Goal: Communication & Community: Participate in discussion

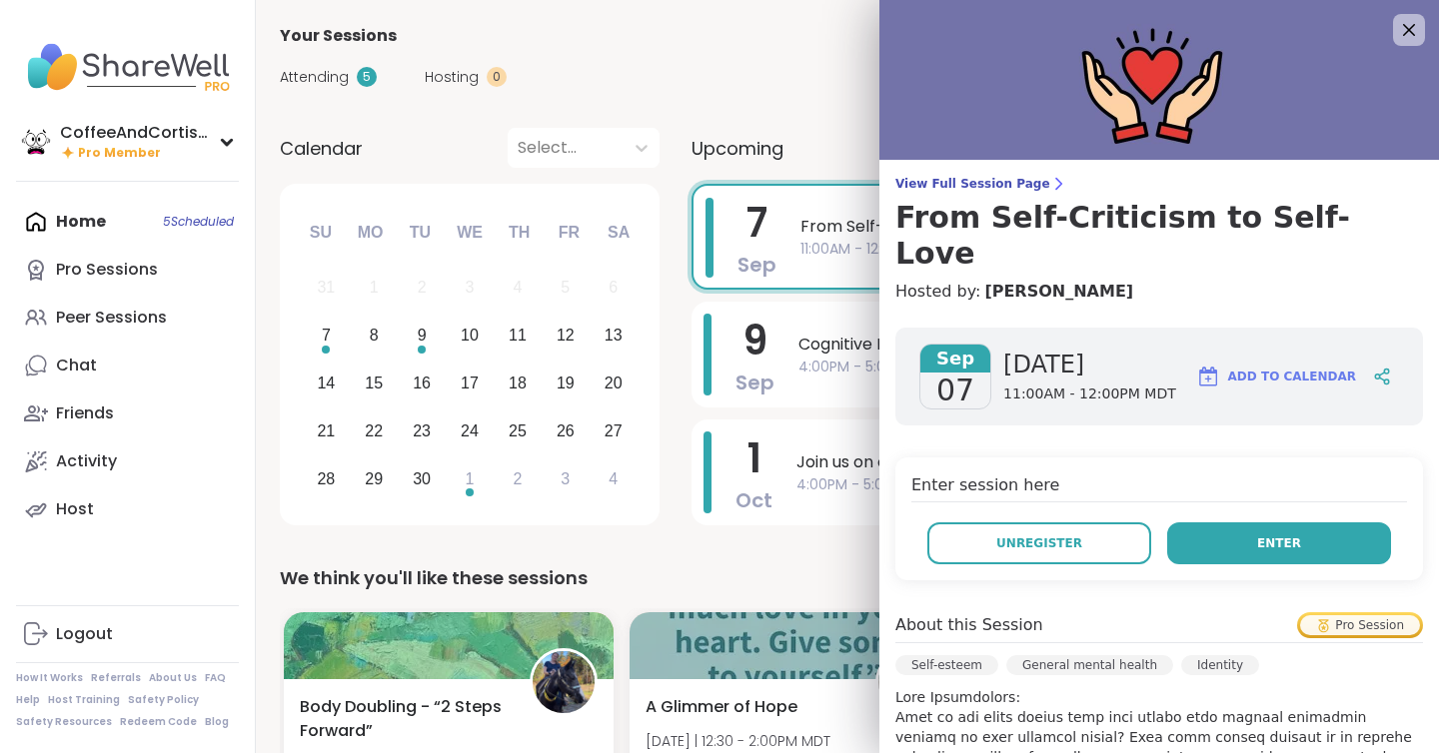
click at [1300, 523] on button "Enter" at bounding box center [1279, 544] width 224 height 42
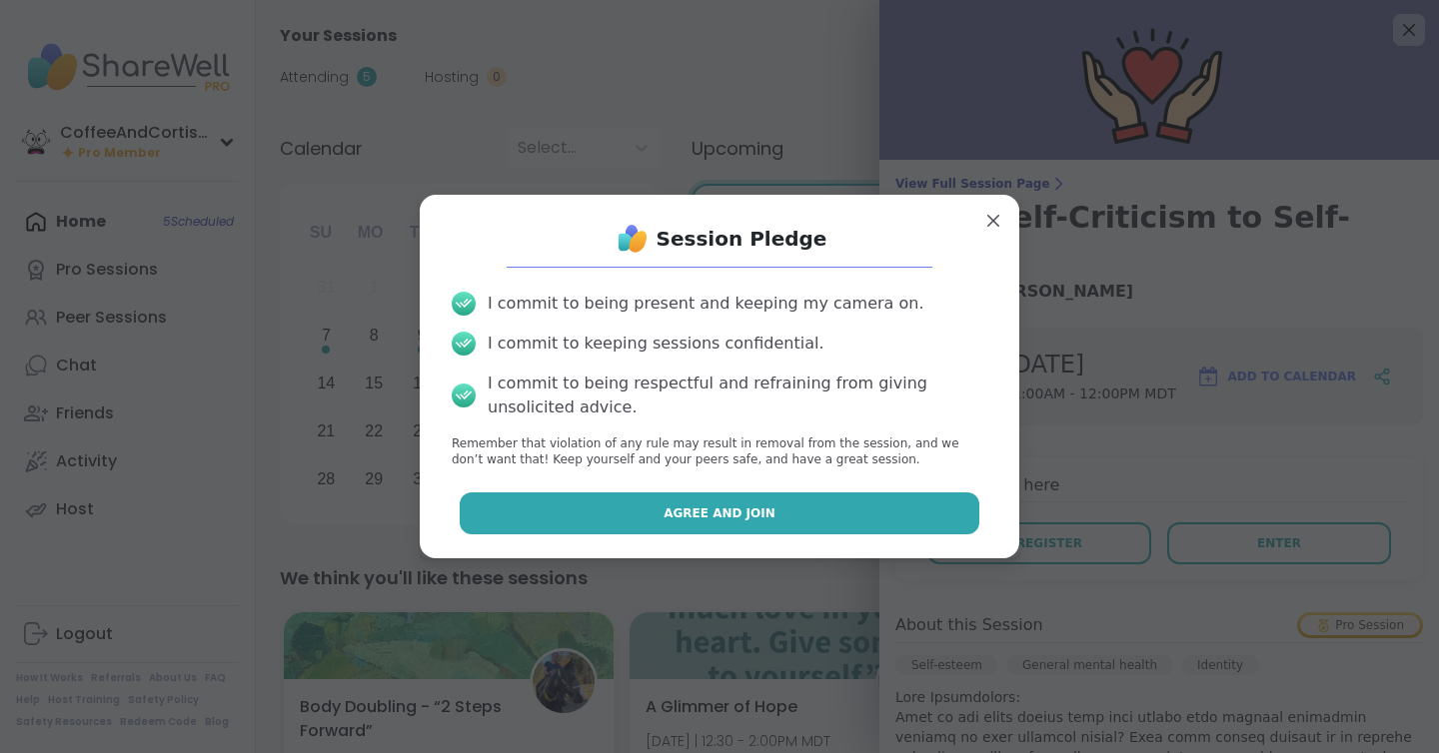
click at [940, 516] on button "Agree and Join" at bounding box center [720, 514] width 521 height 42
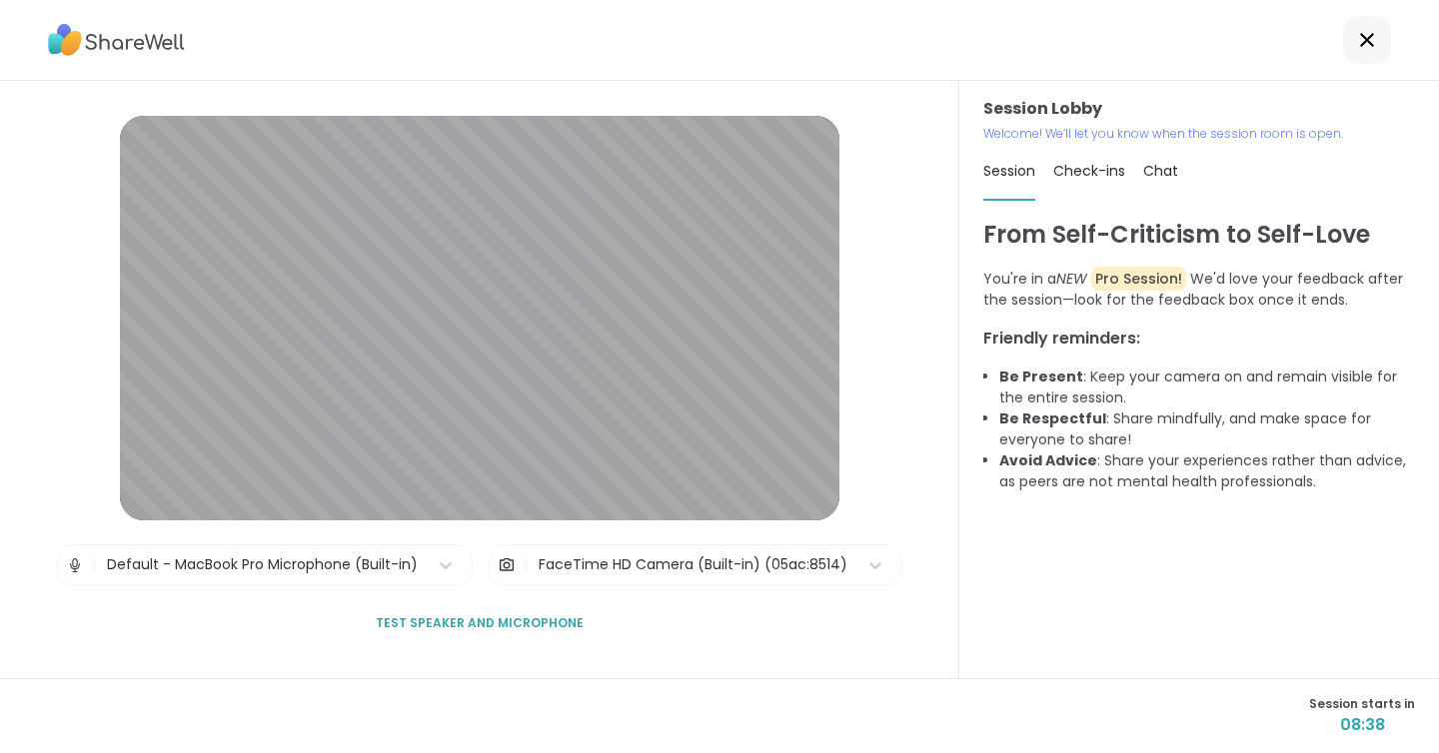
click at [1373, 40] on icon at bounding box center [1367, 40] width 24 height 24
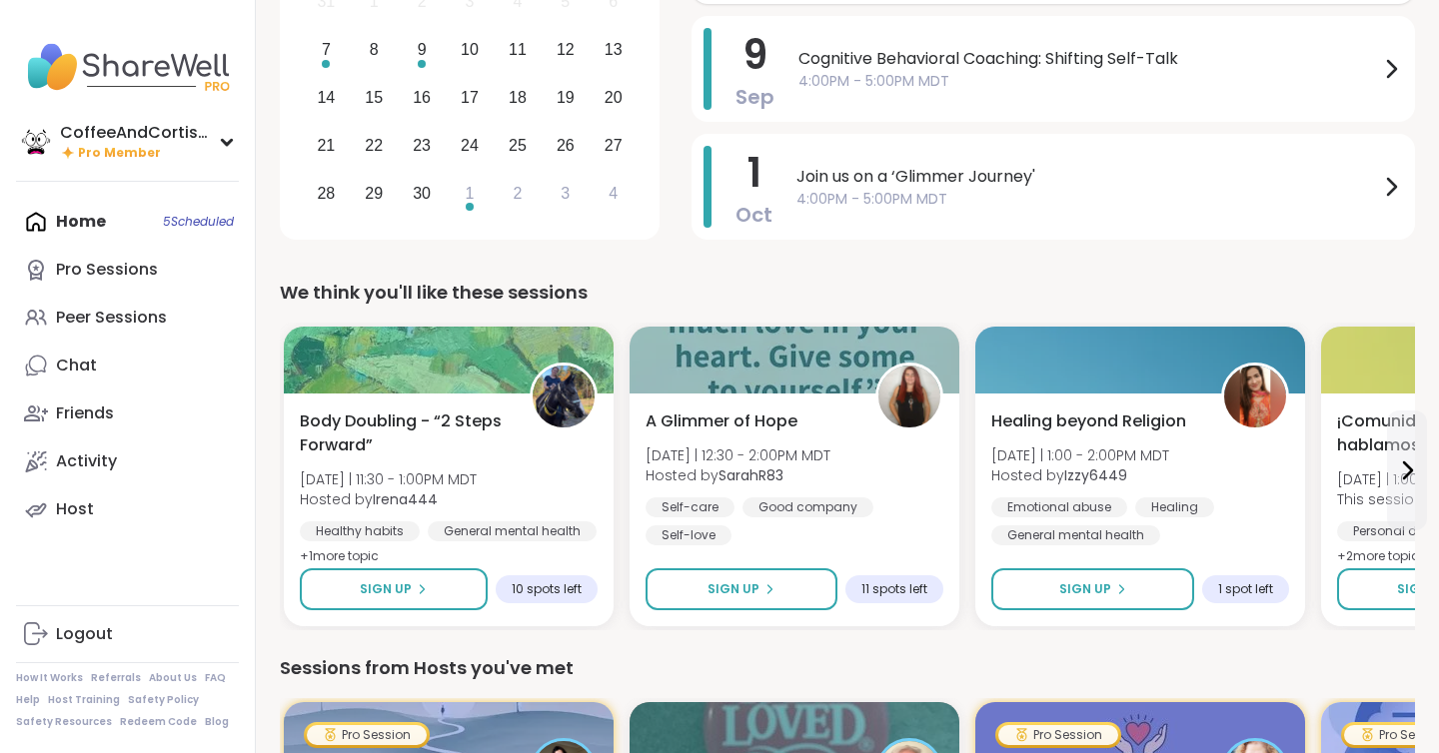
scroll to position [285, 0]
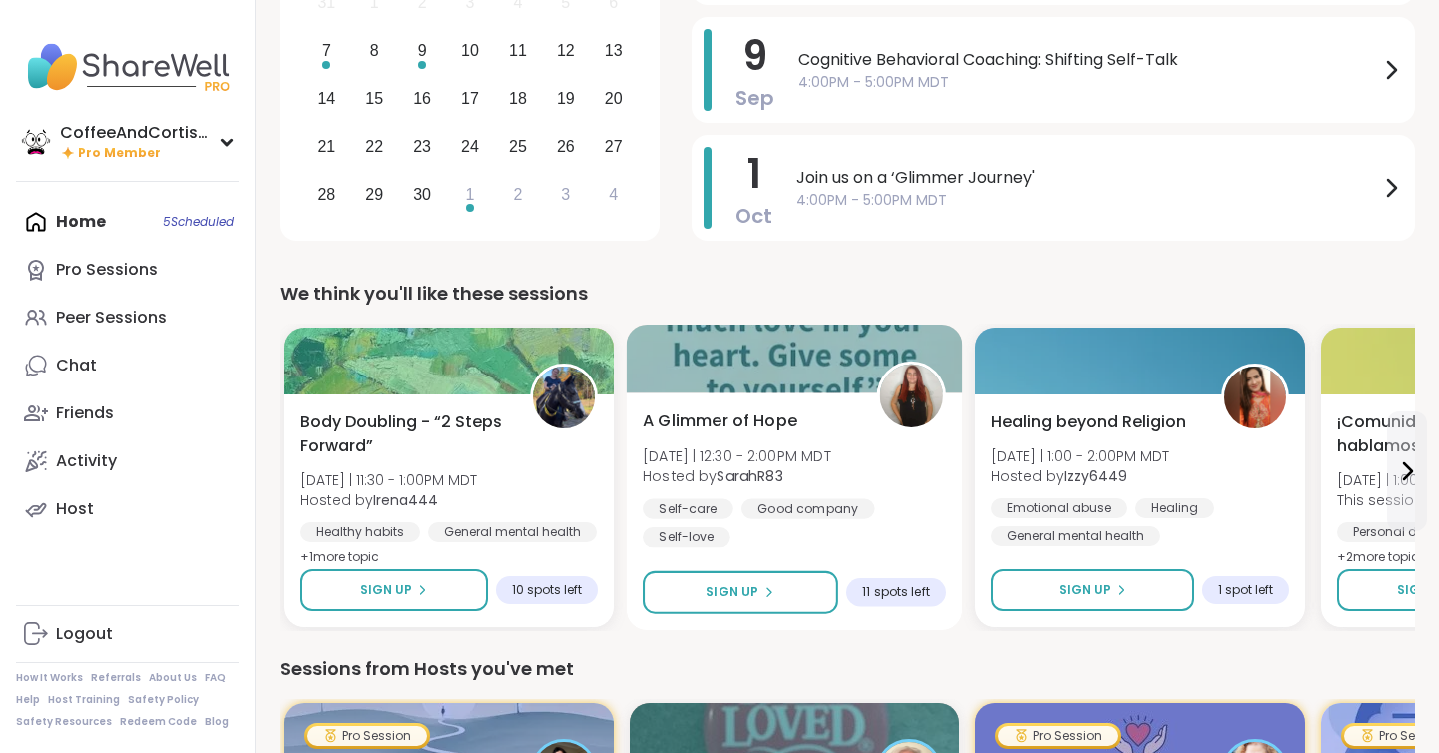
click at [801, 403] on div "A Glimmer of Hope [DATE] | 12:30 - 2:00PM MDT Hosted by SarahR83 Self-care Good…" at bounding box center [795, 512] width 337 height 238
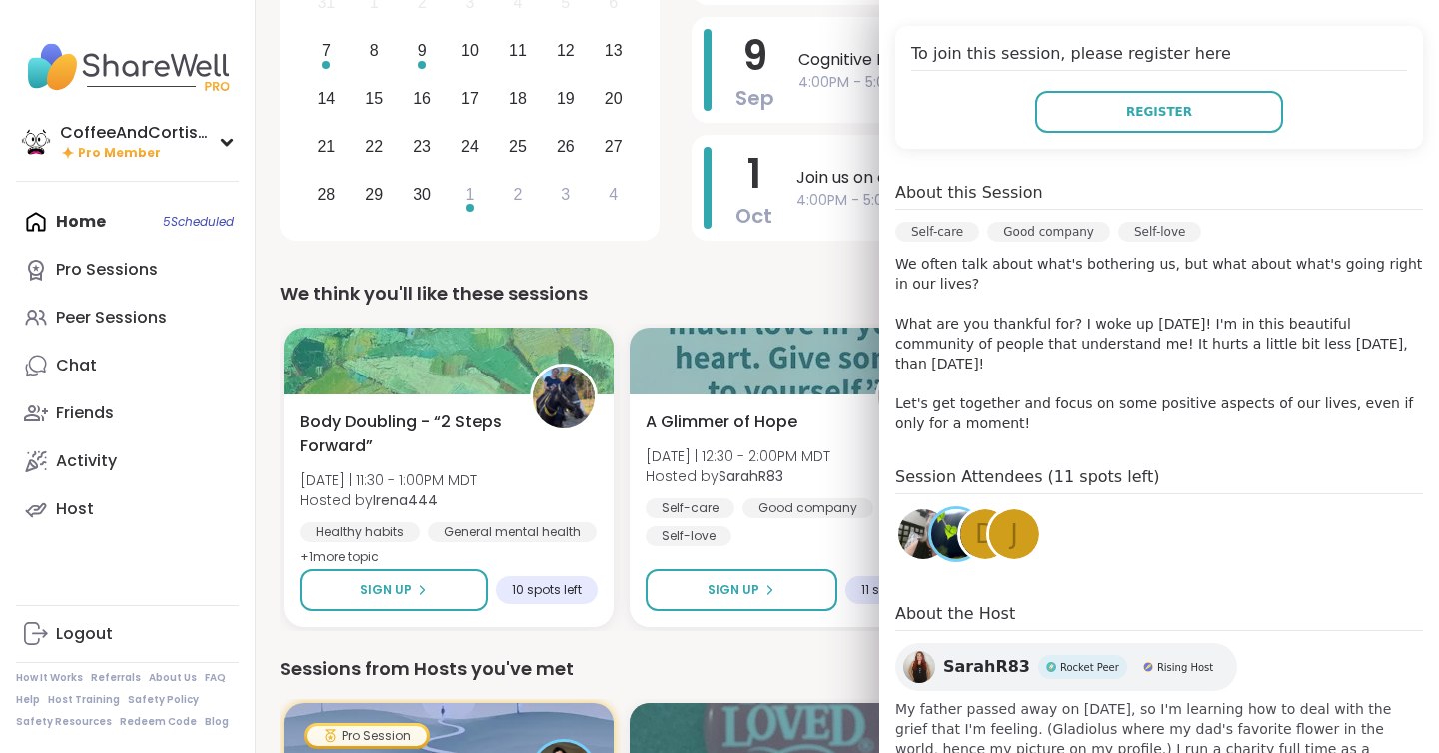
scroll to position [470, 0]
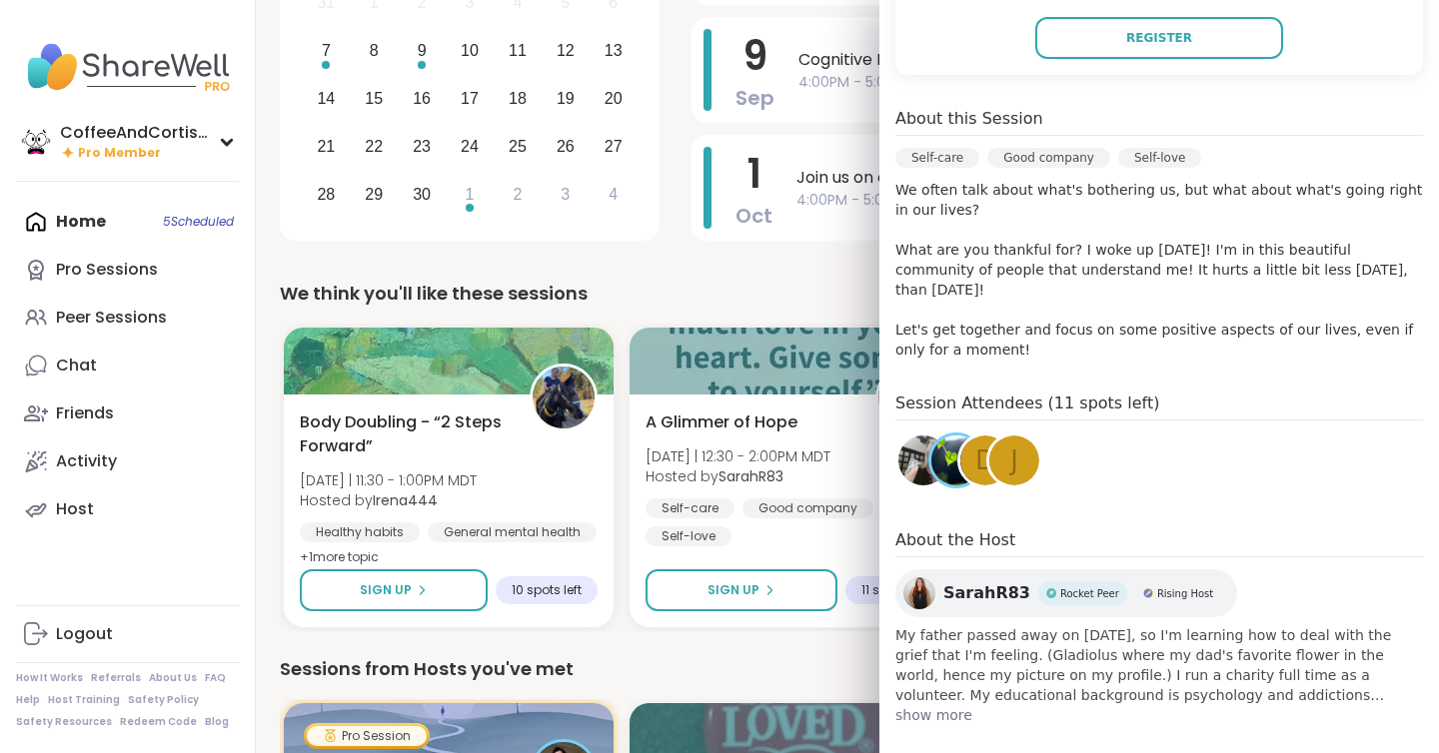
click at [935, 705] on span "show more" at bounding box center [1159, 715] width 528 height 20
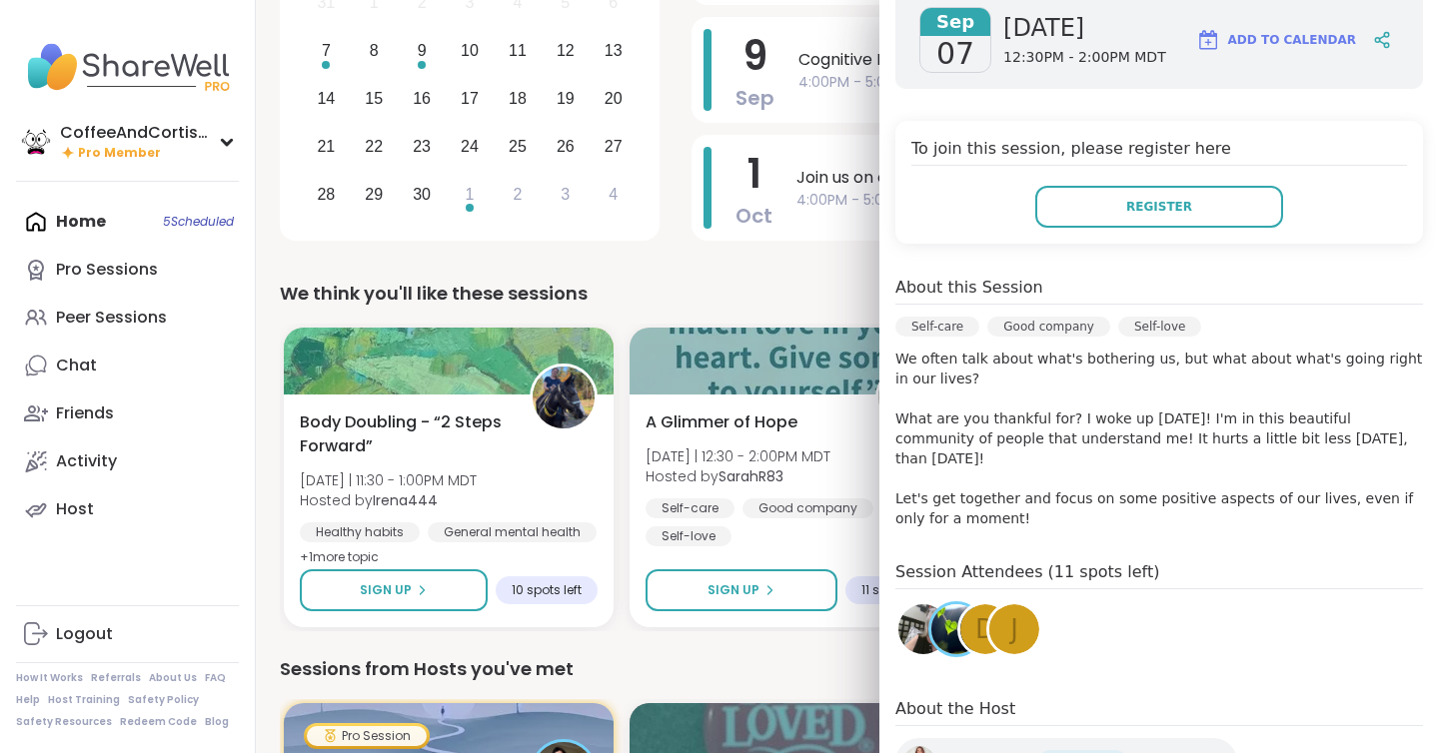
scroll to position [0, 0]
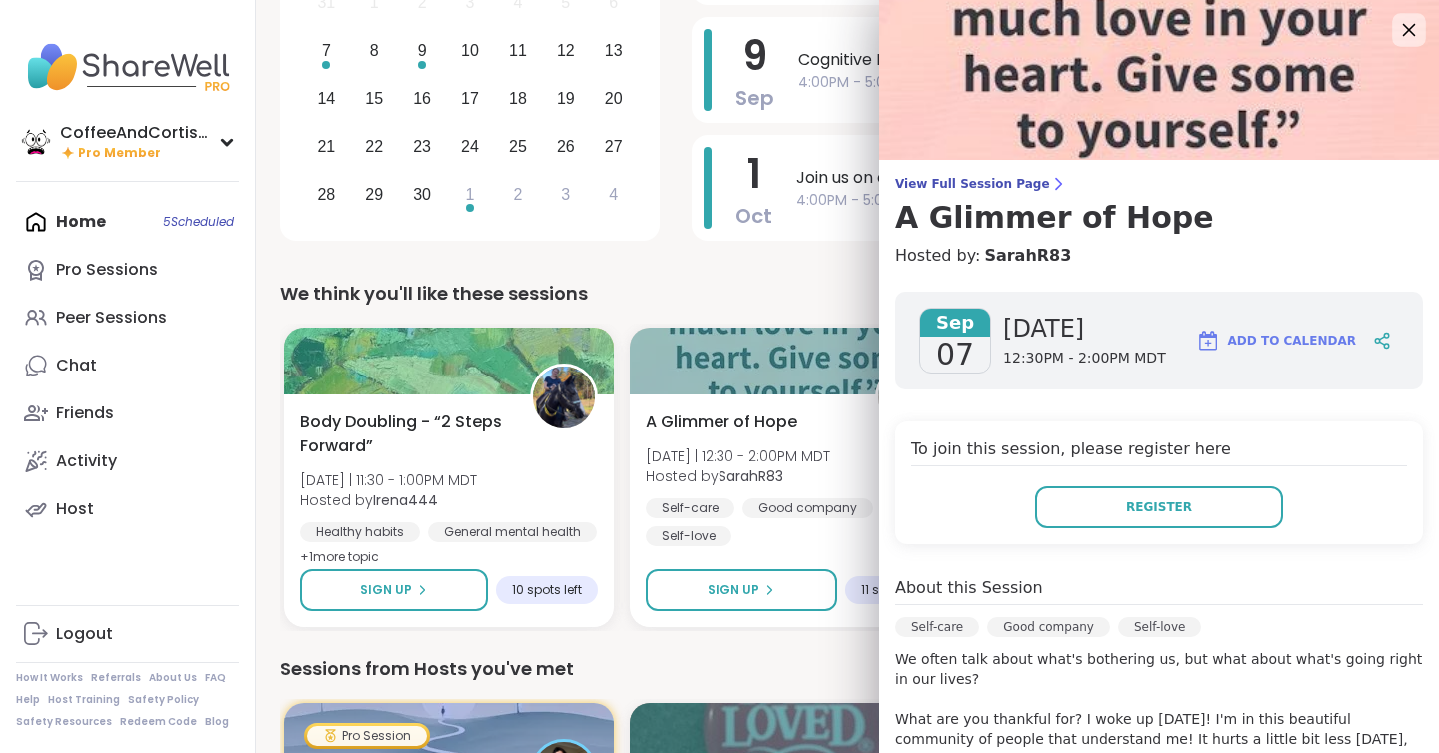
click at [1410, 21] on icon at bounding box center [1408, 29] width 25 height 25
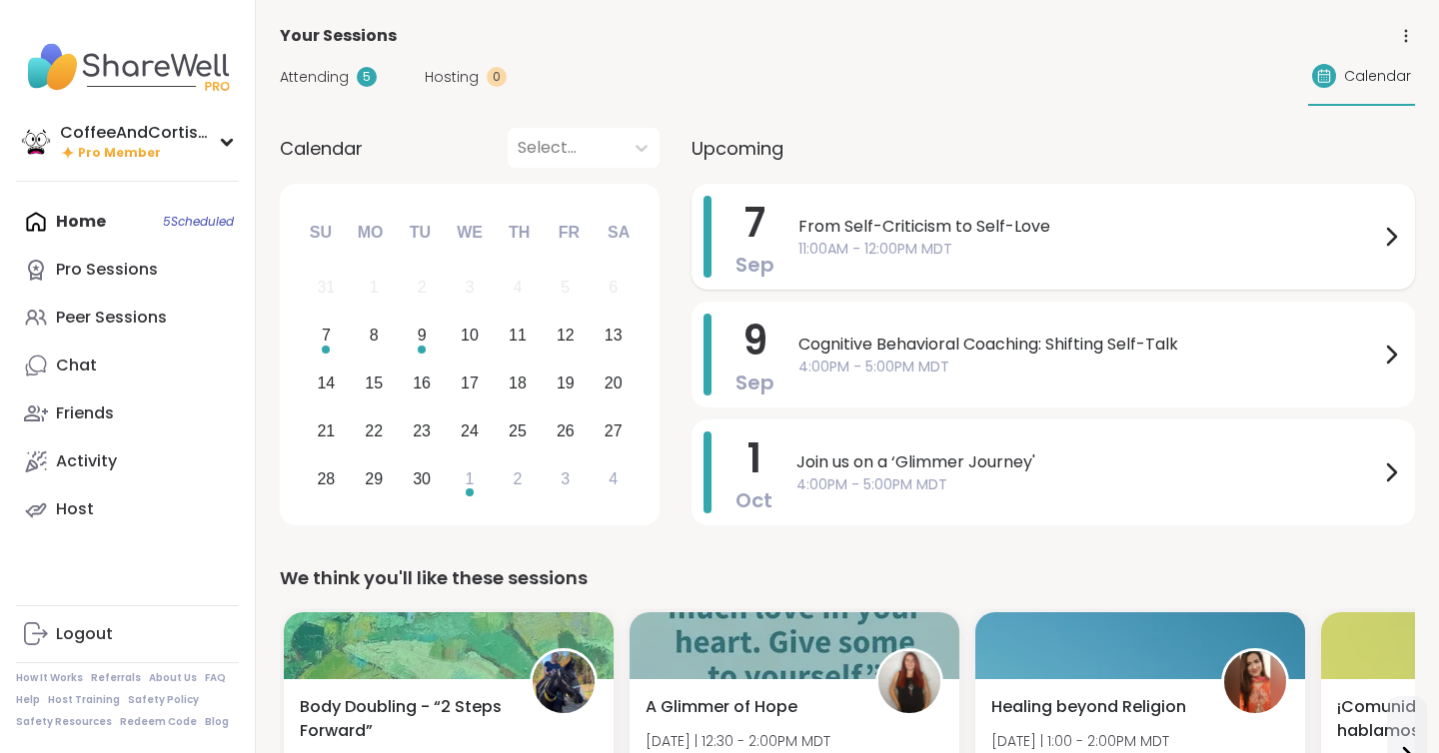
click at [810, 241] on span "11:00AM - 12:00PM MDT" at bounding box center [1088, 249] width 581 height 21
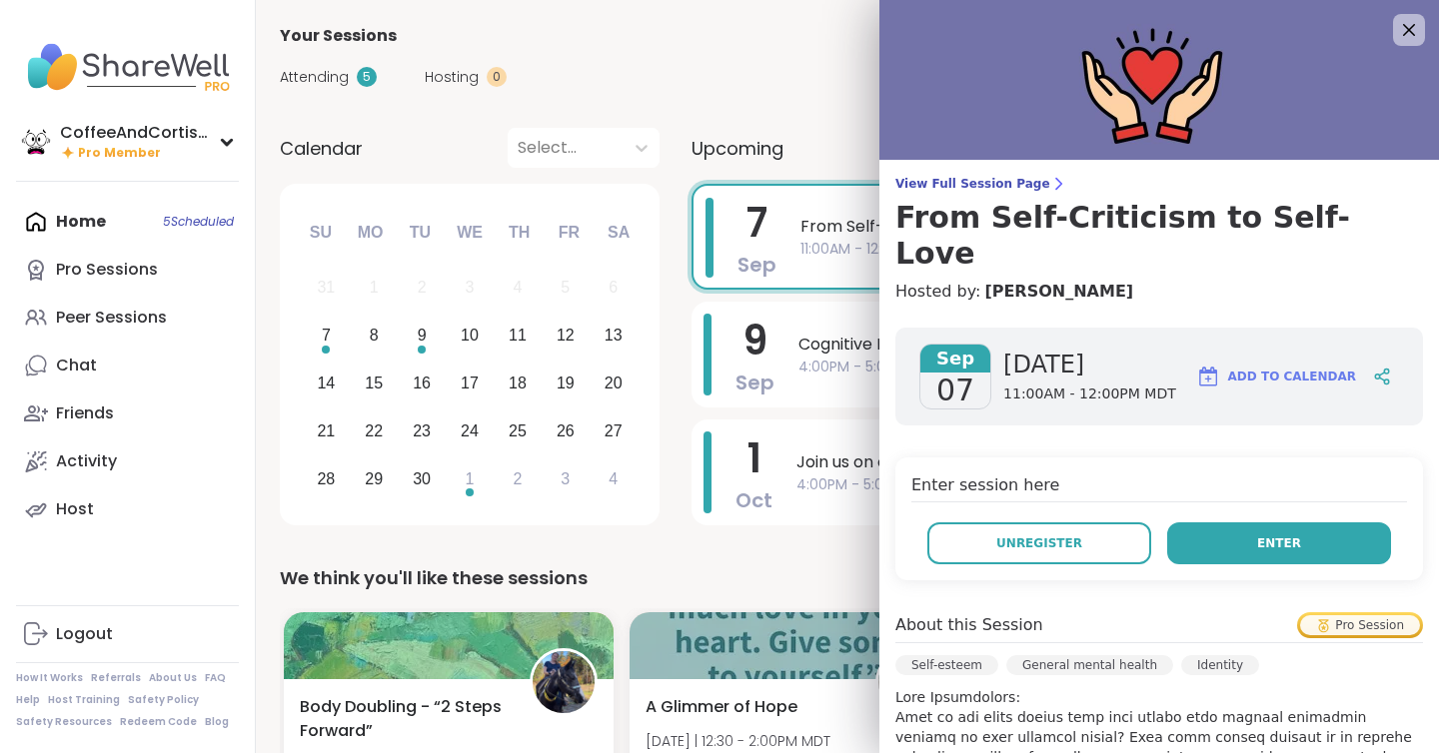
click at [1281, 523] on button "Enter" at bounding box center [1279, 544] width 224 height 42
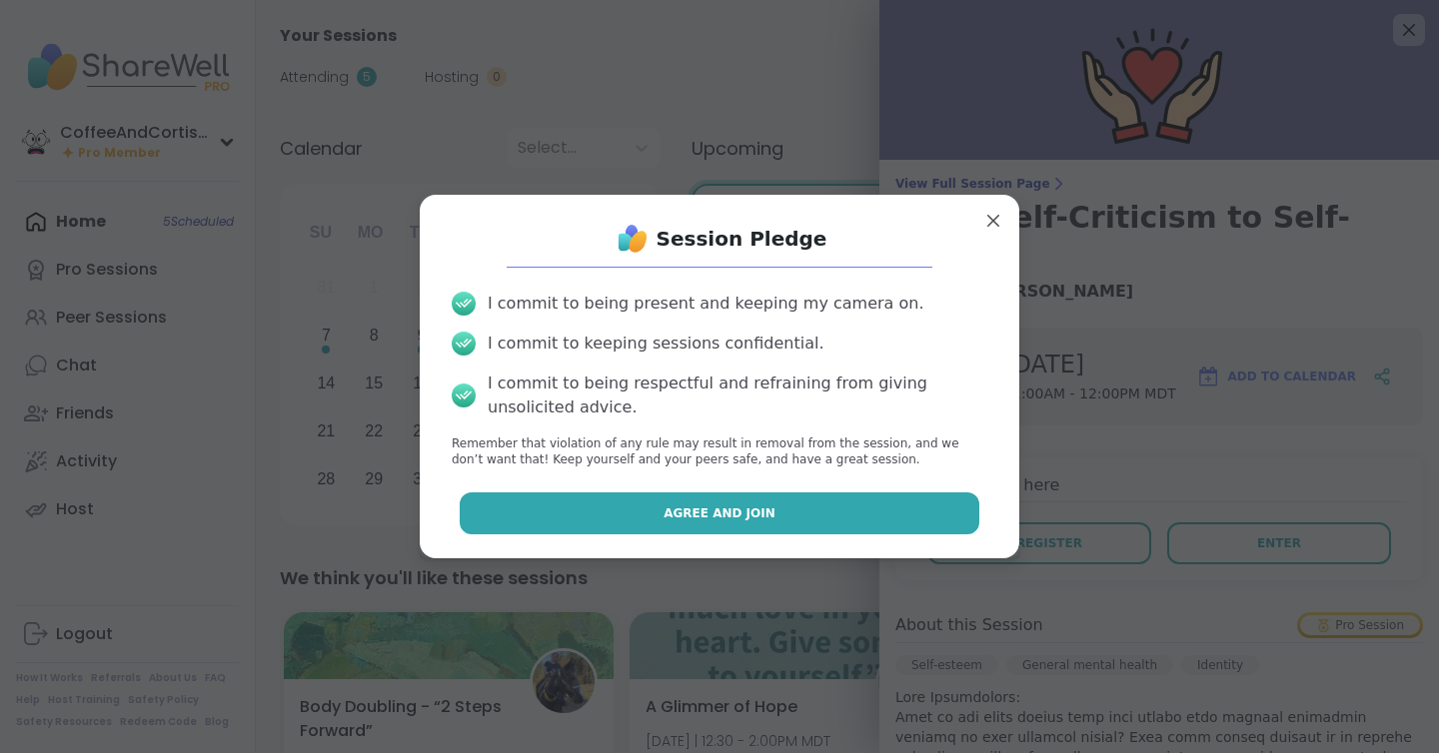
click at [911, 515] on button "Agree and Join" at bounding box center [720, 514] width 521 height 42
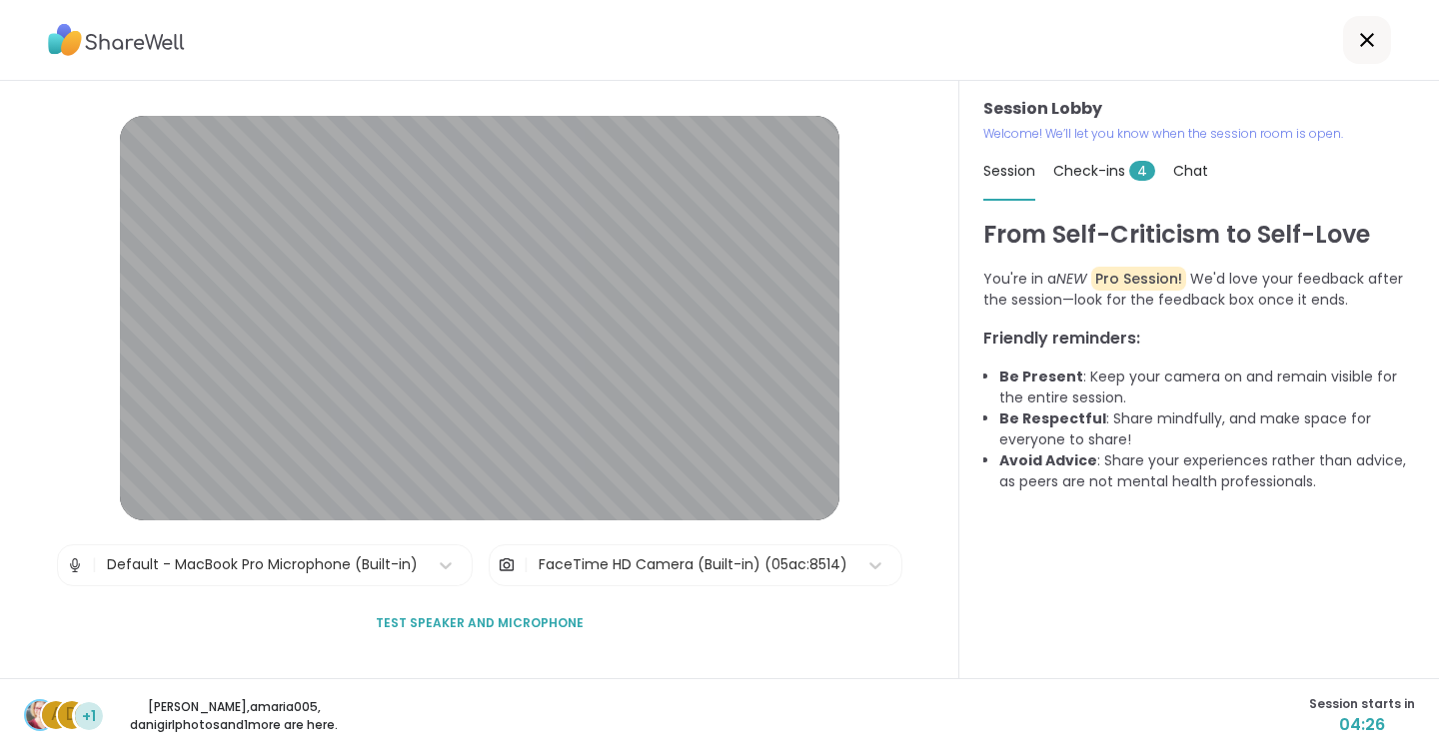
click at [415, 575] on div "Default - MacBook Pro Microphone (Built-in)" at bounding box center [262, 565] width 311 height 21
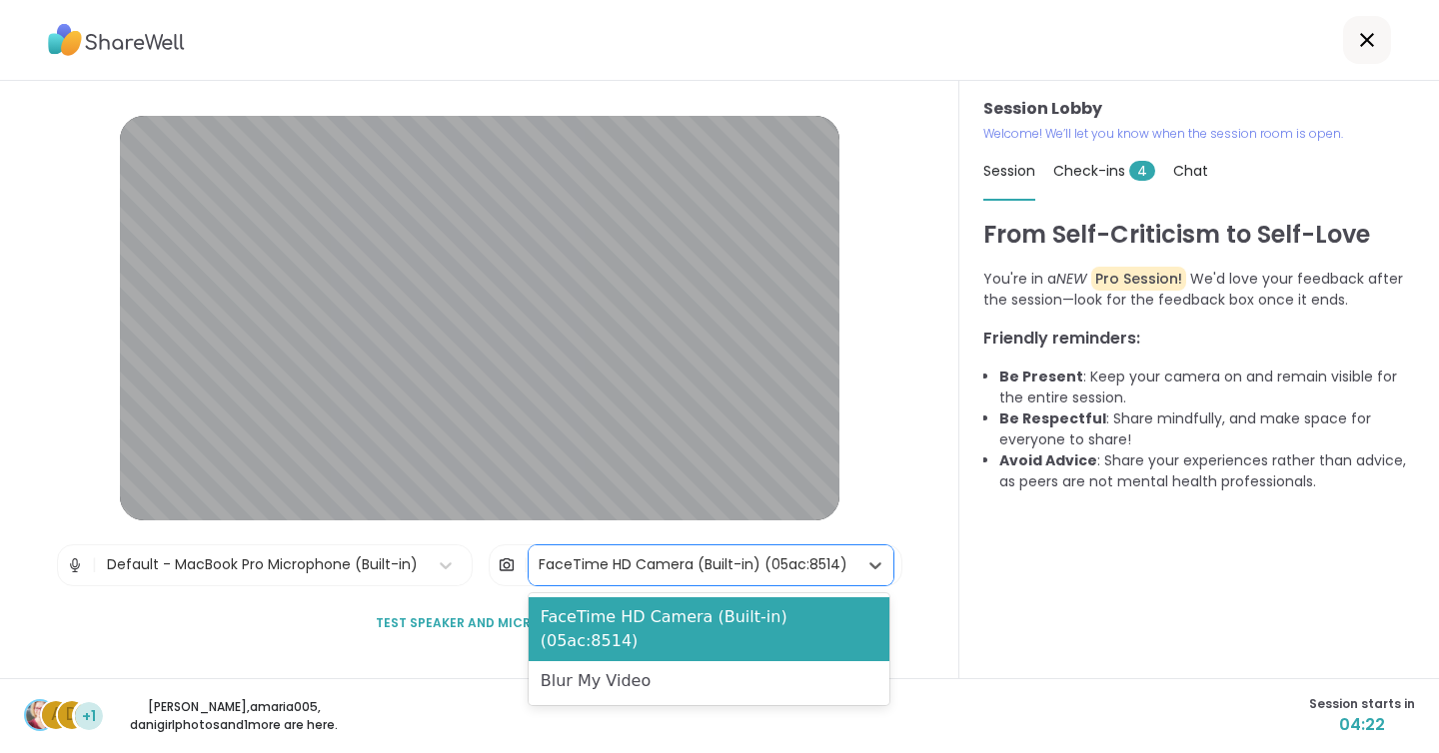
click at [565, 555] on div "FaceTime HD Camera (Built-in) (05ac:8514)" at bounding box center [693, 565] width 309 height 21
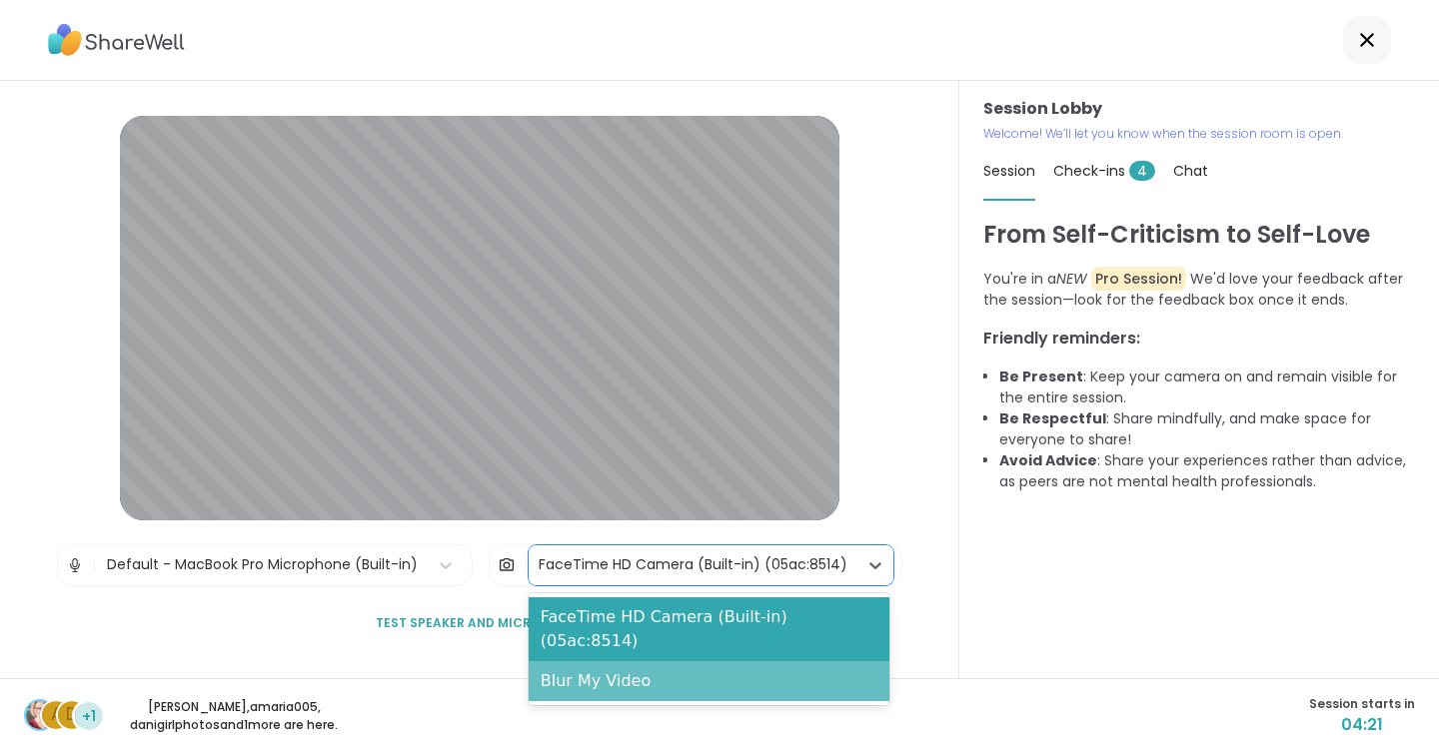
click at [629, 662] on div "Blur My Video" at bounding box center [709, 681] width 361 height 40
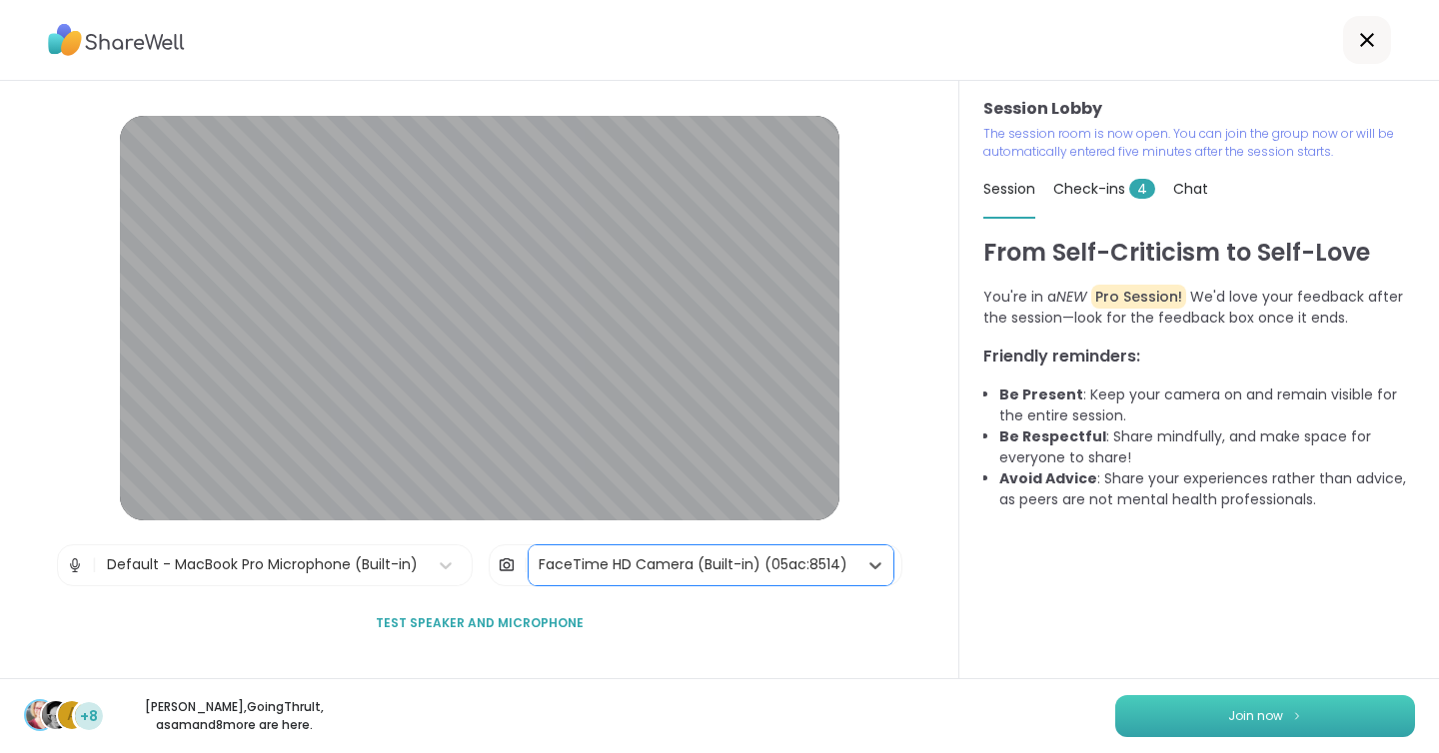
click at [1210, 715] on button "Join now" at bounding box center [1265, 716] width 300 height 42
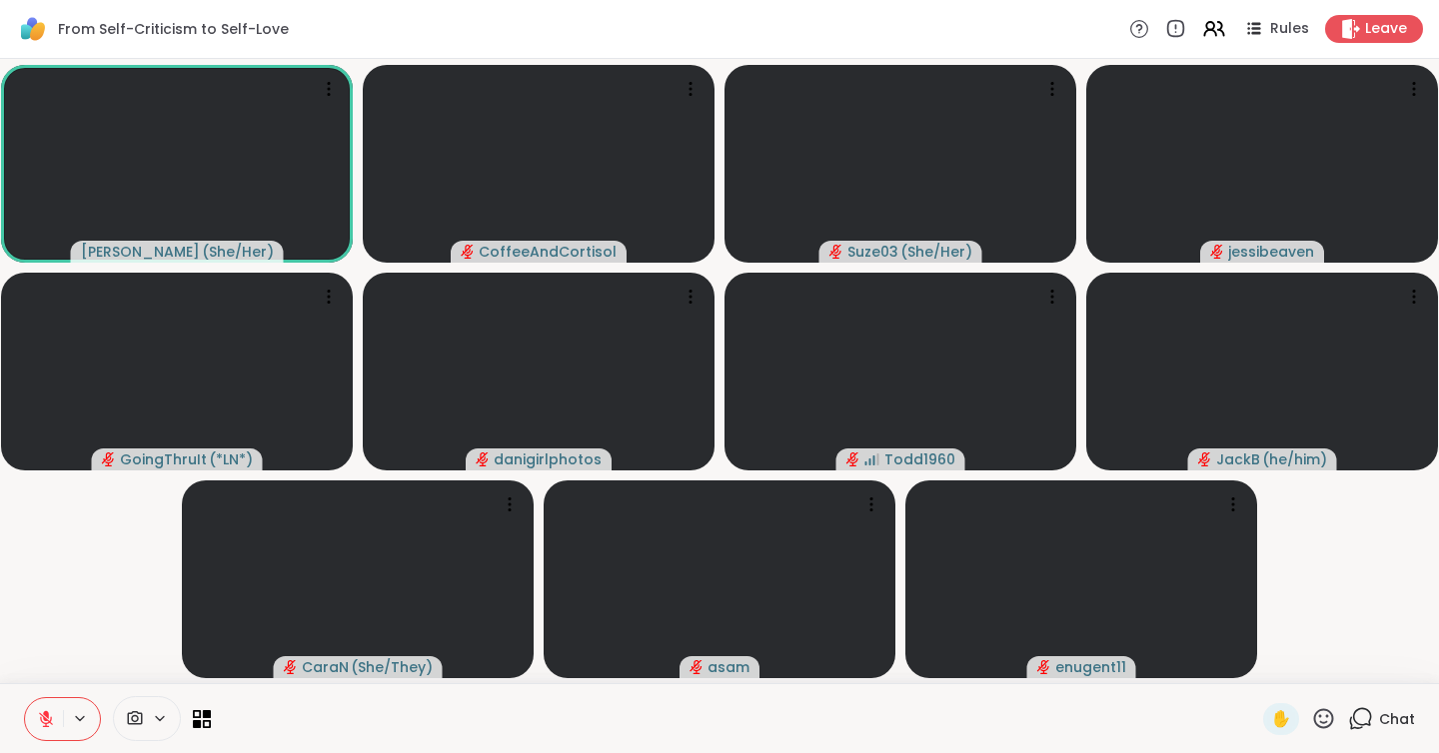
click at [1384, 723] on span "Chat" at bounding box center [1397, 719] width 36 height 20
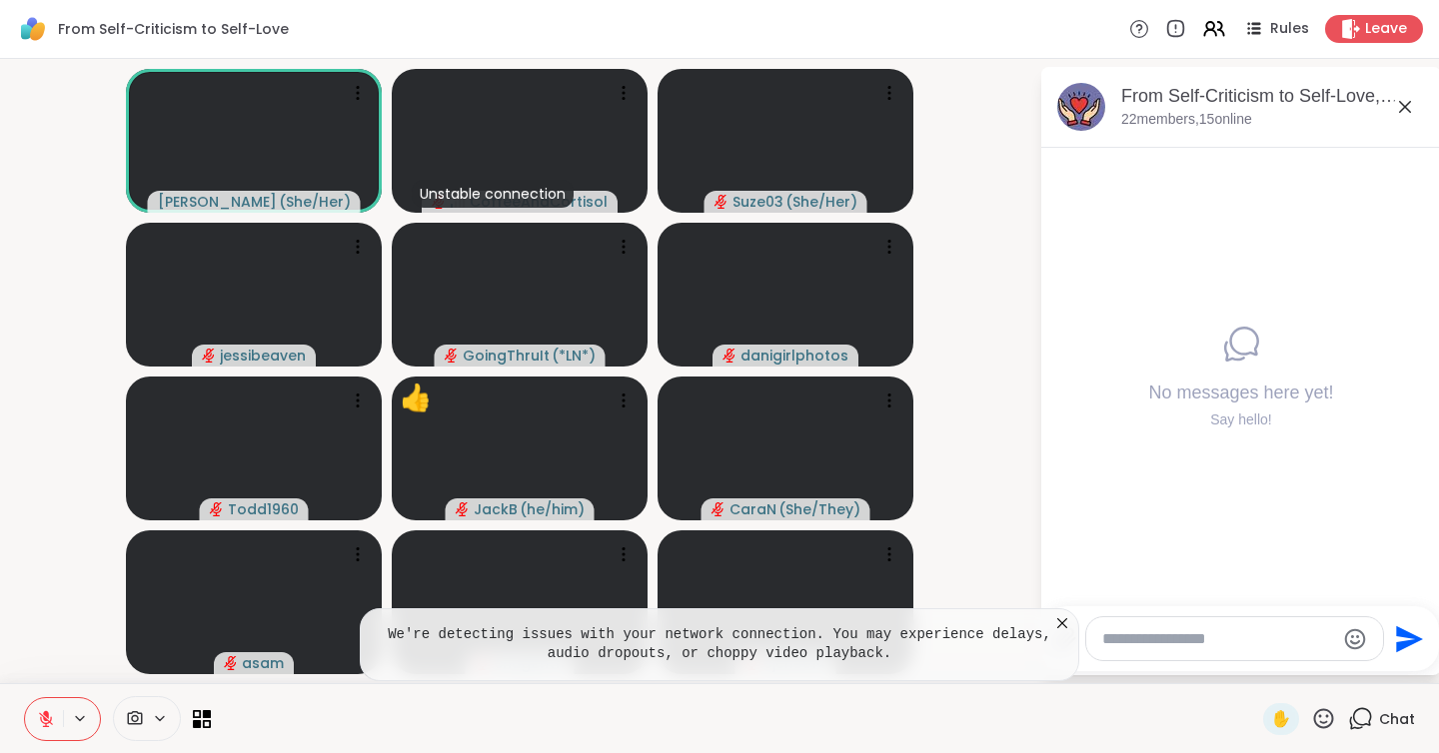
click at [1059, 619] on icon at bounding box center [1062, 624] width 20 height 20
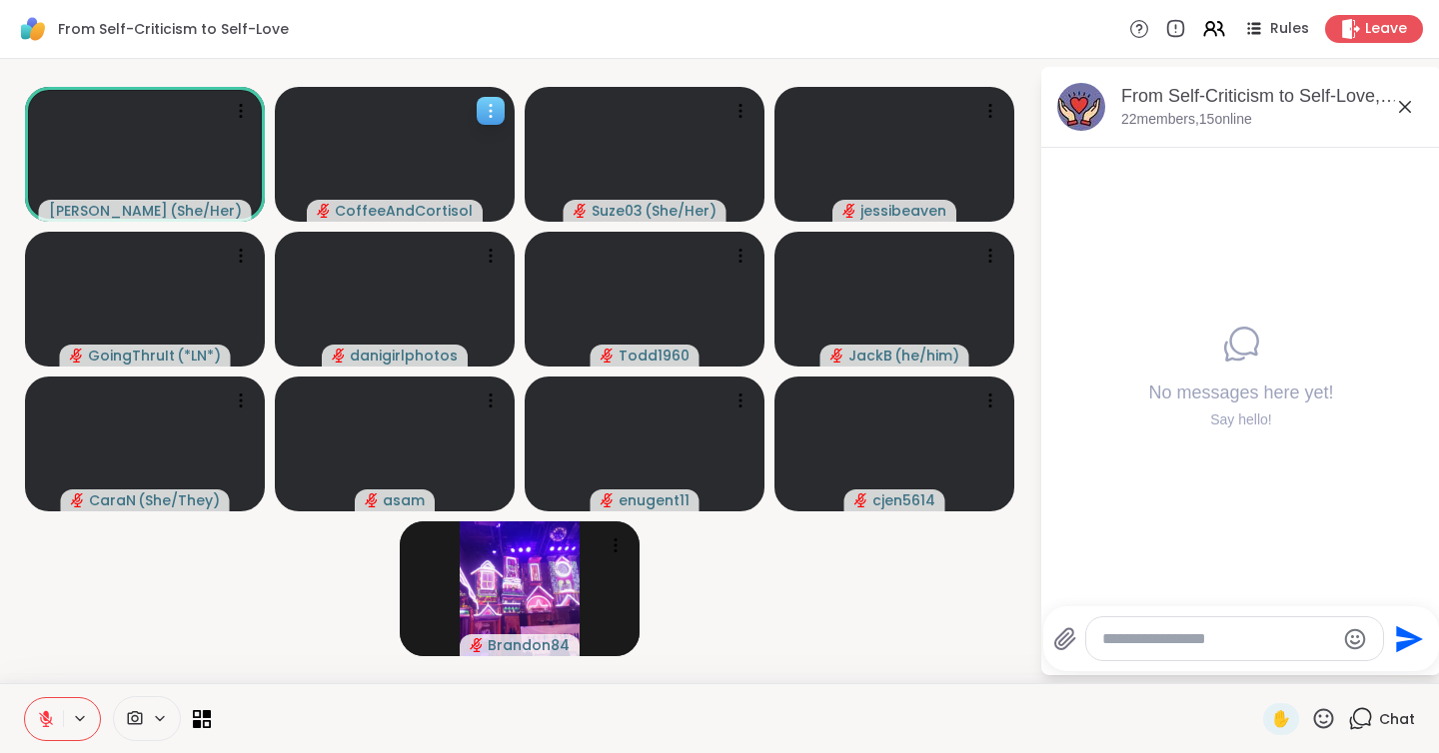
click at [499, 112] on icon at bounding box center [491, 111] width 20 height 20
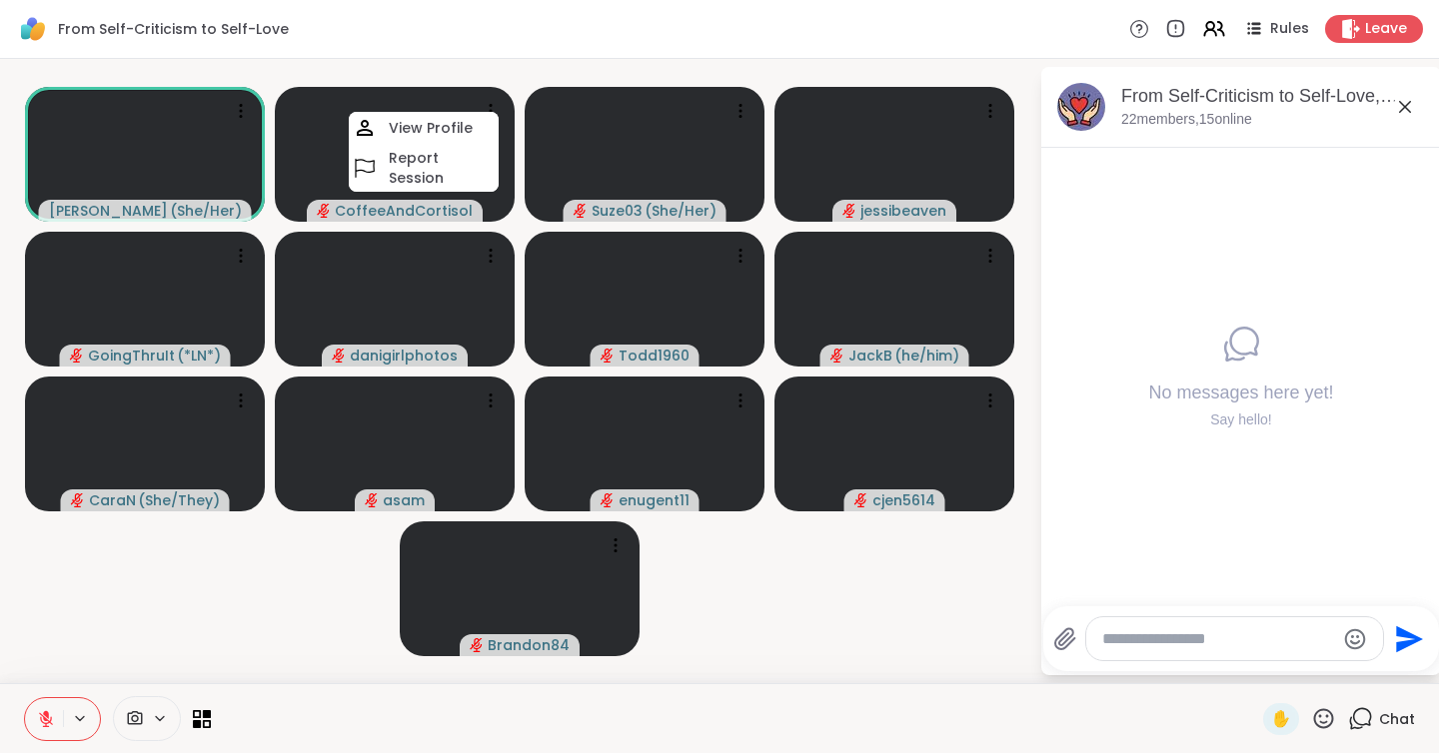
click at [488, 79] on video-player-container "[PERSON_NAME] ( She/Her ) CoffeeAndCortisol View Profile Report Session Suze03 …" at bounding box center [519, 371] width 1015 height 609
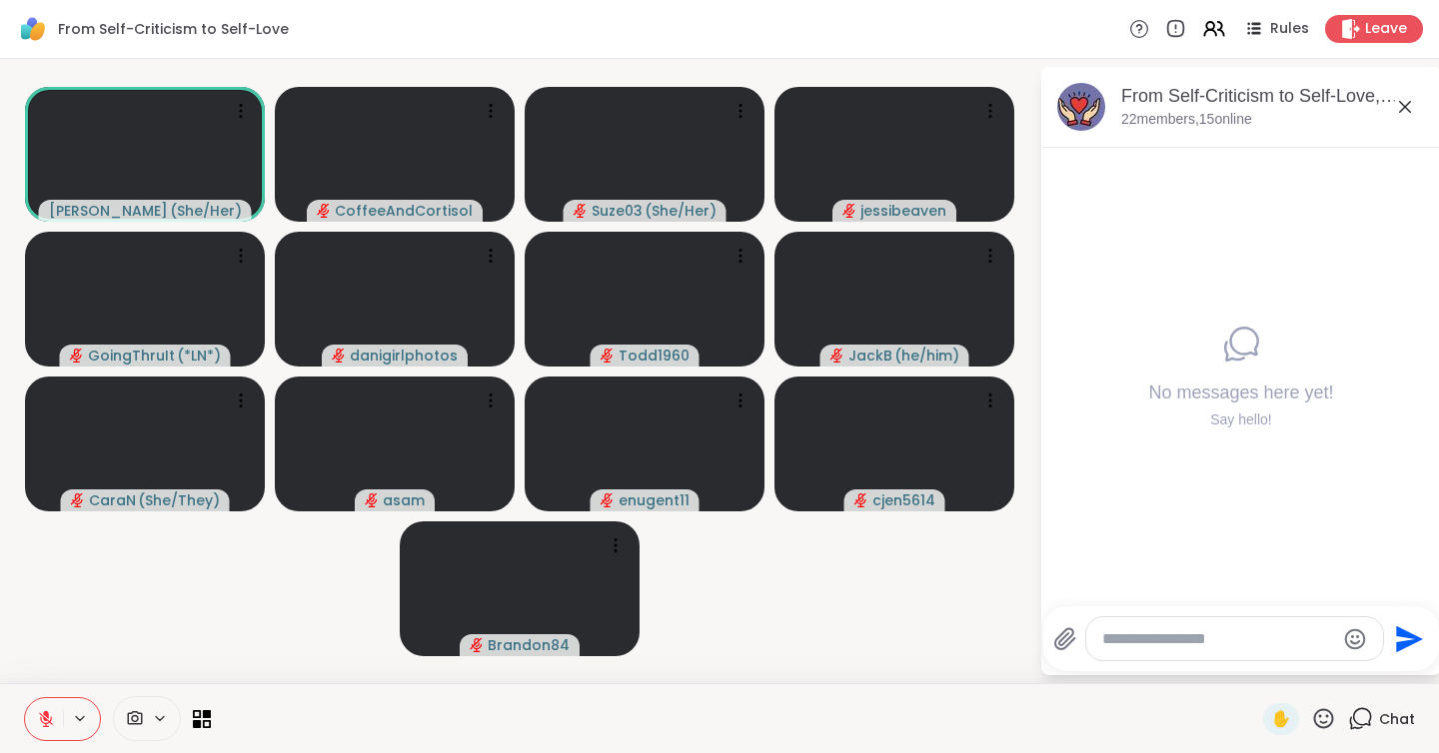
click at [190, 717] on div at bounding box center [117, 718] width 187 height 45
click at [197, 718] on icon at bounding box center [202, 718] width 19 height 19
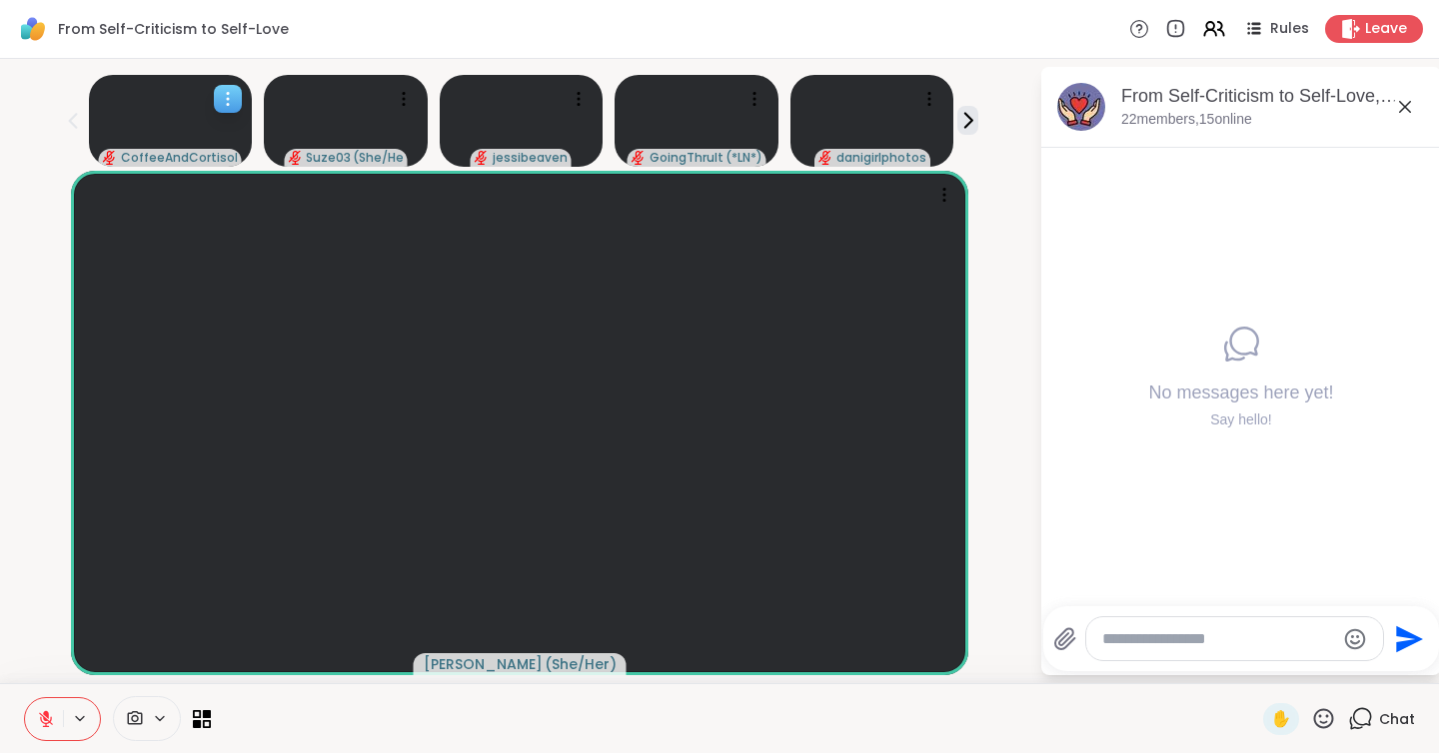
click at [223, 98] on icon at bounding box center [228, 99] width 20 height 20
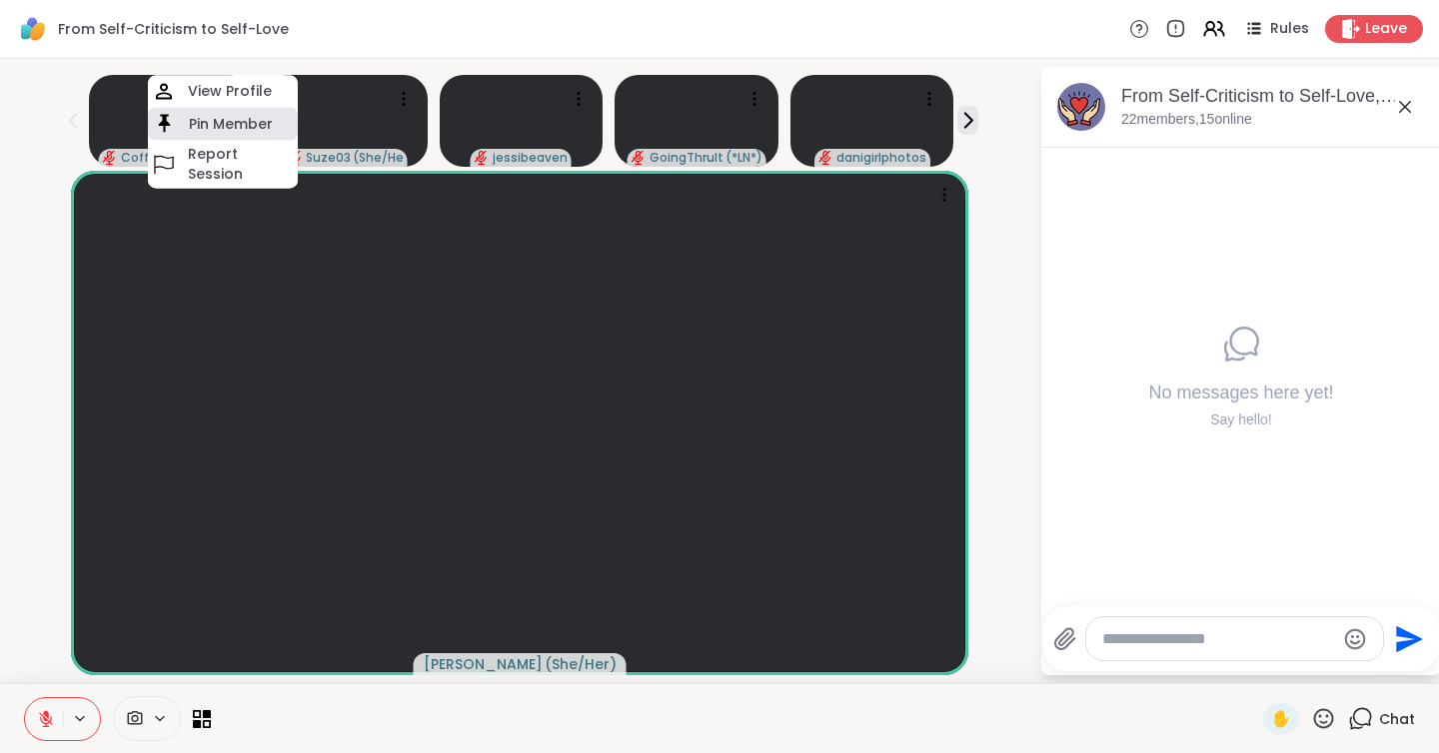
click at [226, 118] on h4 "Pin Member" at bounding box center [231, 124] width 84 height 20
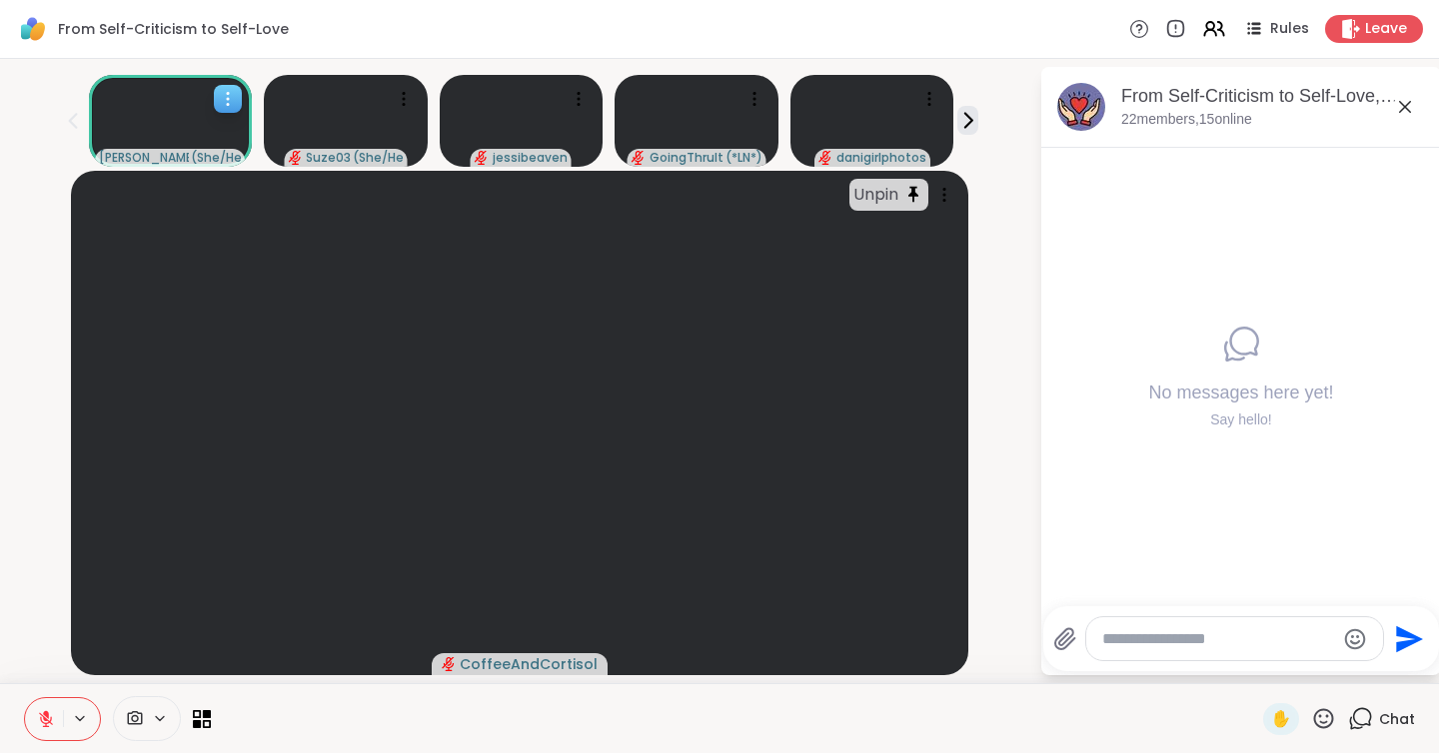
click at [230, 92] on icon at bounding box center [228, 99] width 20 height 20
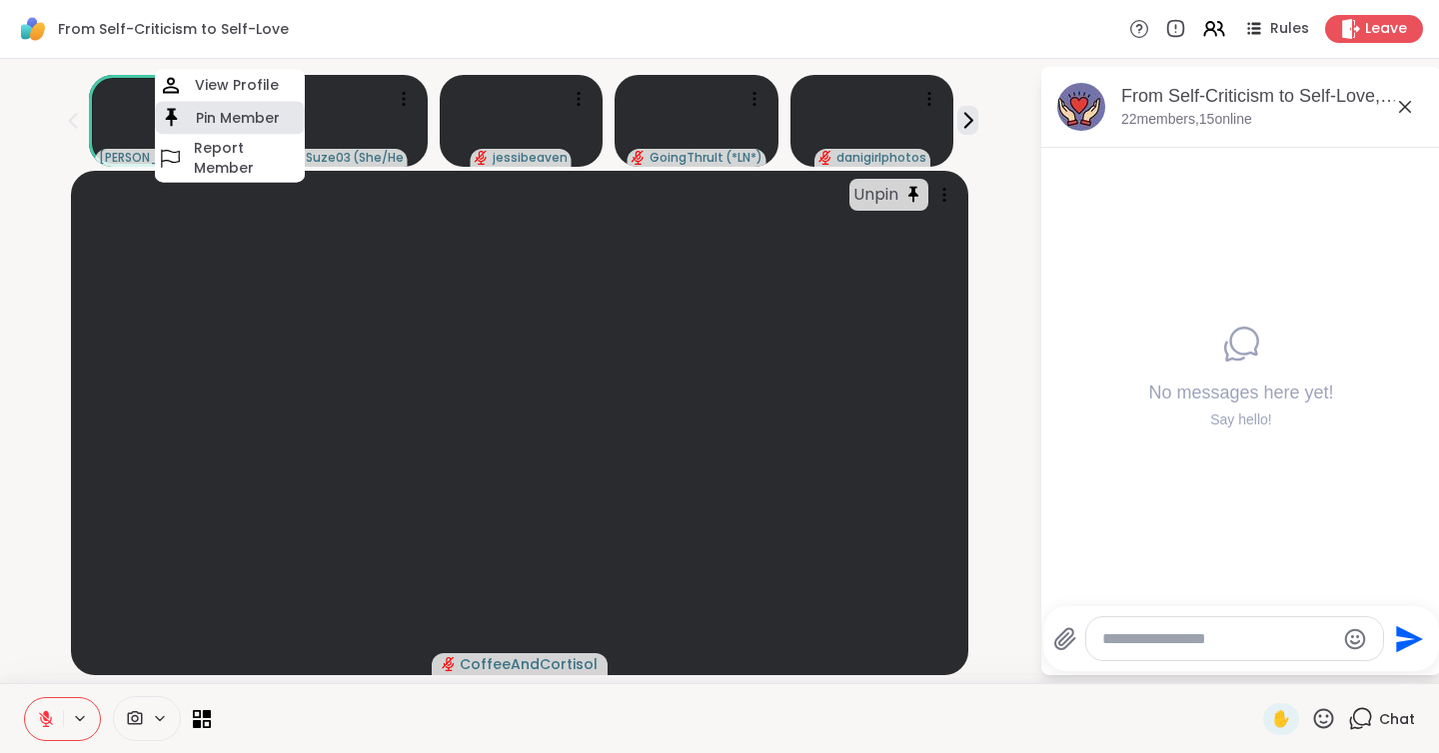
click at [222, 126] on h4 "Pin Member" at bounding box center [238, 118] width 84 height 20
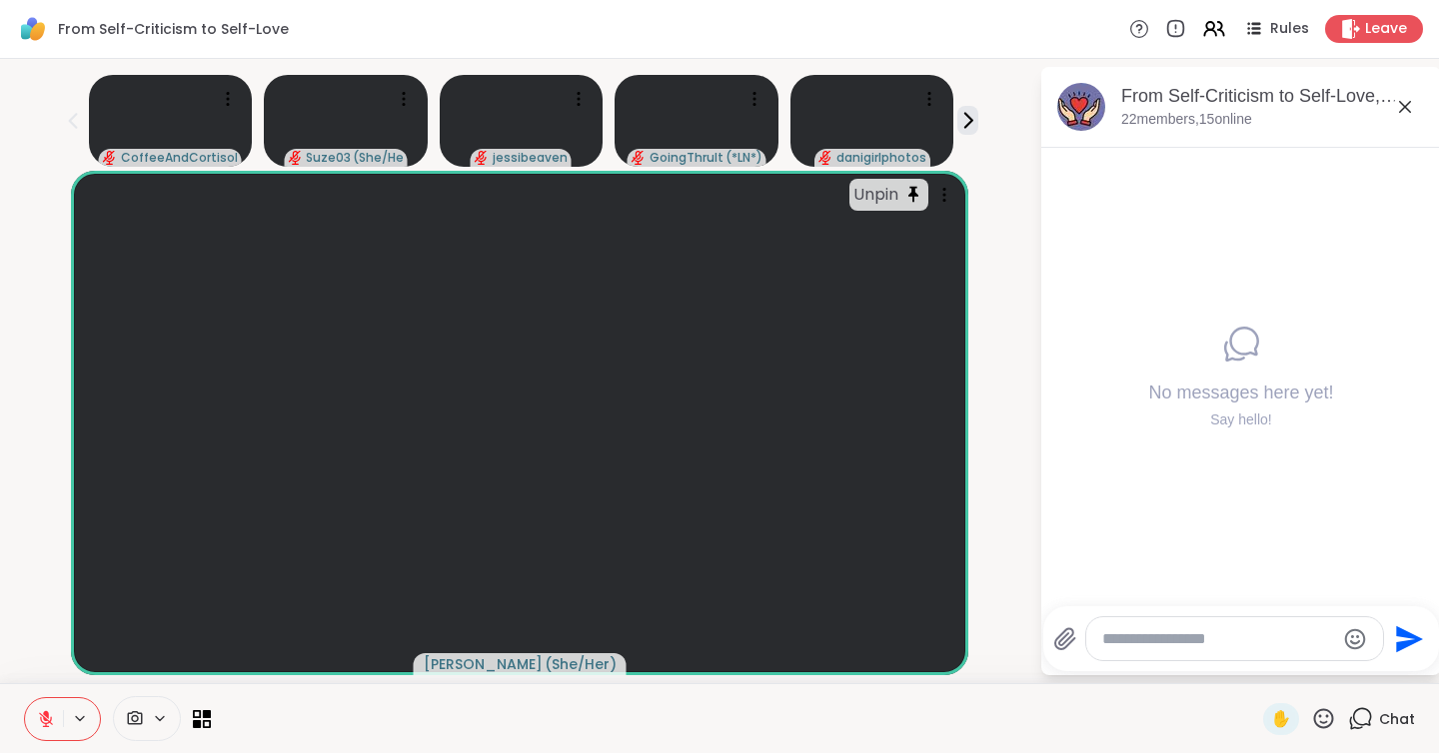
click at [1226, 645] on textarea "Type your message" at bounding box center [1218, 640] width 233 height 20
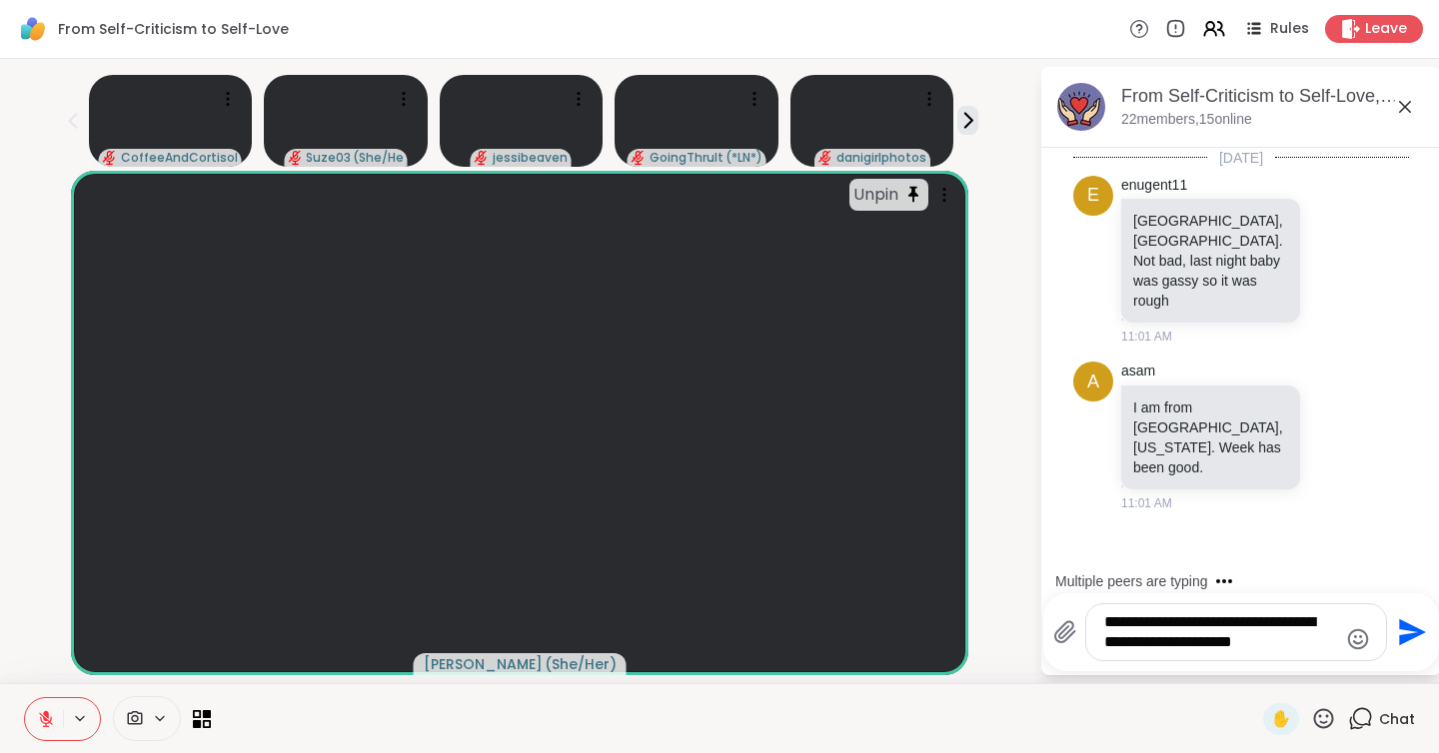
scroll to position [6, 0]
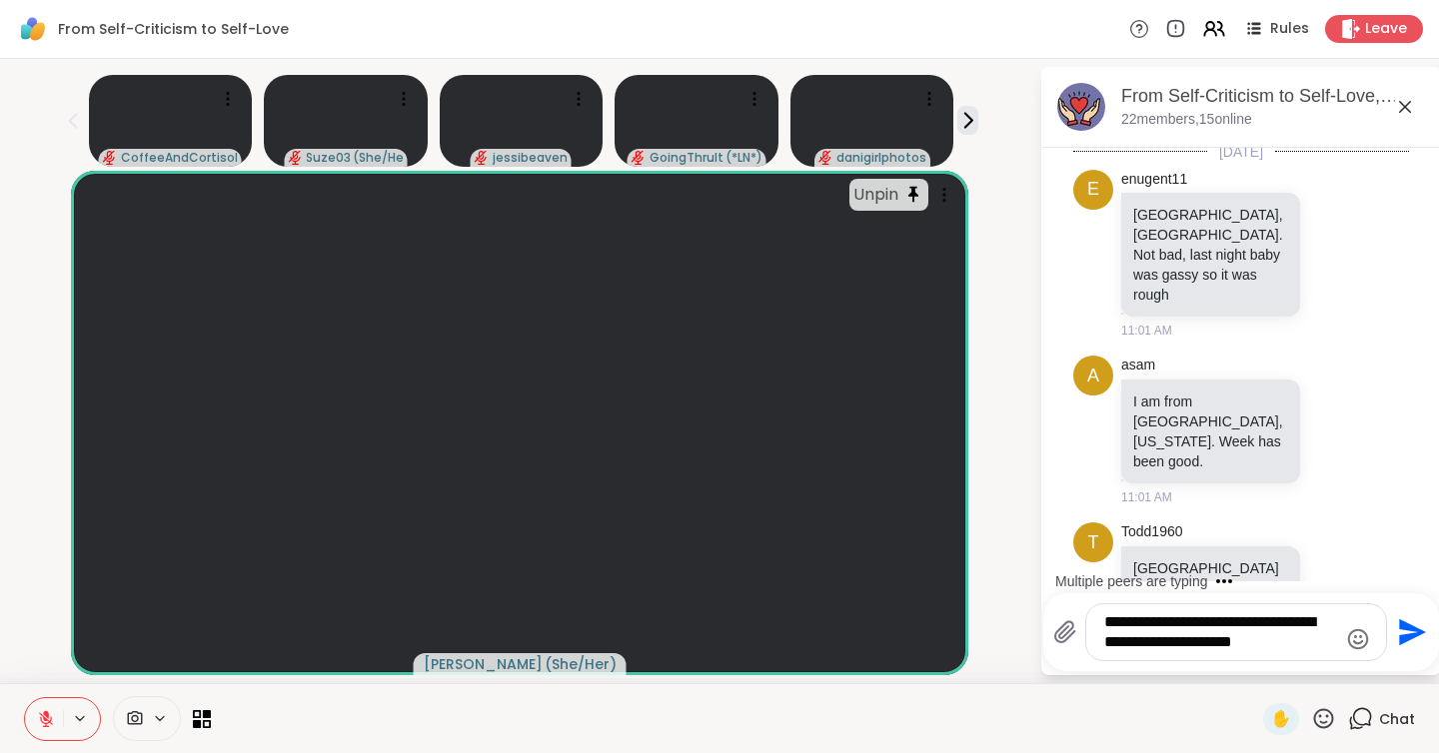
click at [1211, 642] on textarea "**********" at bounding box center [1220, 633] width 233 height 40
type textarea "**********"
click at [1278, 645] on textarea "**********" at bounding box center [1220, 633] width 233 height 40
click at [1247, 643] on textarea "**********" at bounding box center [1220, 633] width 233 height 40
click at [1270, 647] on textarea "**********" at bounding box center [1220, 633] width 233 height 40
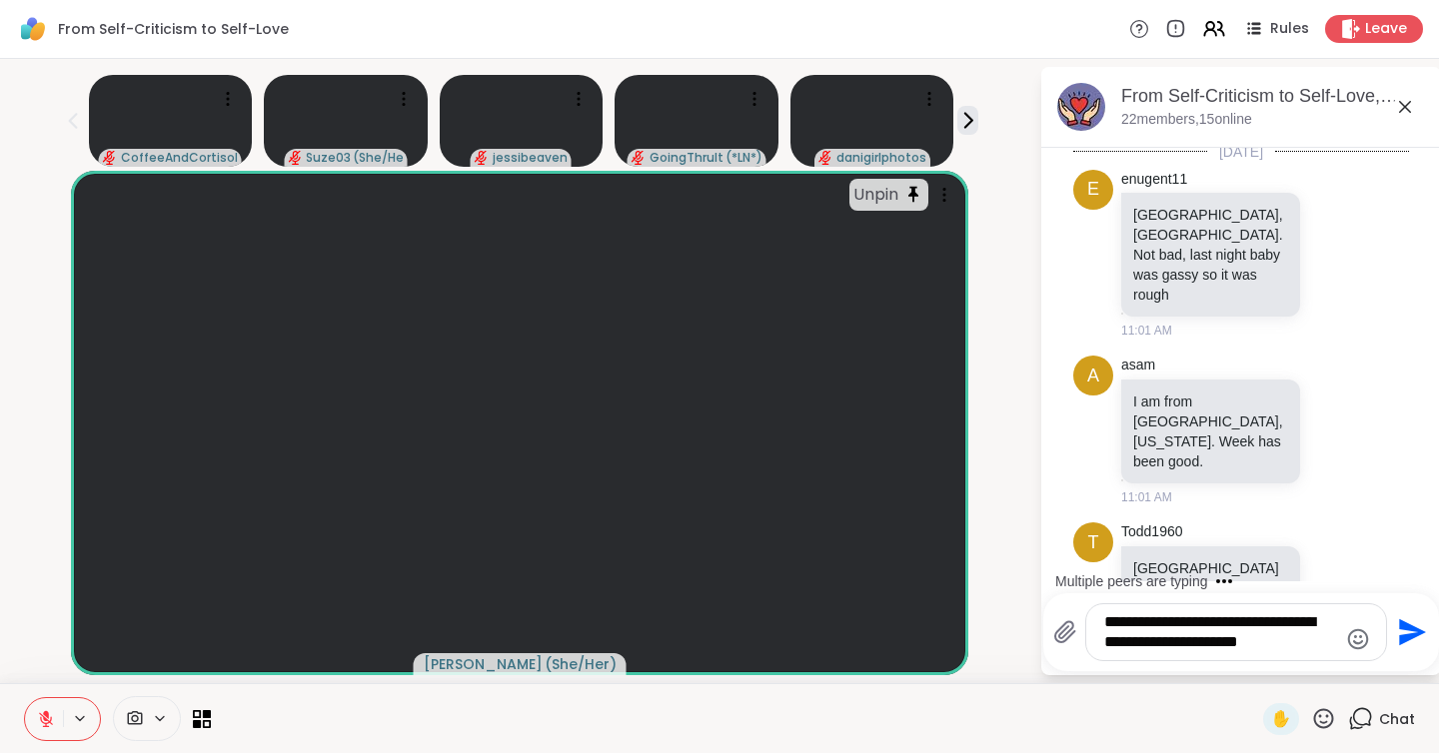
click at [1331, 644] on textarea "**********" at bounding box center [1220, 633] width 233 height 40
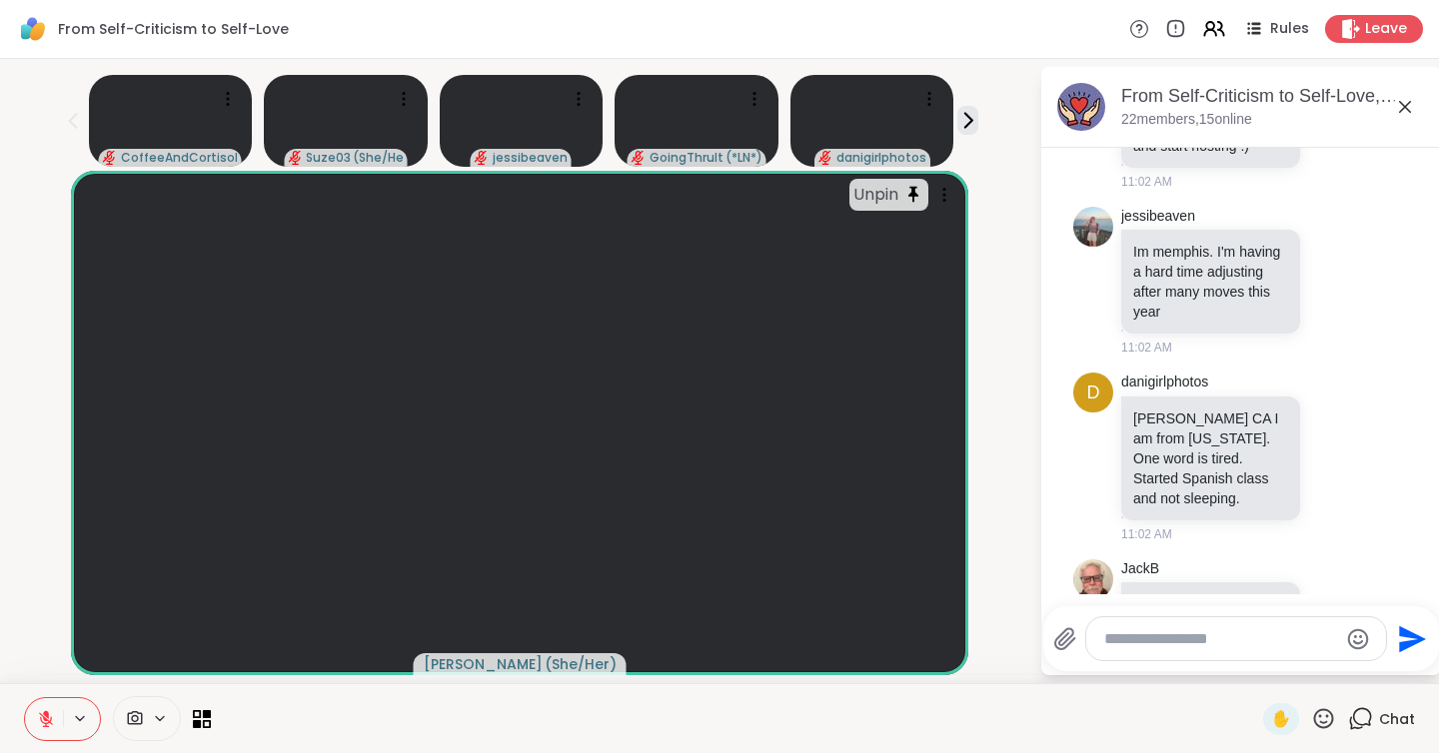
scroll to position [1276, 0]
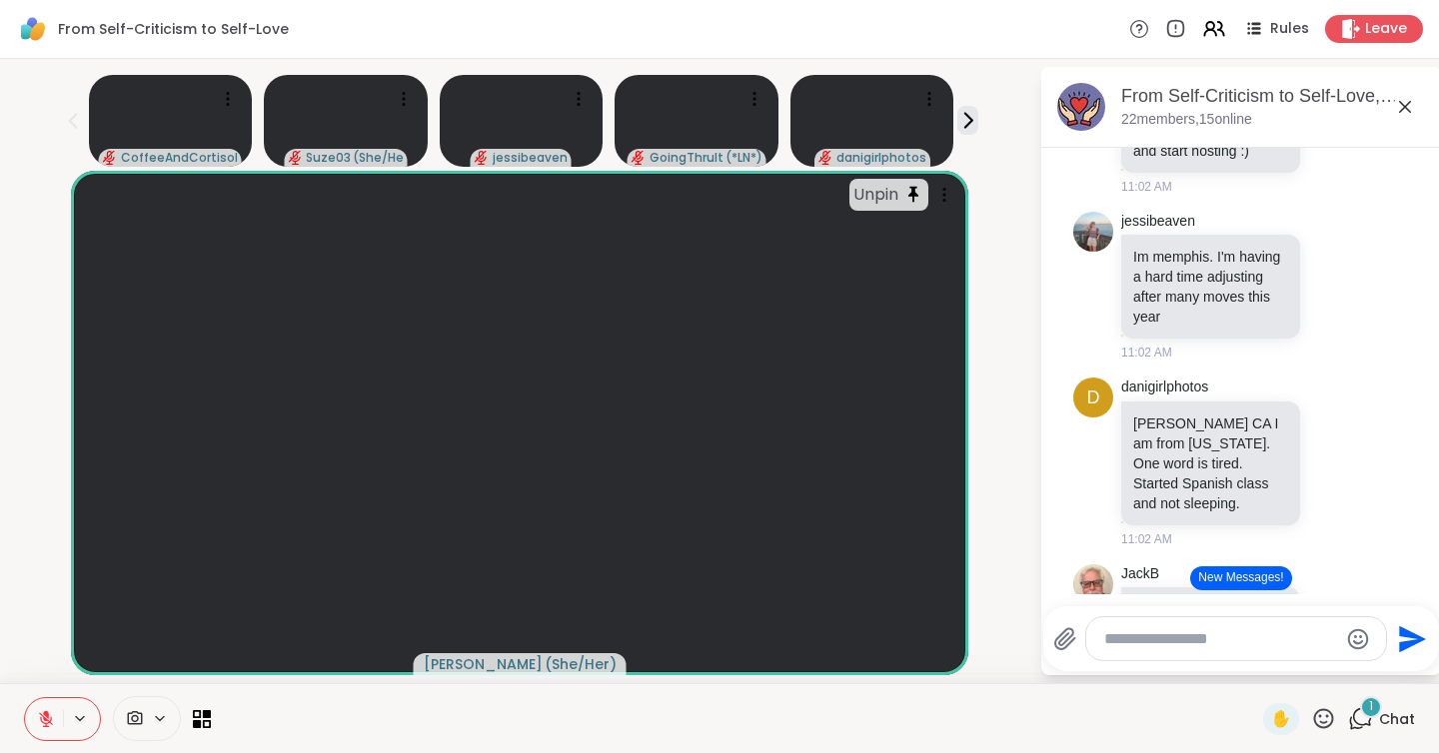
click at [1328, 612] on icon at bounding box center [1335, 619] width 15 height 15
click at [1229, 567] on button "Select Reaction: Sad" at bounding box center [1220, 587] width 40 height 40
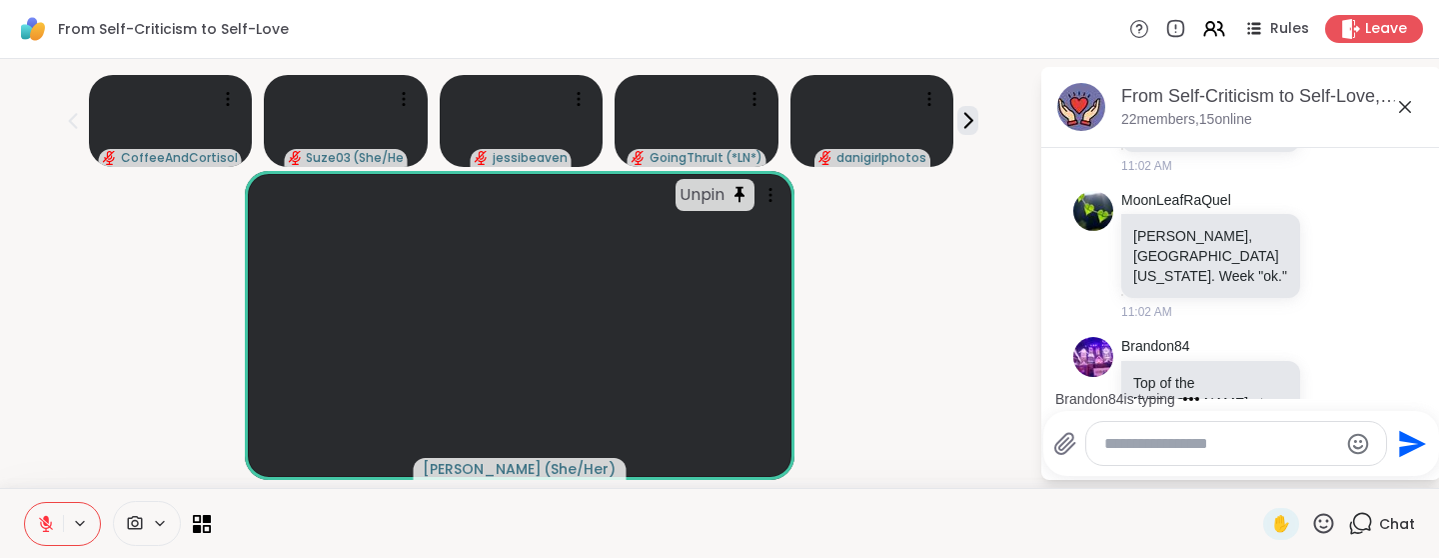
scroll to position [2294, 0]
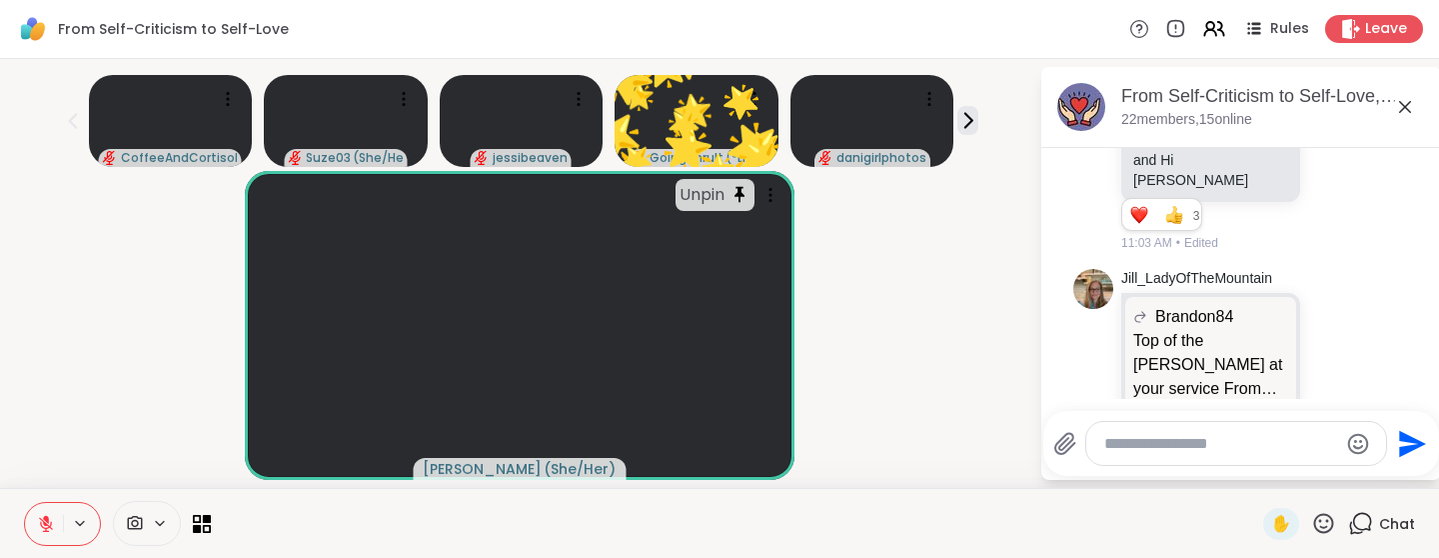
click at [1326, 516] on icon at bounding box center [1323, 523] width 25 height 25
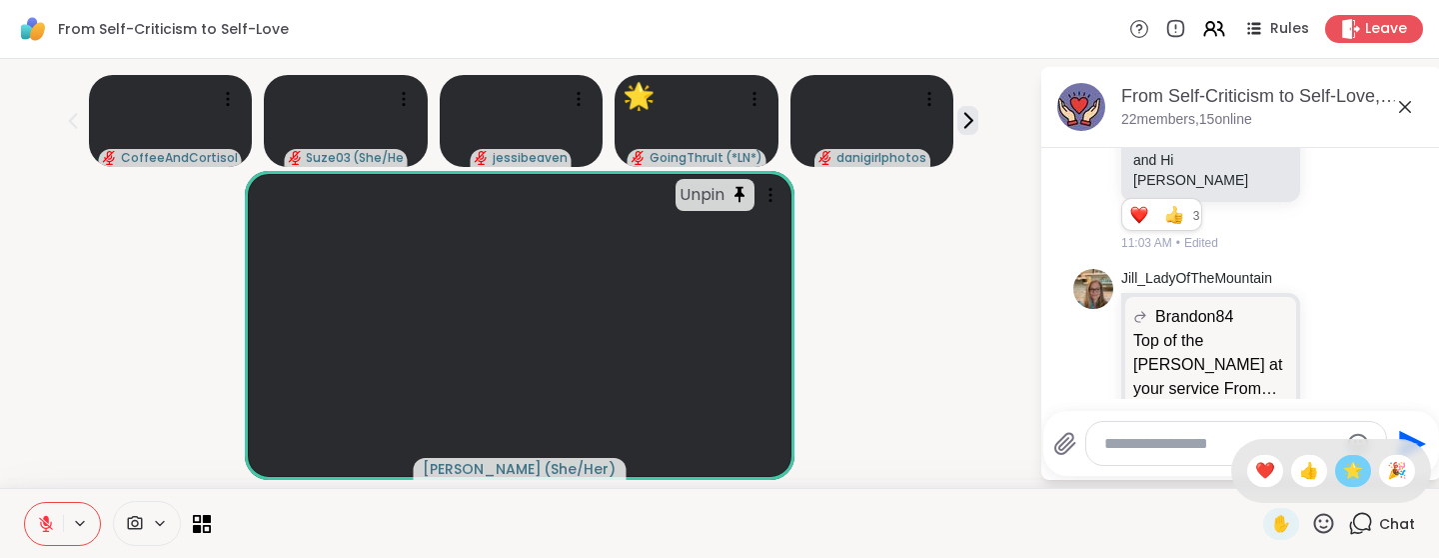
click at [1359, 477] on span "🌟" at bounding box center [1353, 471] width 20 height 24
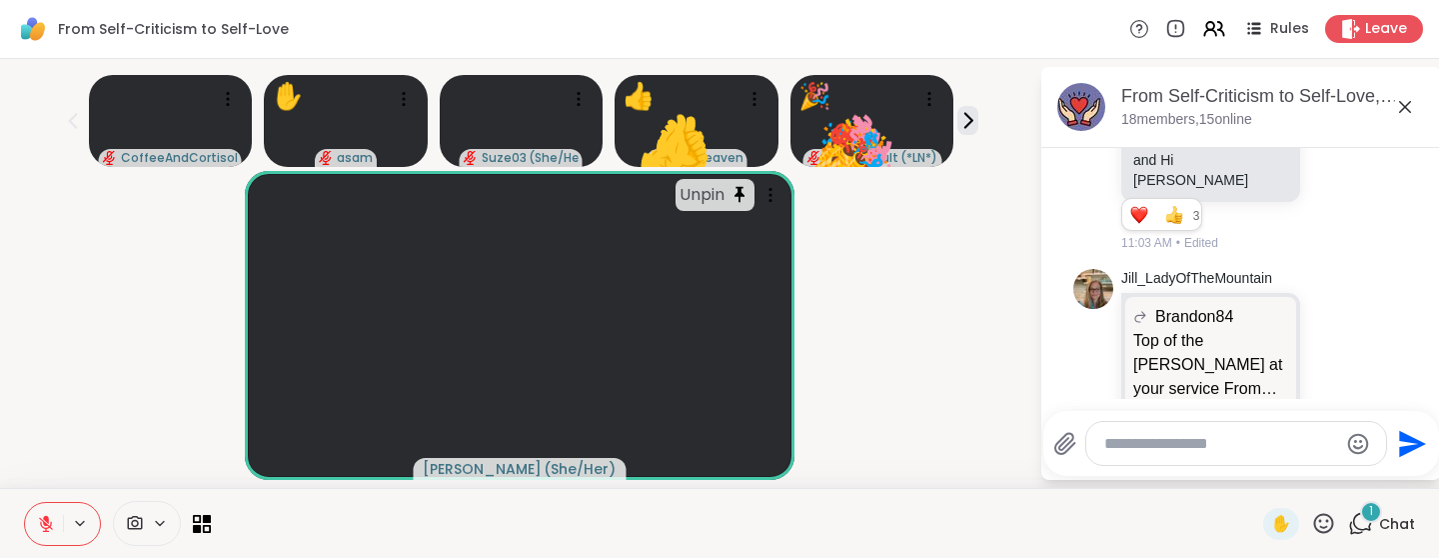
scroll to position [2401, 0]
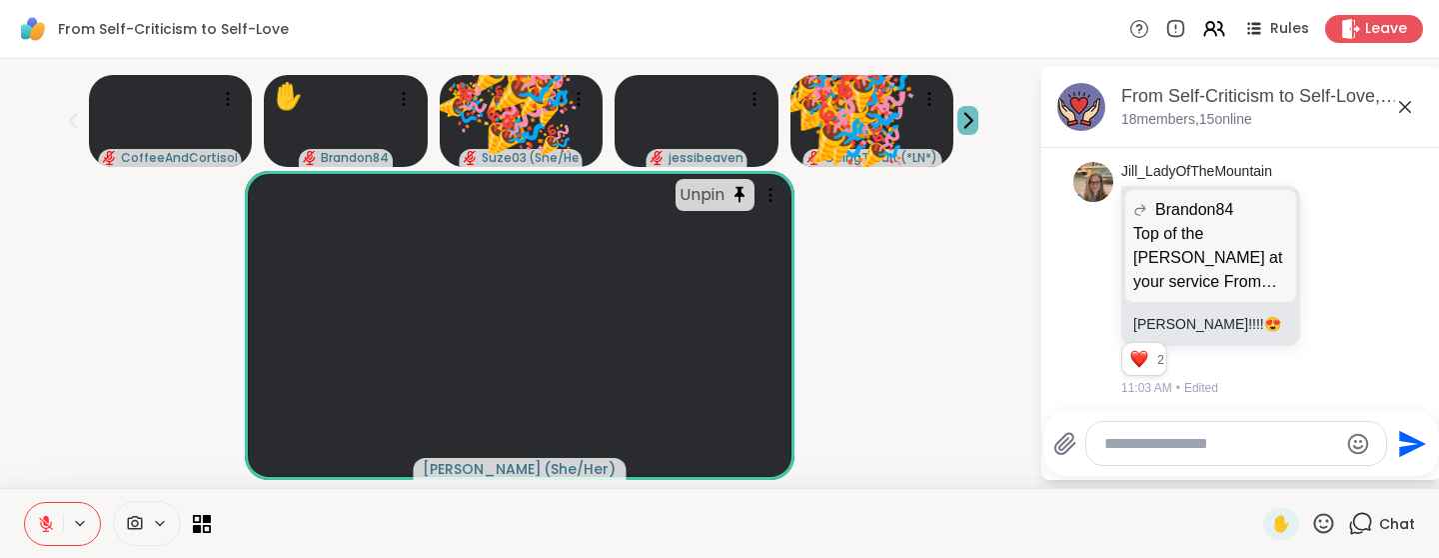
click at [965, 132] on button at bounding box center [967, 120] width 21 height 29
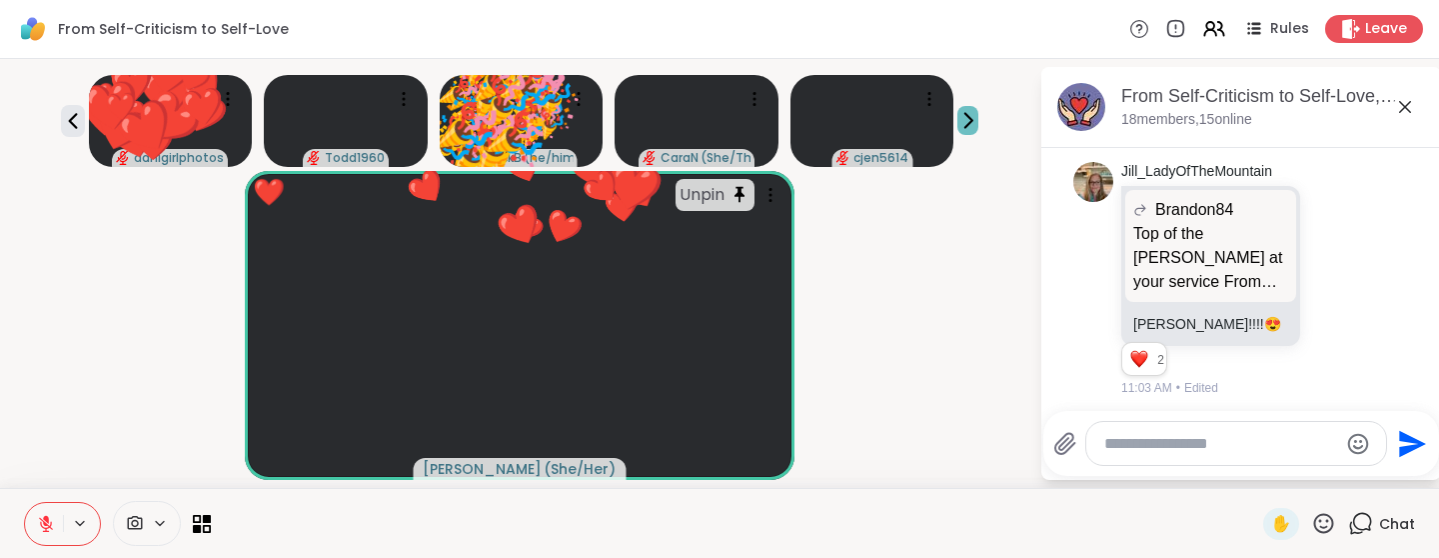
click at [965, 132] on button at bounding box center [967, 120] width 21 height 29
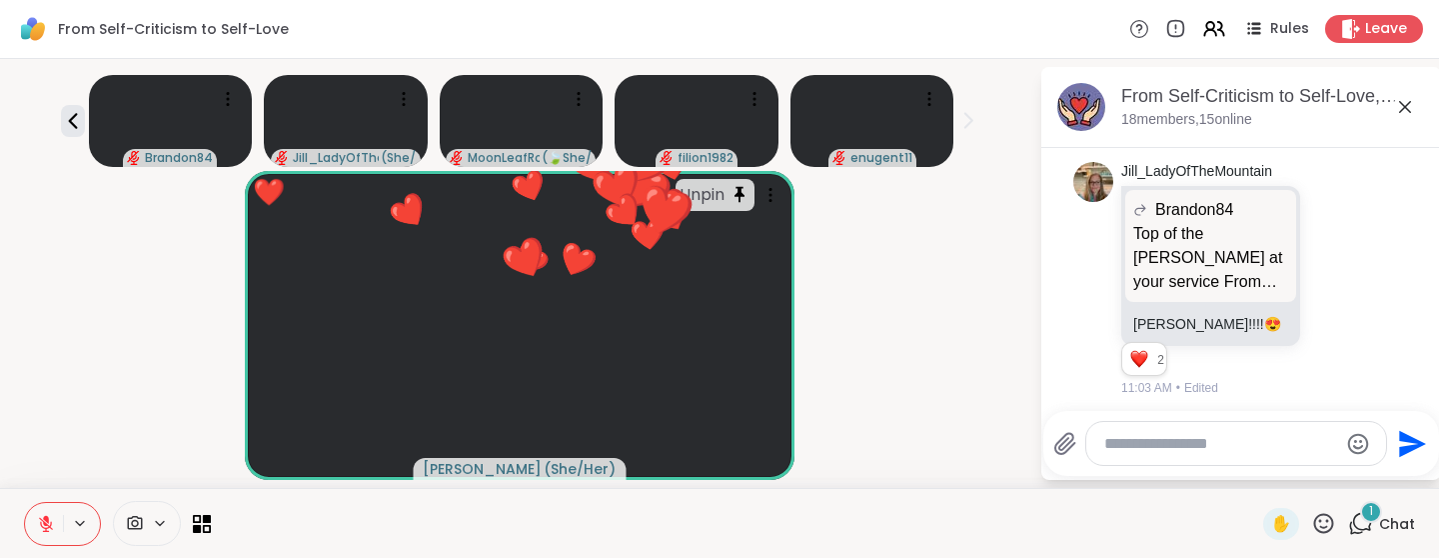
scroll to position [2507, 0]
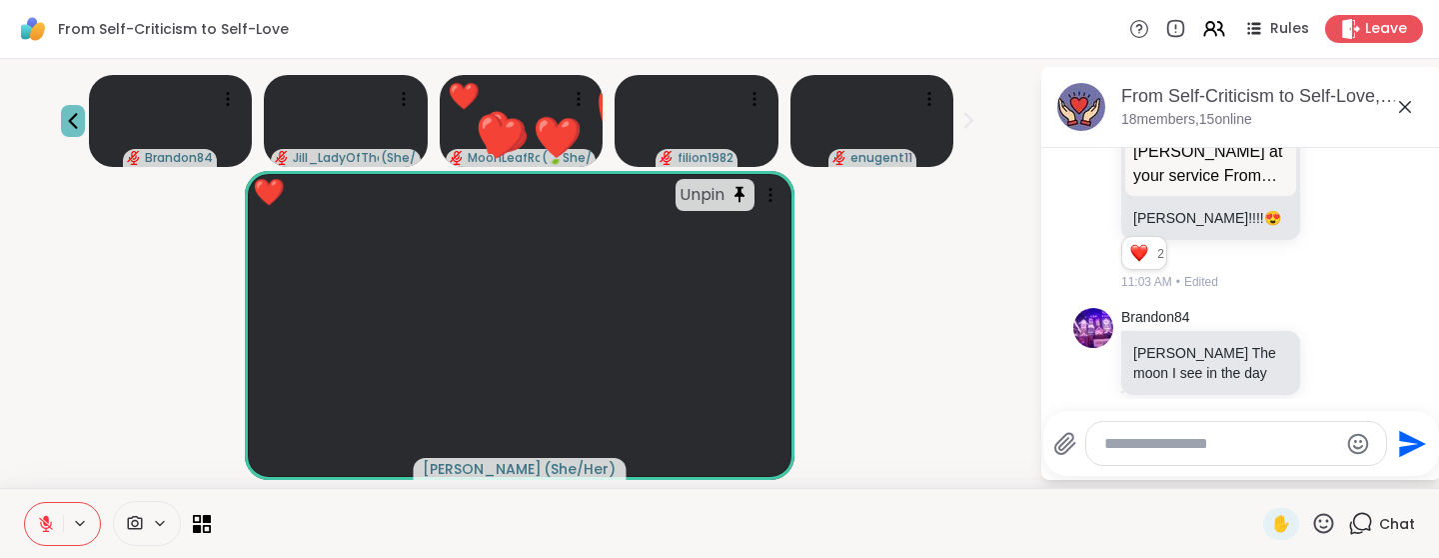
click at [72, 116] on icon at bounding box center [72, 121] width 9 height 16
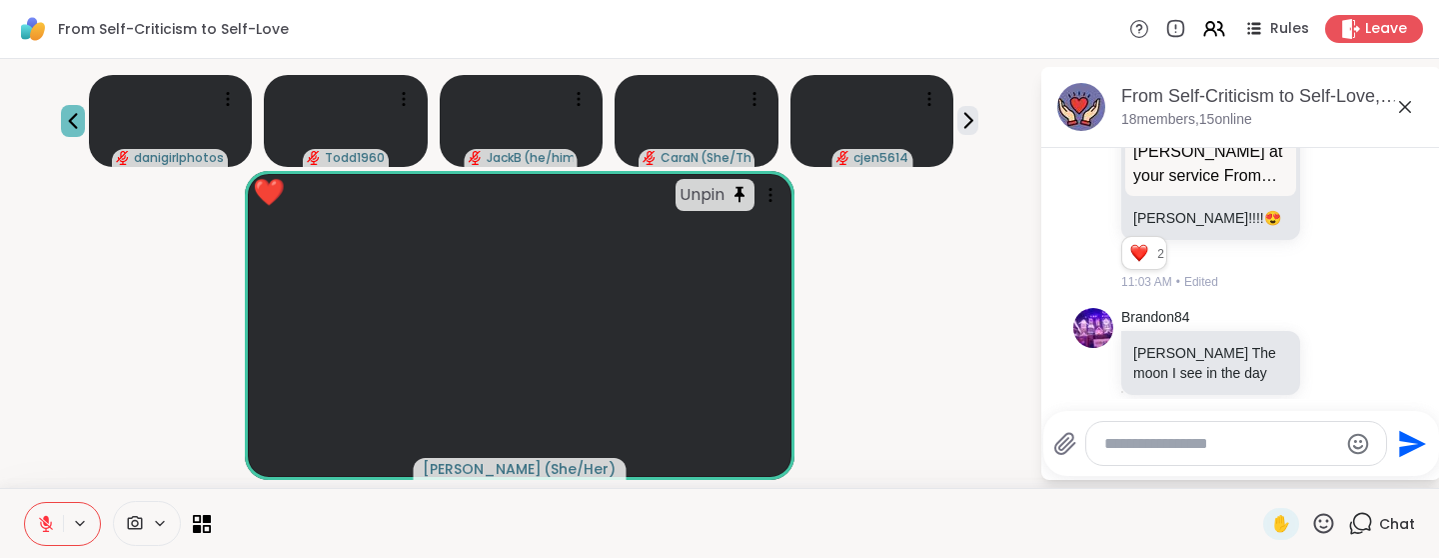
click at [72, 116] on icon at bounding box center [72, 121] width 9 height 16
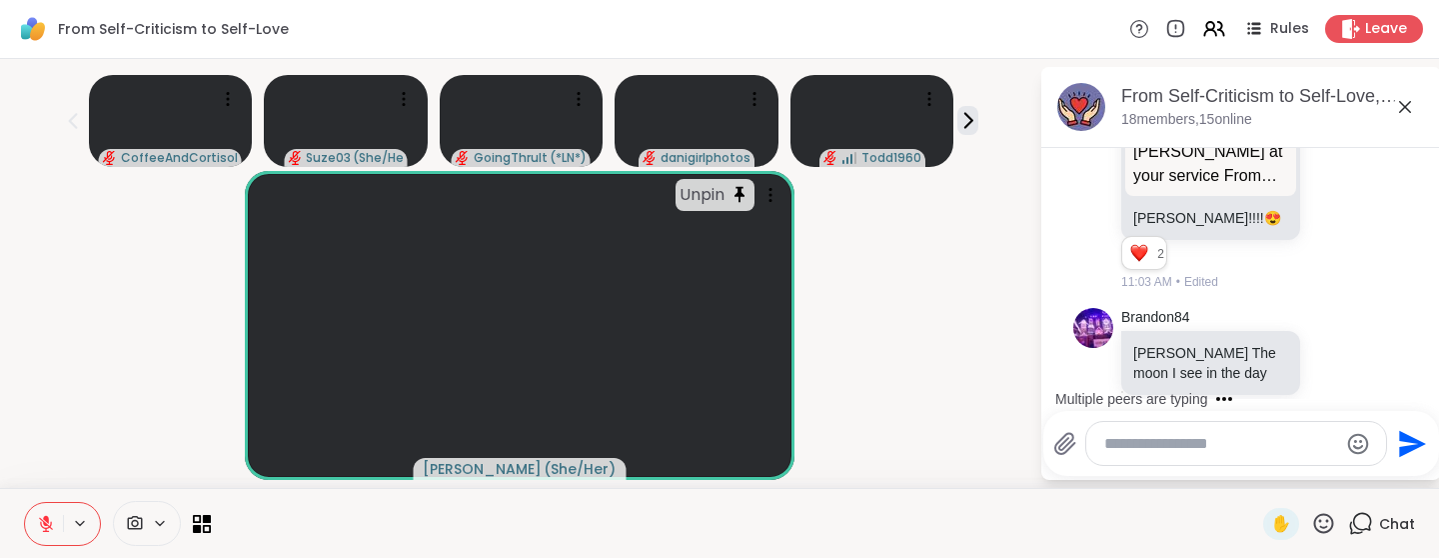
scroll to position [2634, 0]
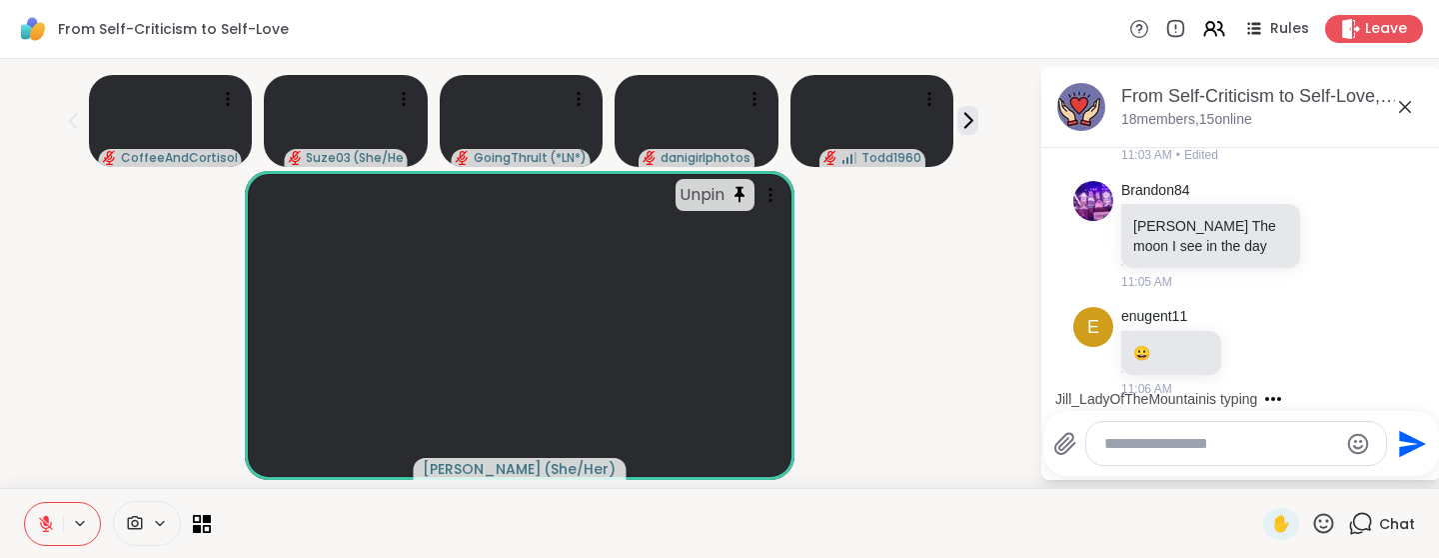
click at [1123, 434] on textarea "Type your message" at bounding box center [1220, 444] width 233 height 20
type textarea "*"
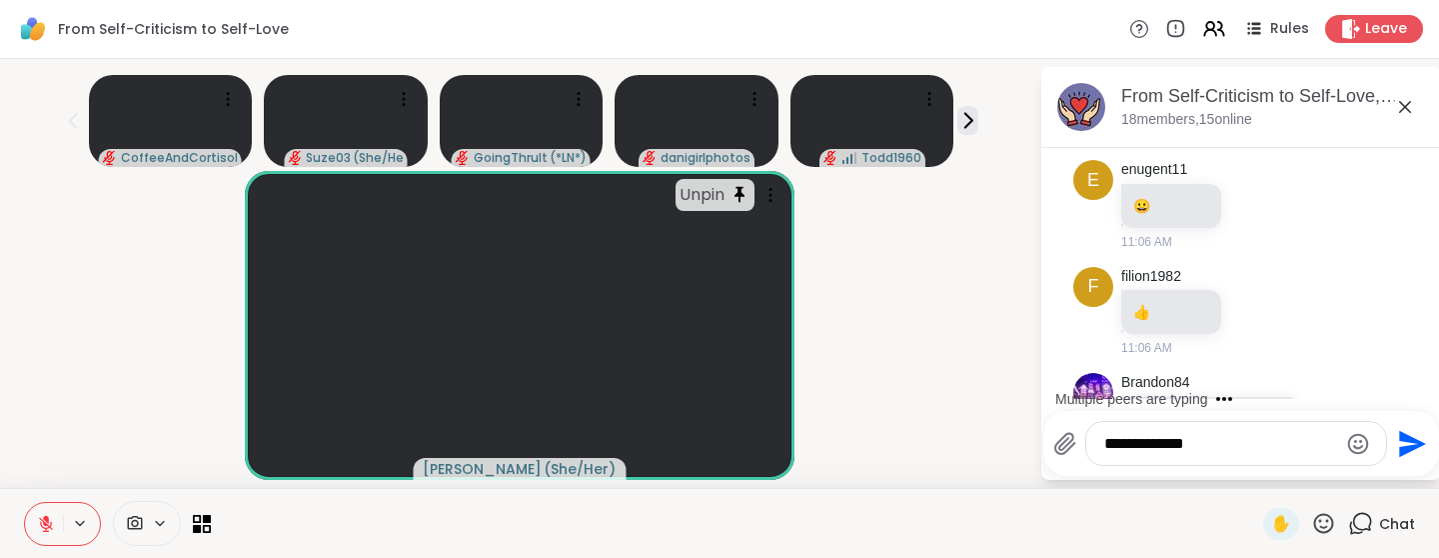
scroll to position [2887, 0]
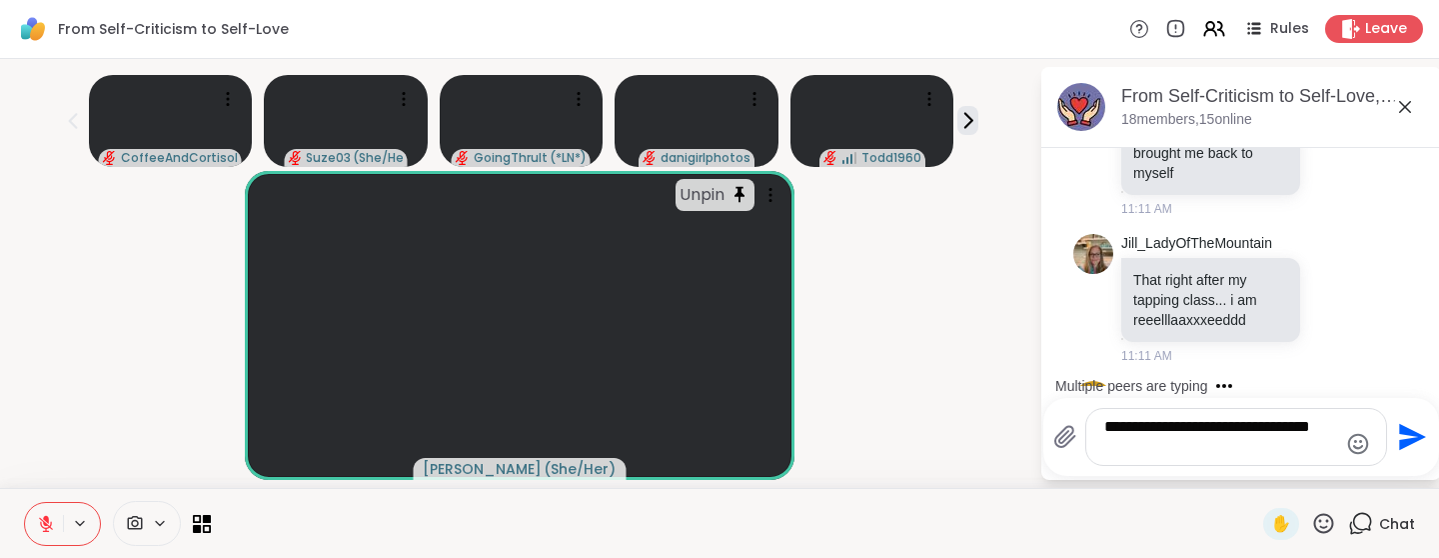
type textarea "**********"
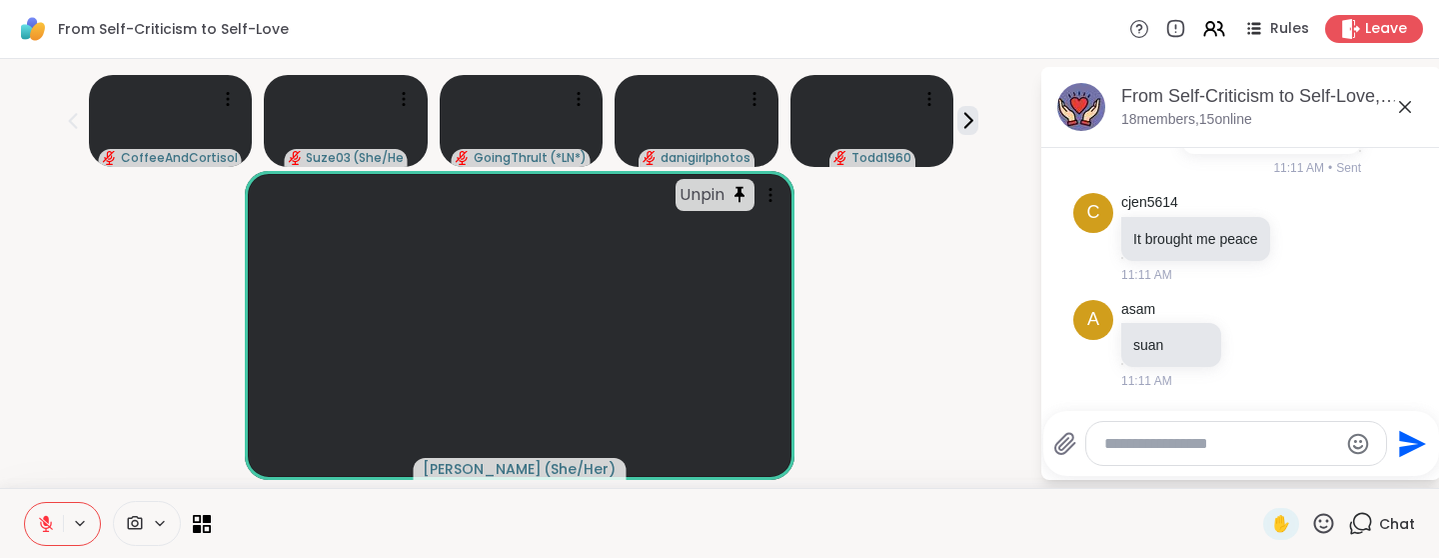
scroll to position [3644, 0]
click at [1330, 481] on icon at bounding box center [1335, 488] width 15 height 15
click at [1137, 447] on div "Select Reaction: Thumbs up" at bounding box center [1132, 456] width 18 height 18
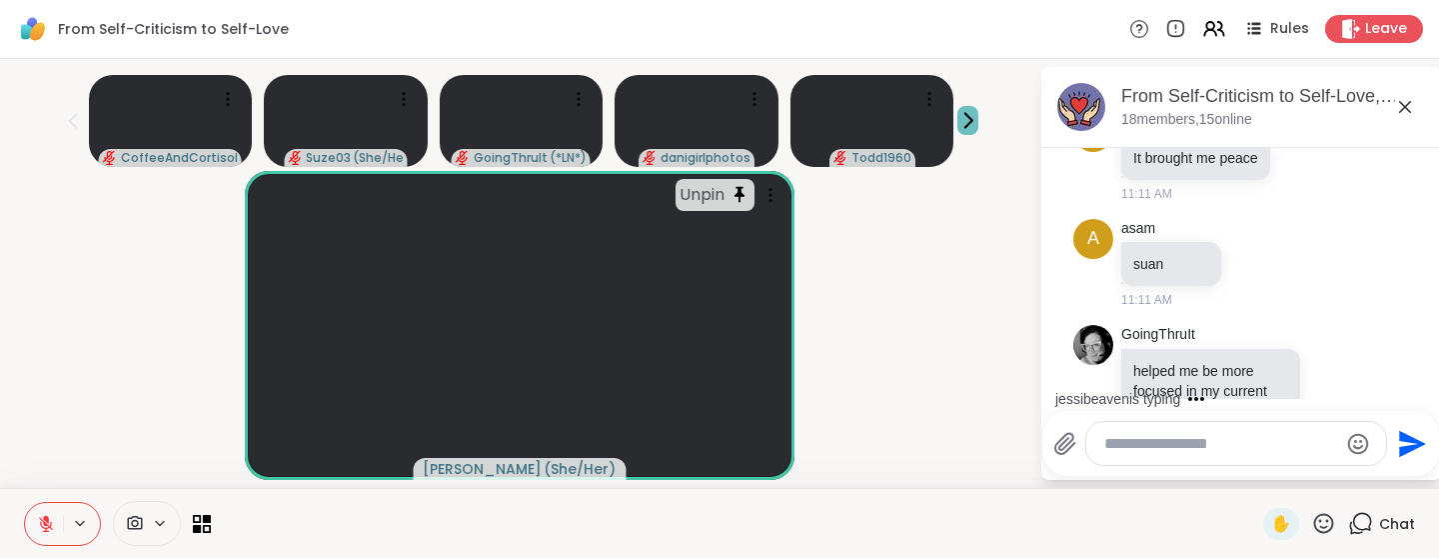
click at [975, 119] on icon at bounding box center [967, 120] width 21 height 21
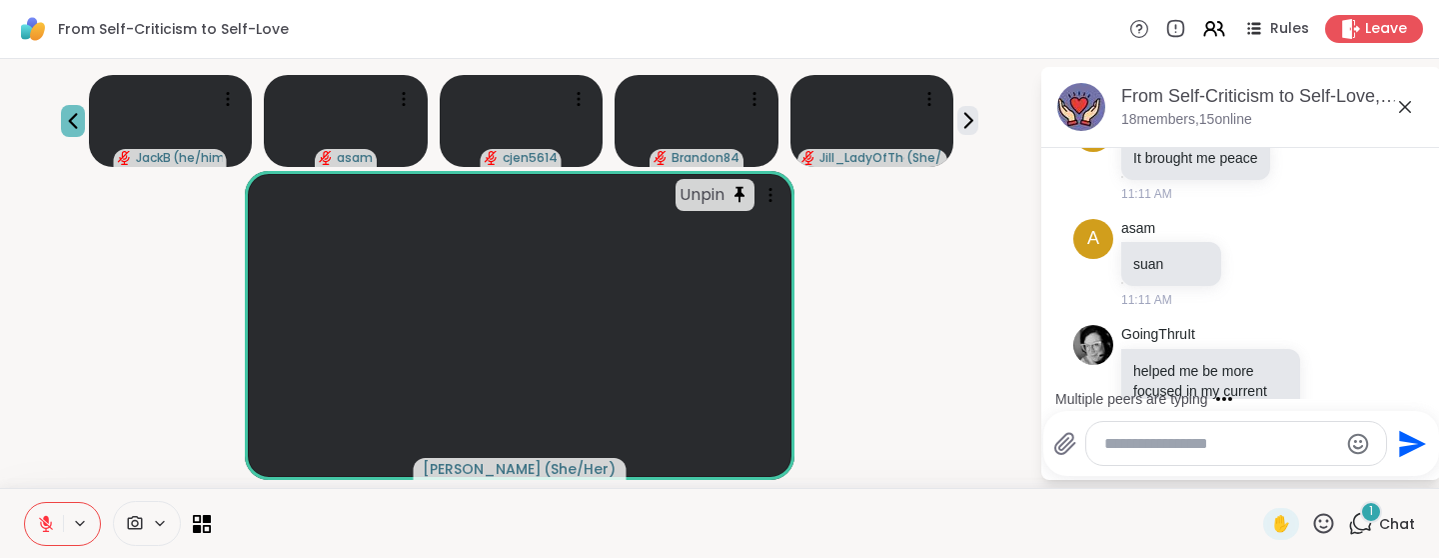
scroll to position [3830, 0]
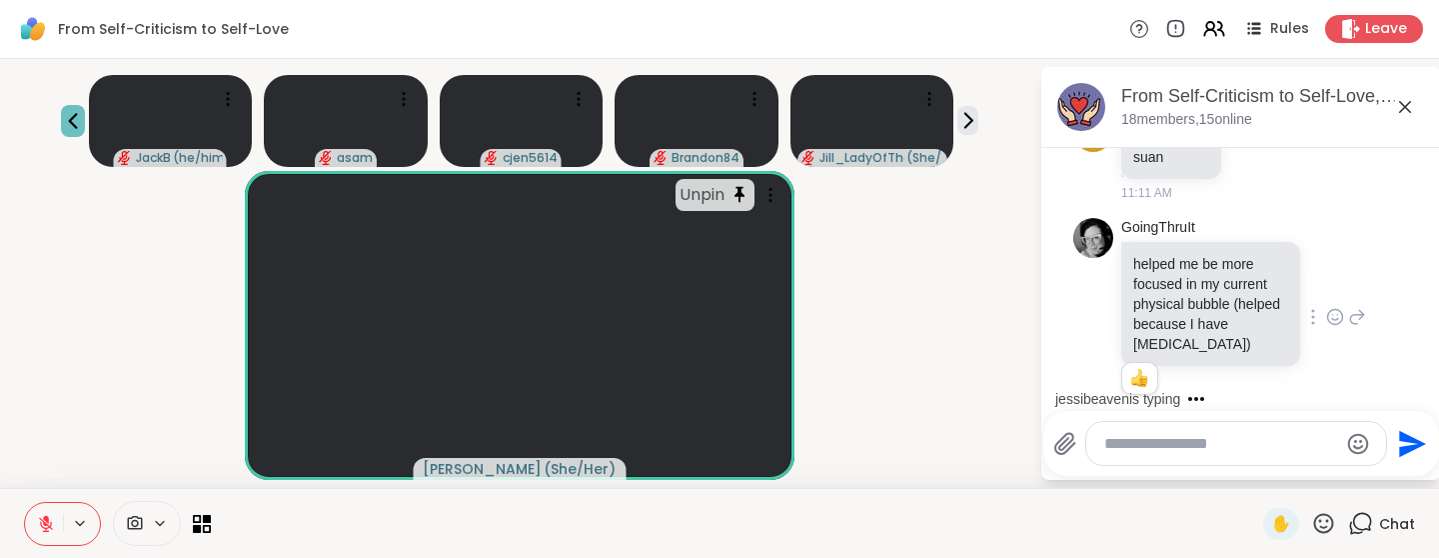
click at [78, 114] on icon at bounding box center [73, 121] width 24 height 24
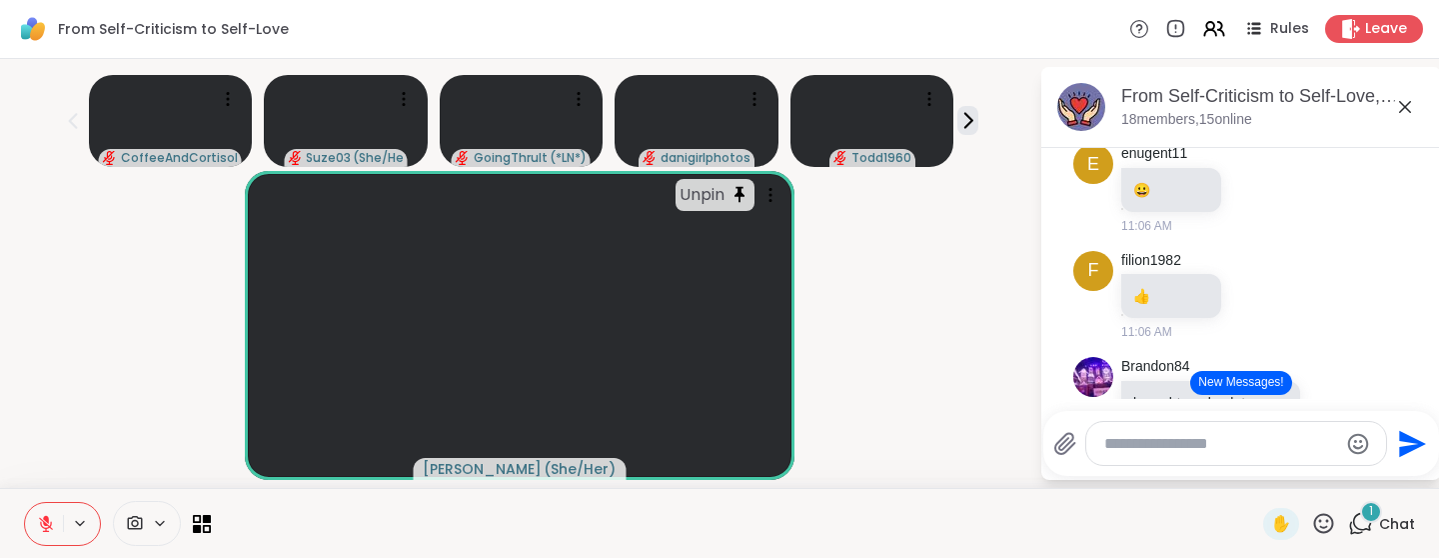
scroll to position [2798, 0]
click at [1382, 515] on div "1" at bounding box center [1371, 512] width 22 height 22
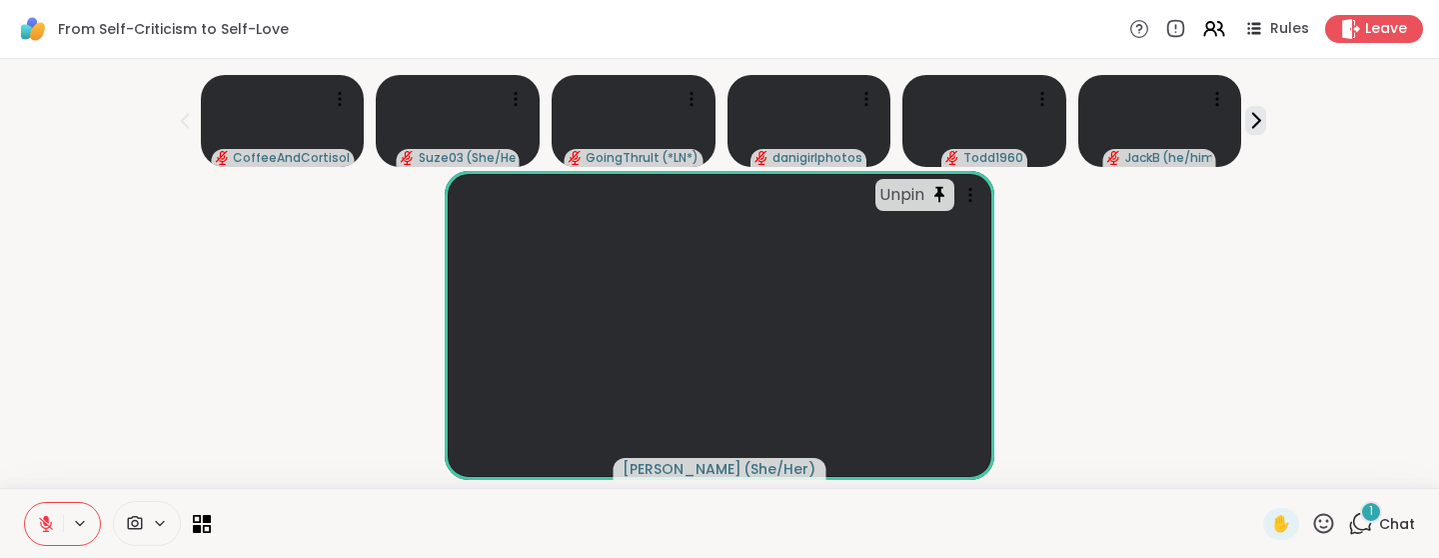
click at [1382, 515] on div "1" at bounding box center [1371, 512] width 22 height 22
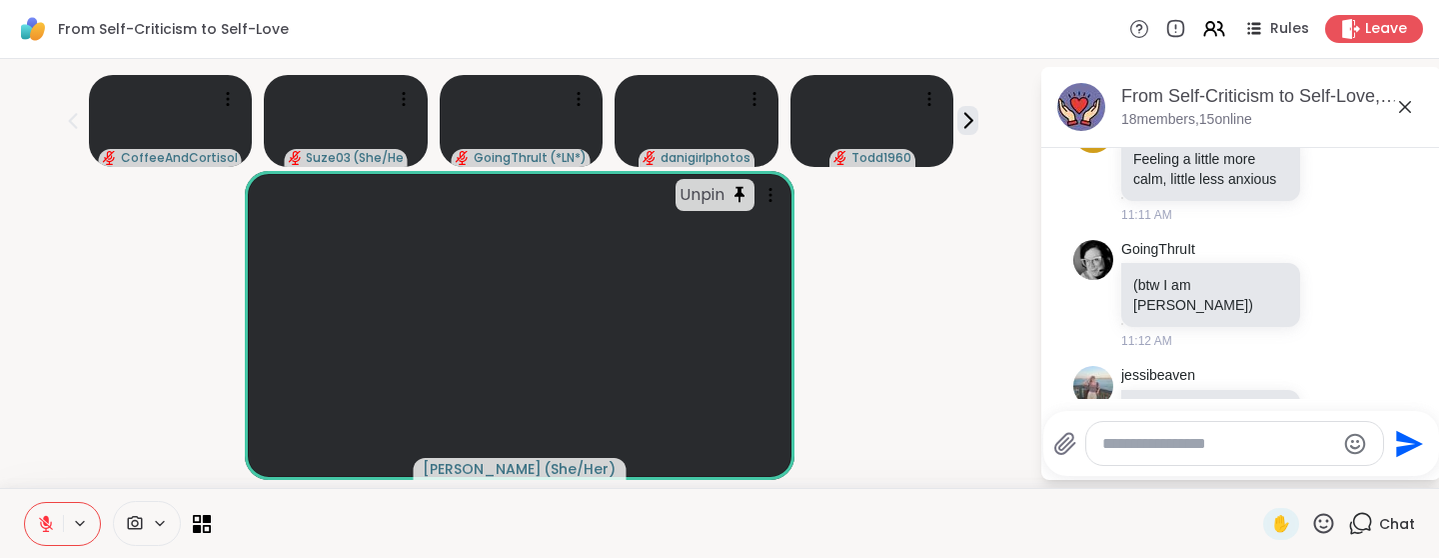
scroll to position [4179, 0]
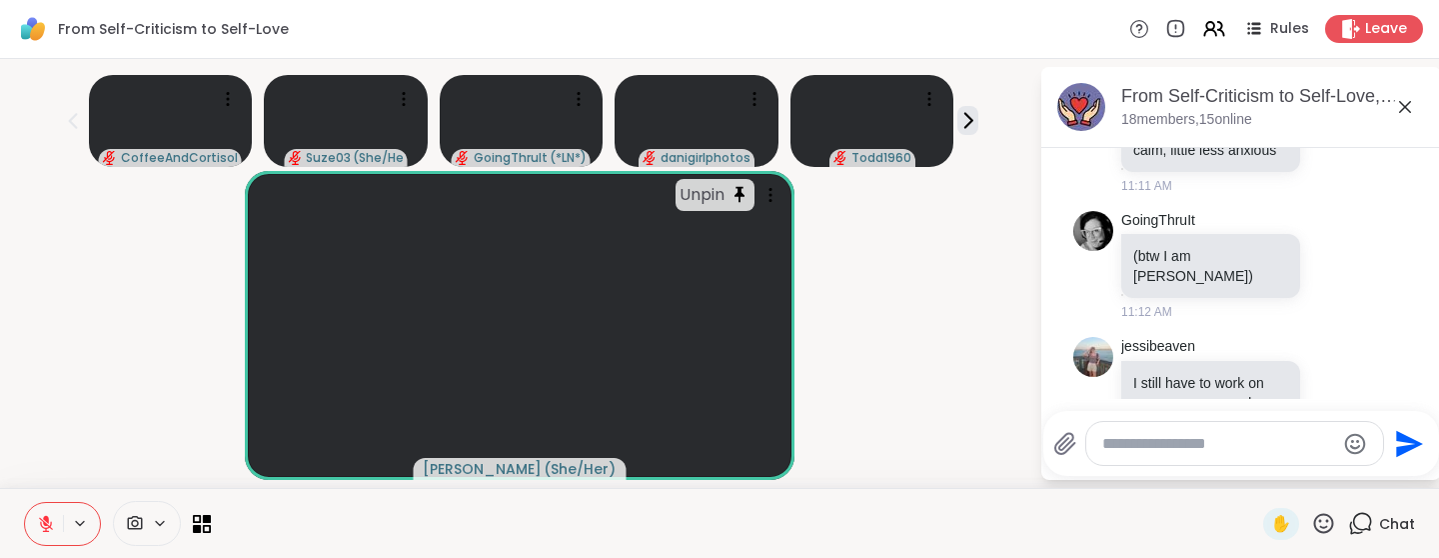
click at [1222, 438] on textarea "Type your message" at bounding box center [1218, 444] width 233 height 20
click at [1230, 460] on div at bounding box center [1234, 443] width 297 height 43
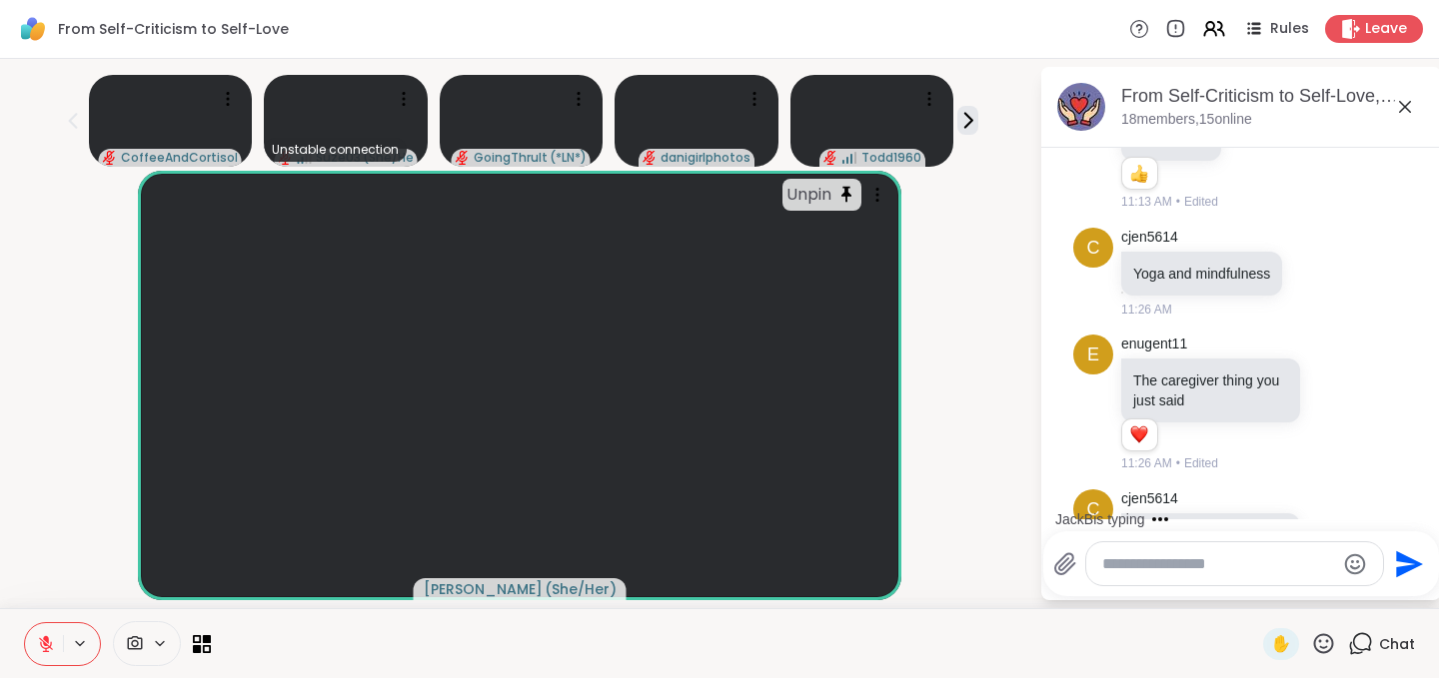
scroll to position [4859, 0]
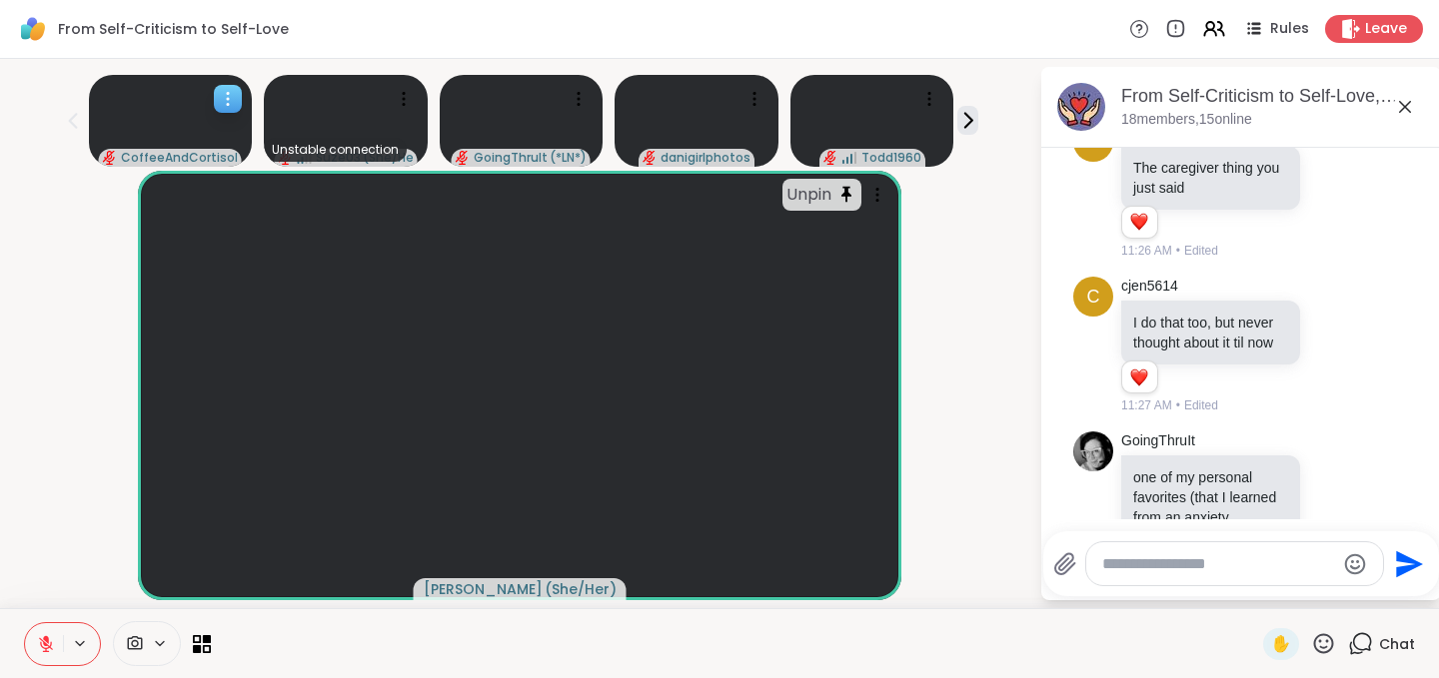
click at [225, 85] on div at bounding box center [228, 99] width 28 height 28
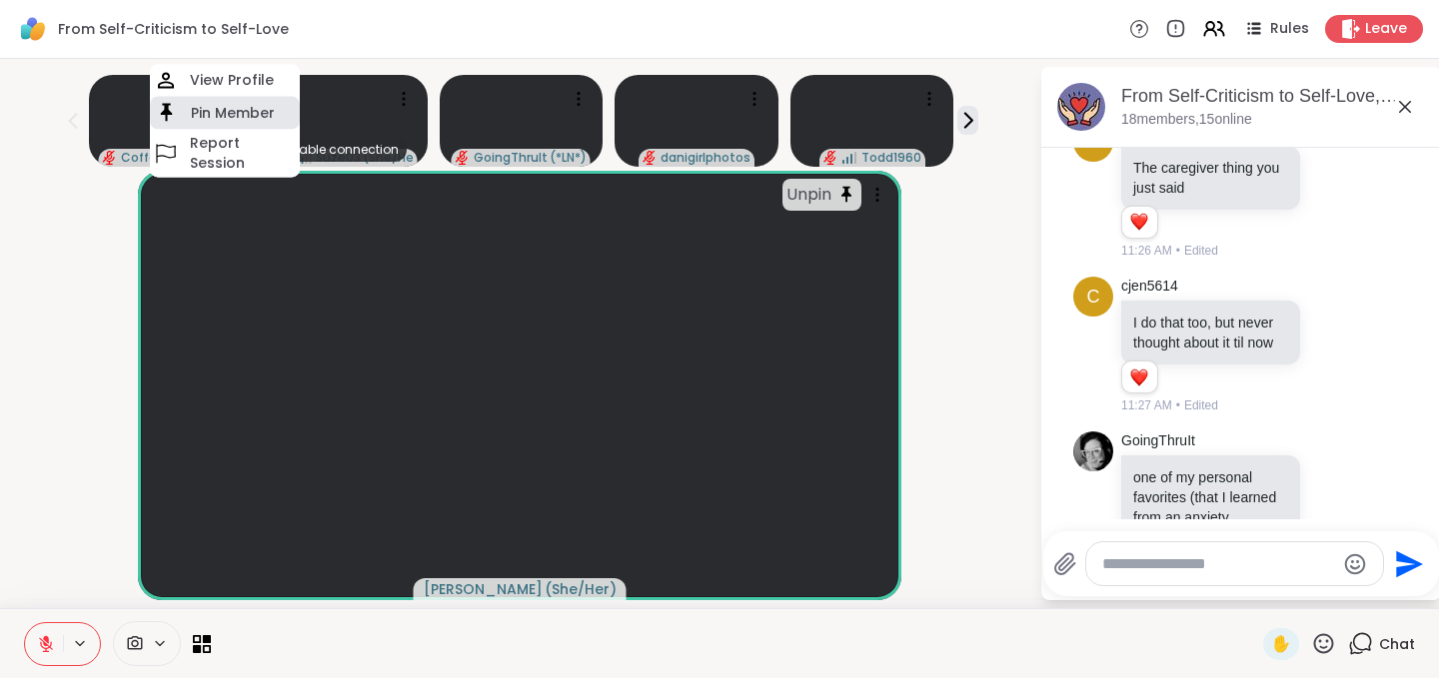
click at [231, 108] on h4 "Pin Member" at bounding box center [233, 113] width 84 height 20
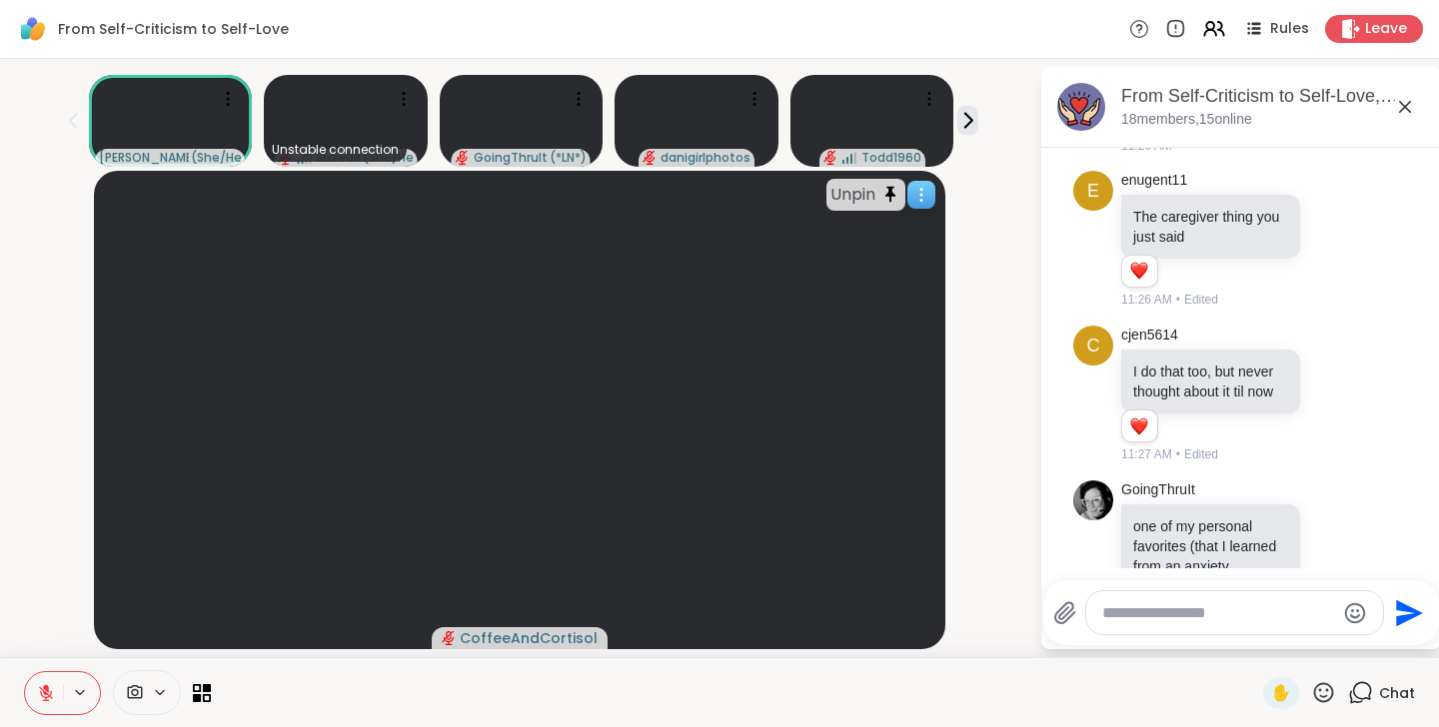
scroll to position [8, 0]
click at [235, 90] on icon at bounding box center [228, 99] width 20 height 20
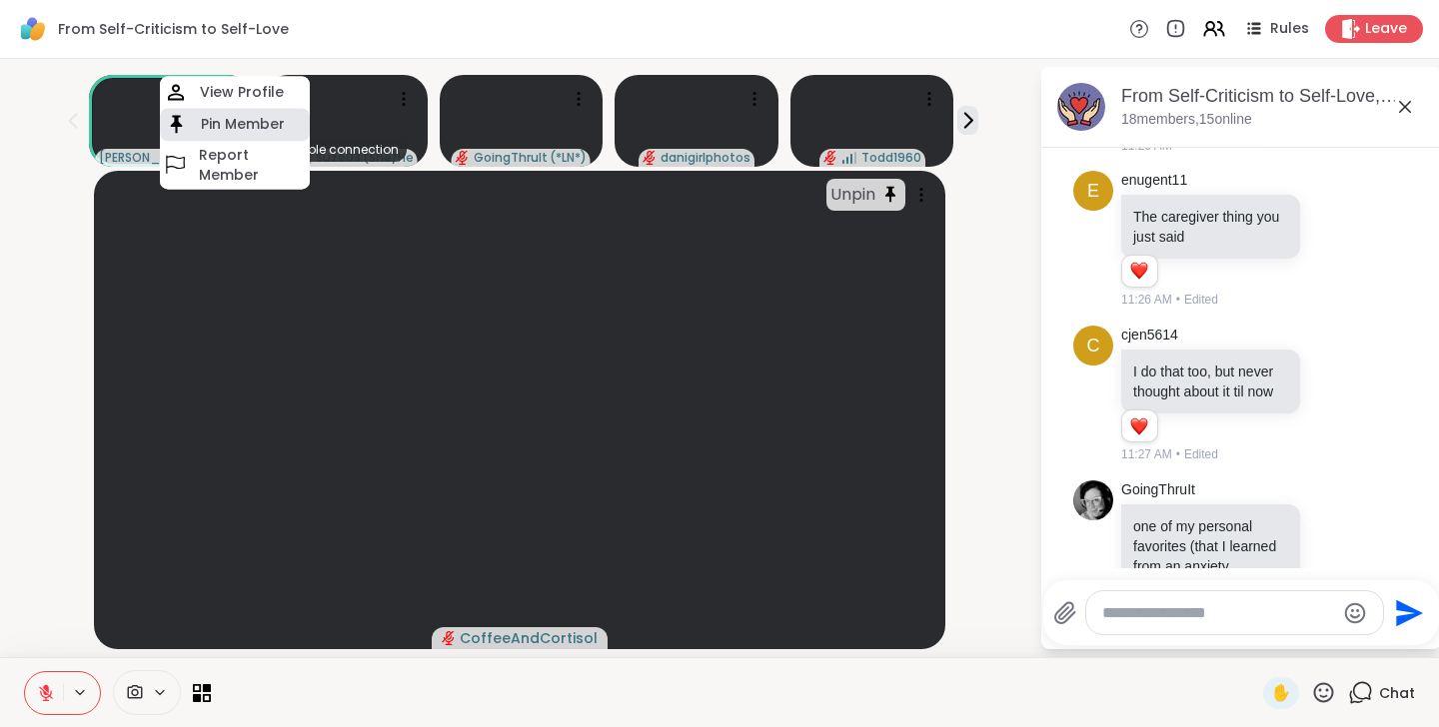
click at [229, 126] on div "Pin Member" at bounding box center [235, 124] width 150 height 33
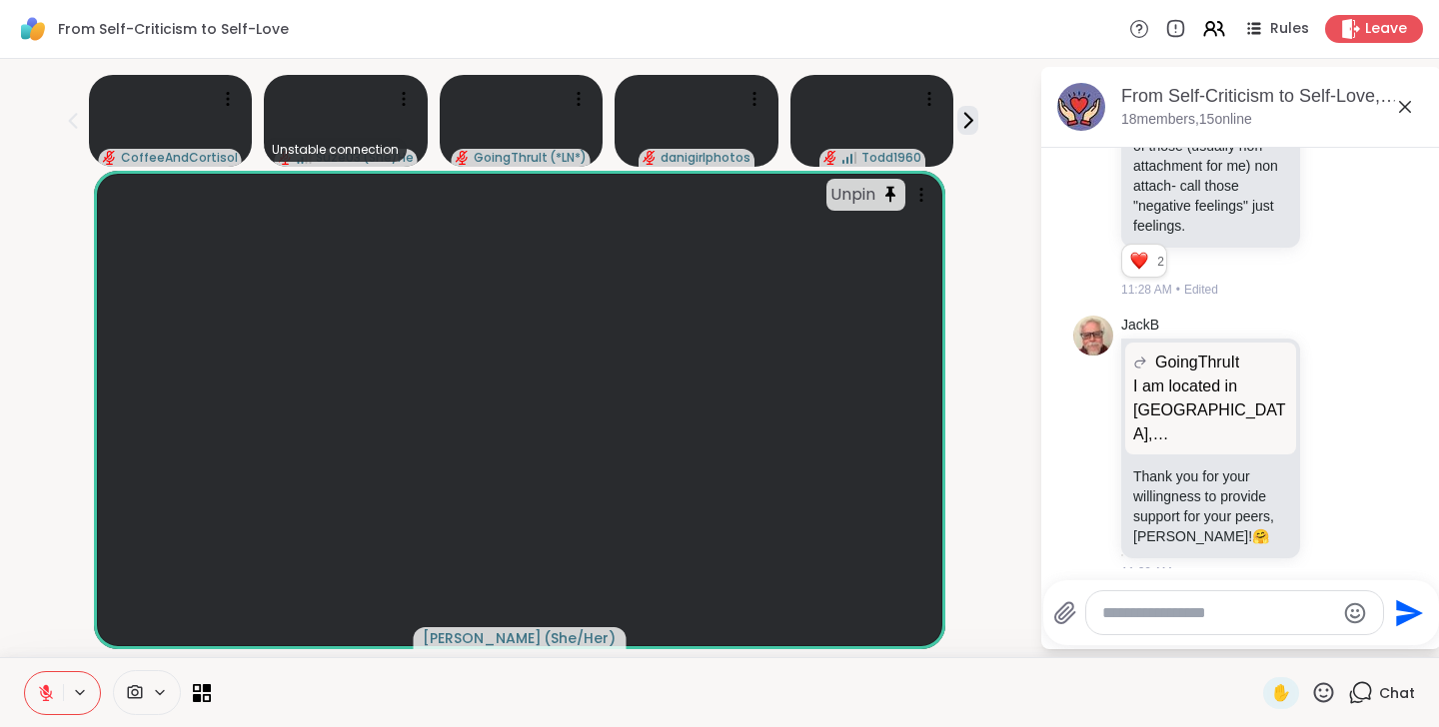
scroll to position [5380, 0]
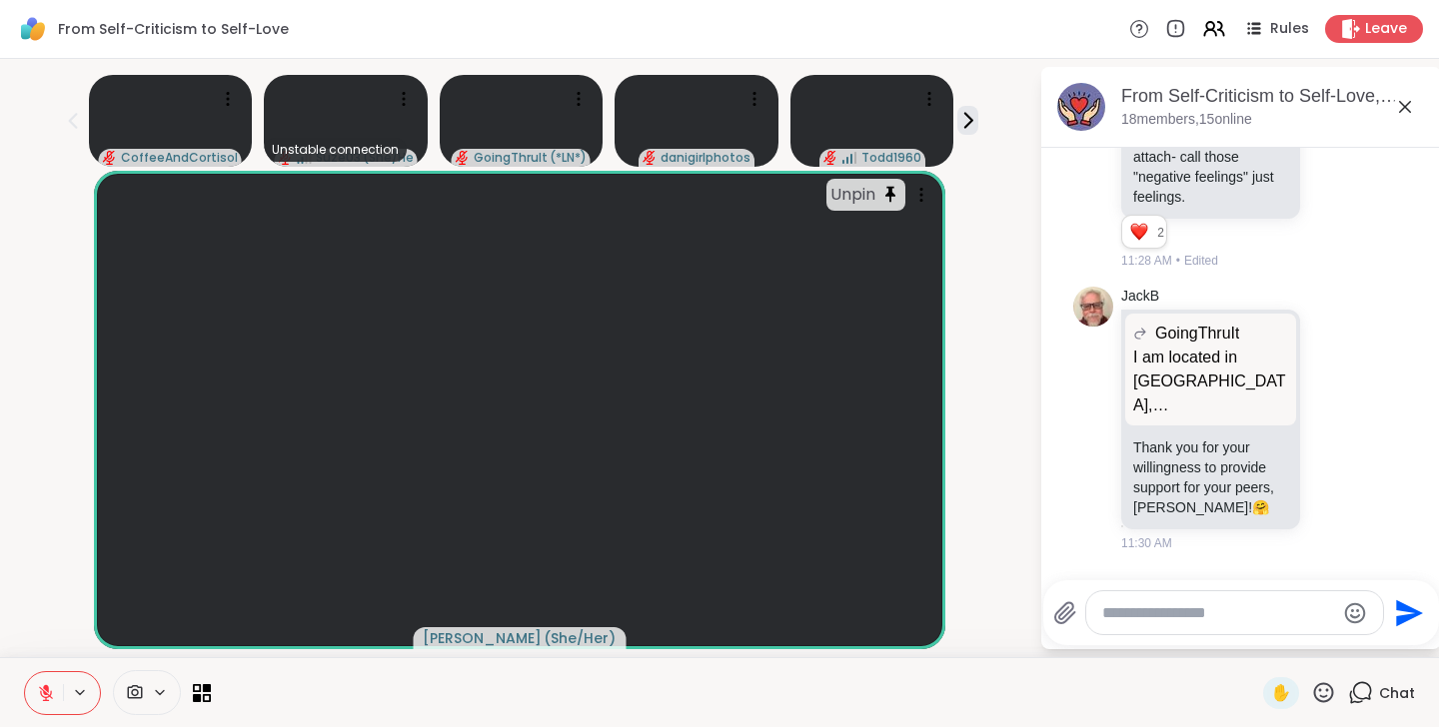
click at [1336, 693] on icon at bounding box center [1335, 703] width 18 height 20
click at [1324, 651] on button "Select Reaction: Heart" at bounding box center [1335, 671] width 40 height 40
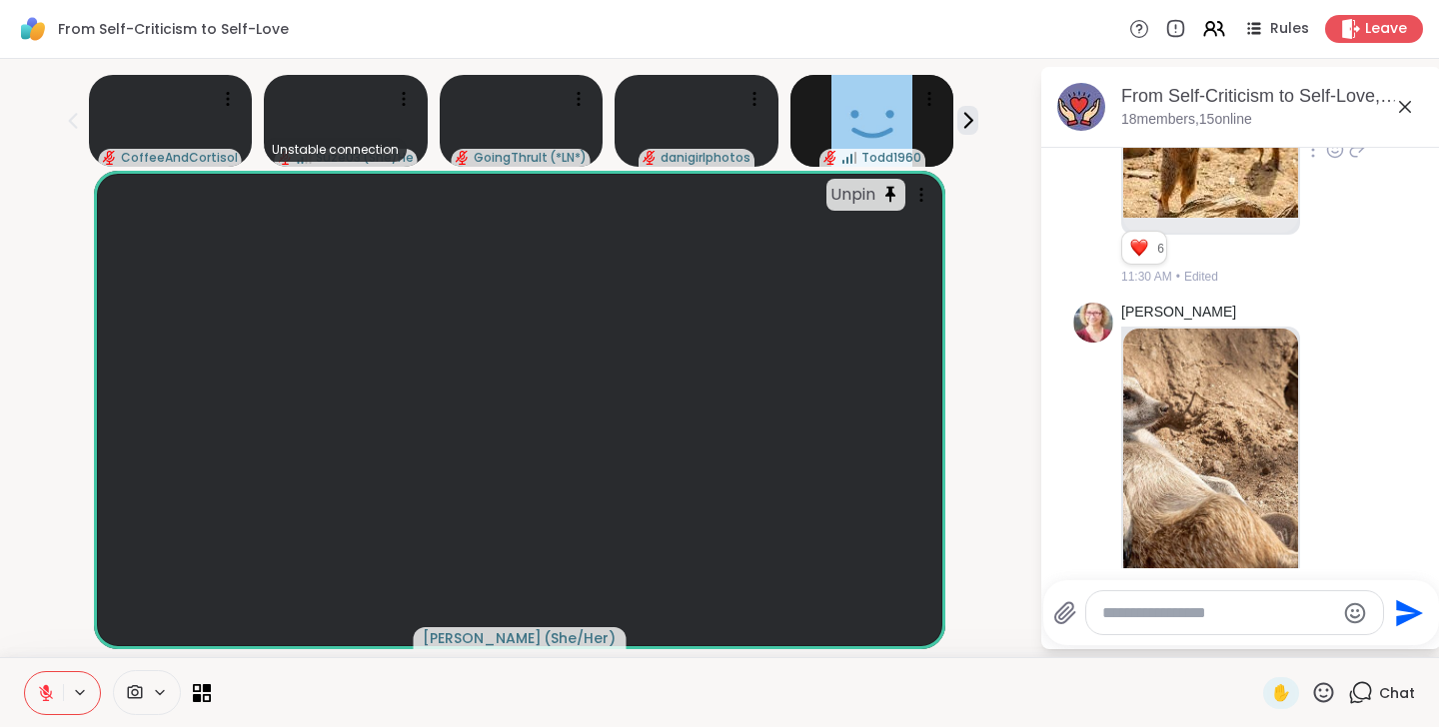
scroll to position [5990, 0]
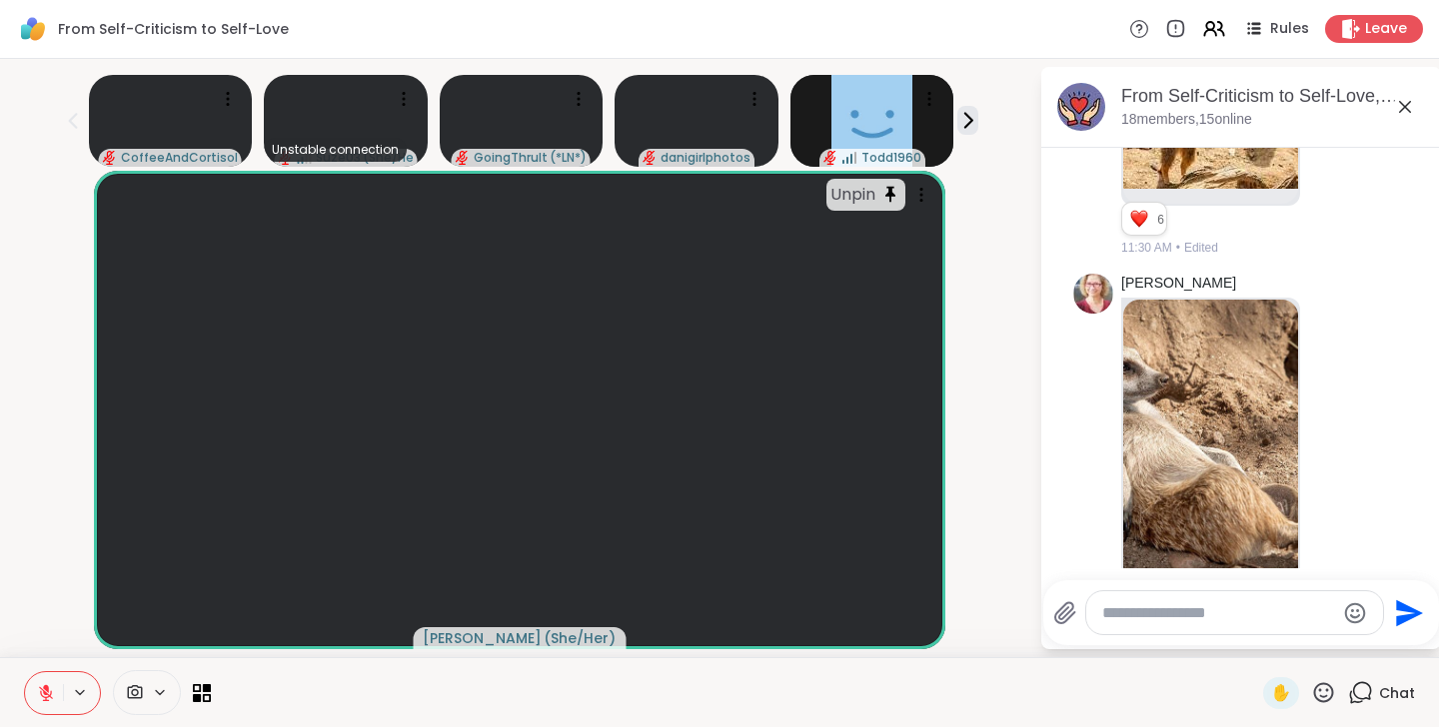
click at [1083, 717] on button "Select Reaction: Joy" at bounding box center [1088, 737] width 40 height 40
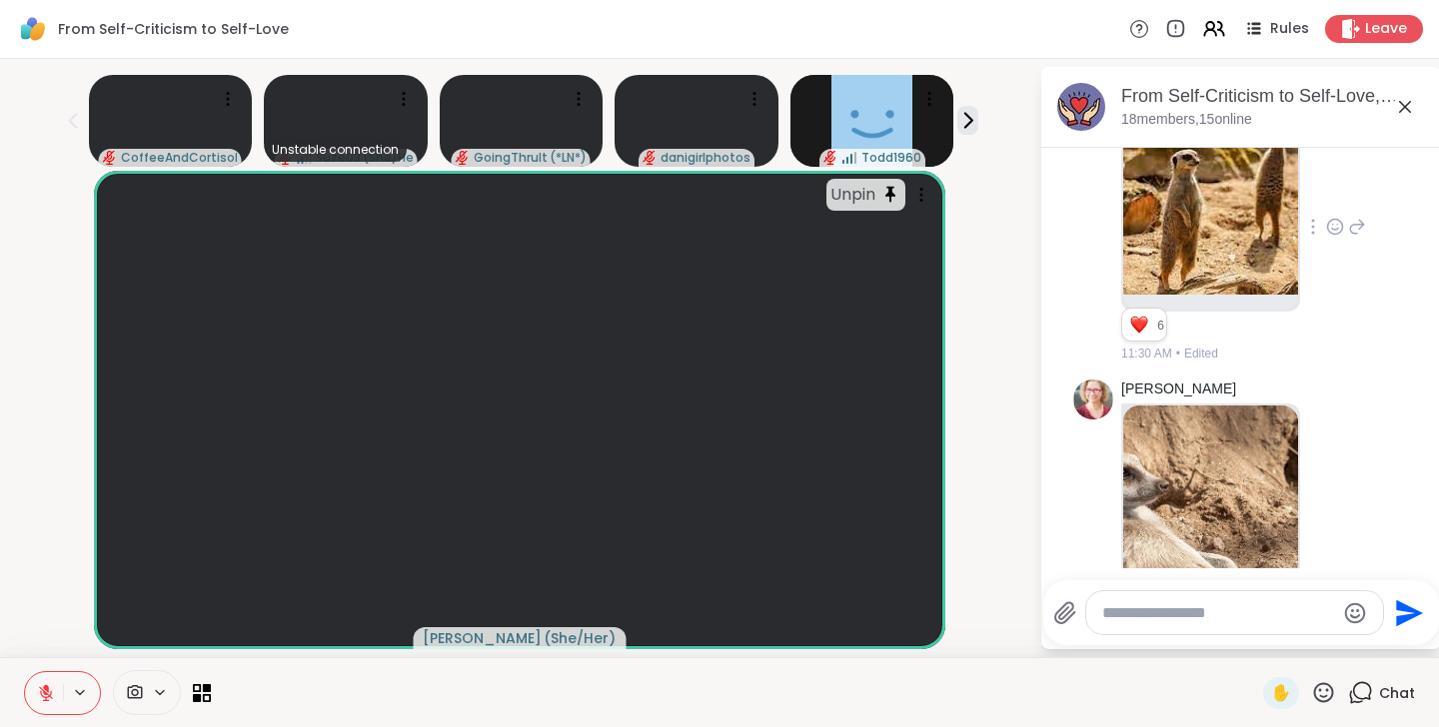
scroll to position [5877, 0]
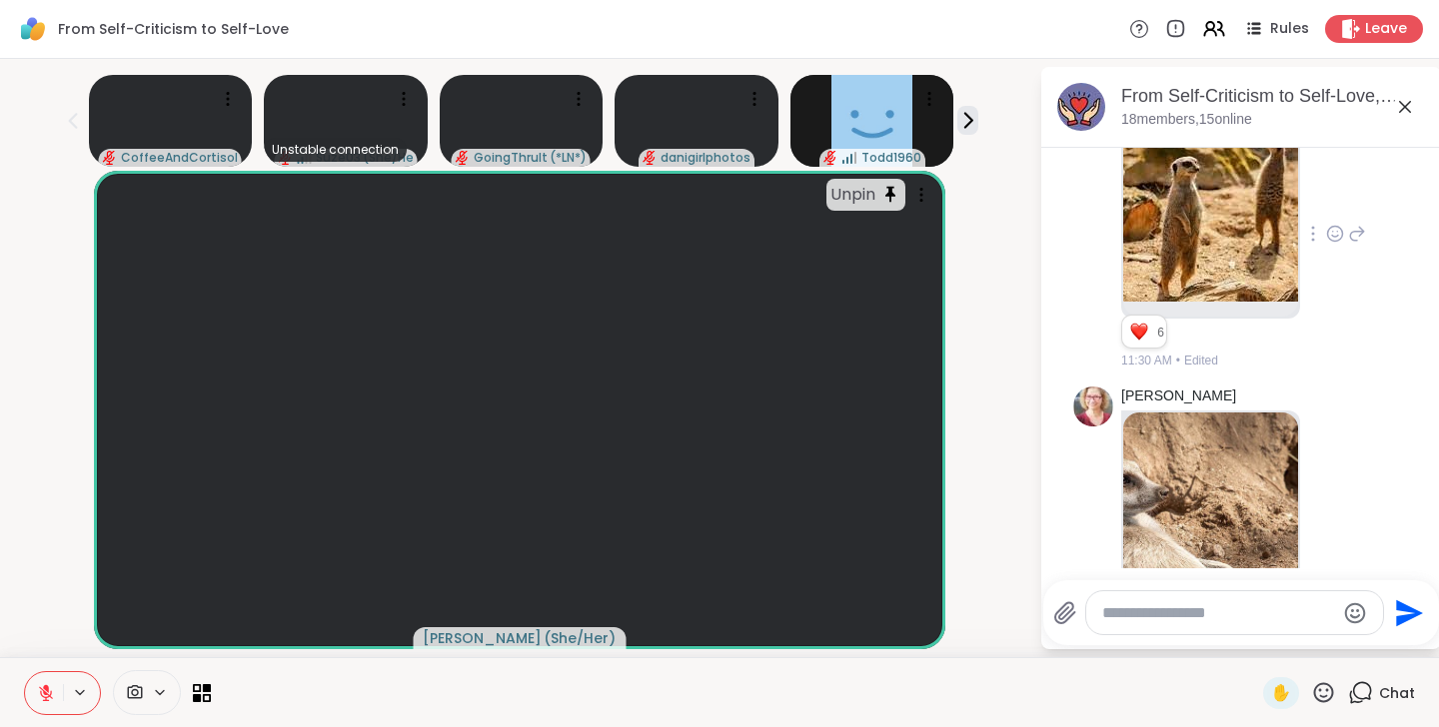
click at [1243, 413] on img at bounding box center [1210, 571] width 175 height 317
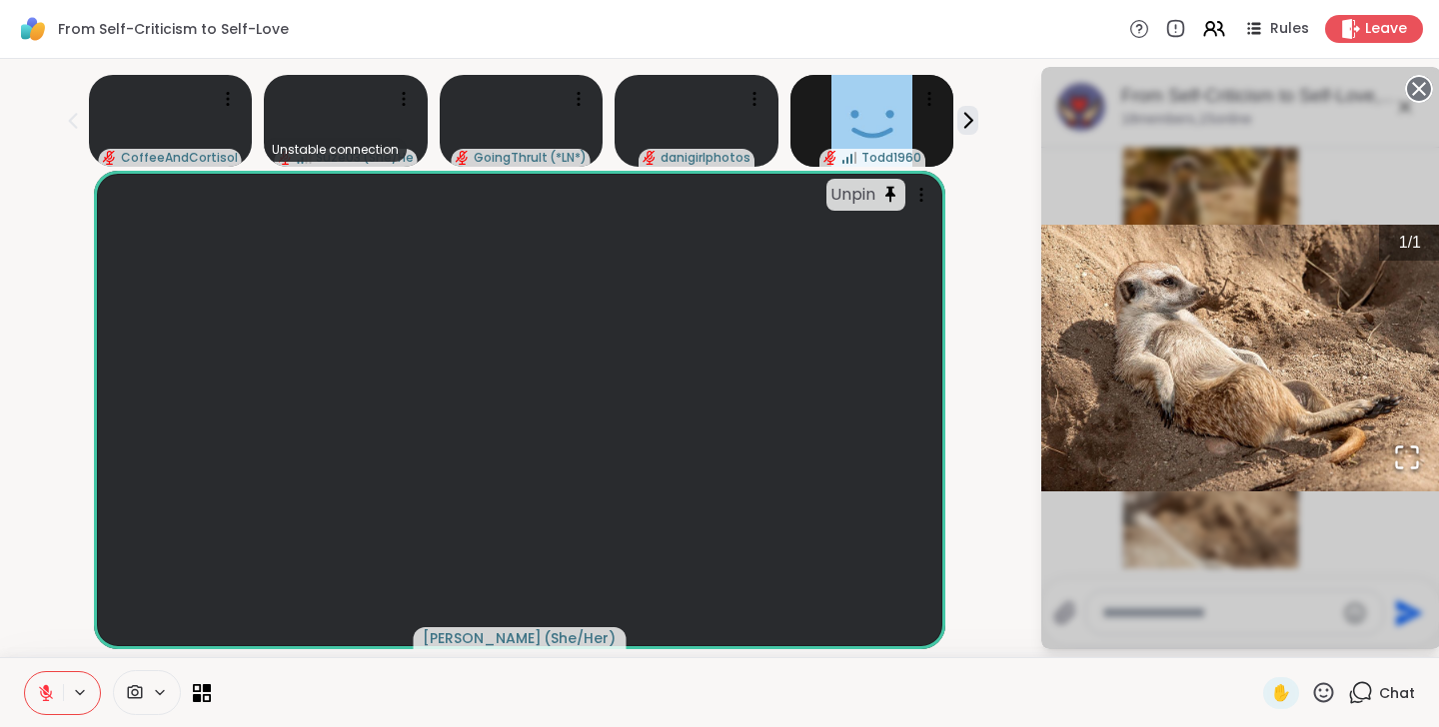
scroll to position [5990, 0]
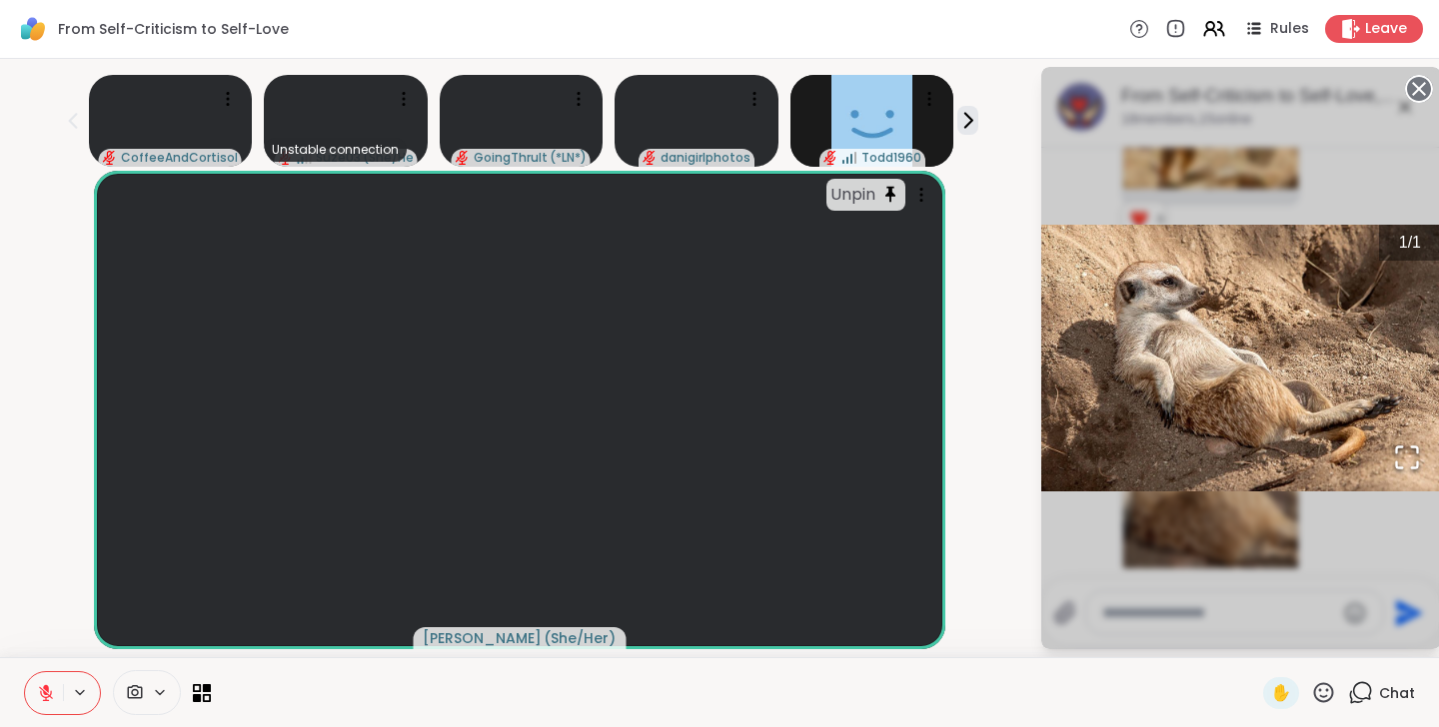
click at [1332, 169] on div "1 / 1" at bounding box center [1241, 358] width 400 height 583
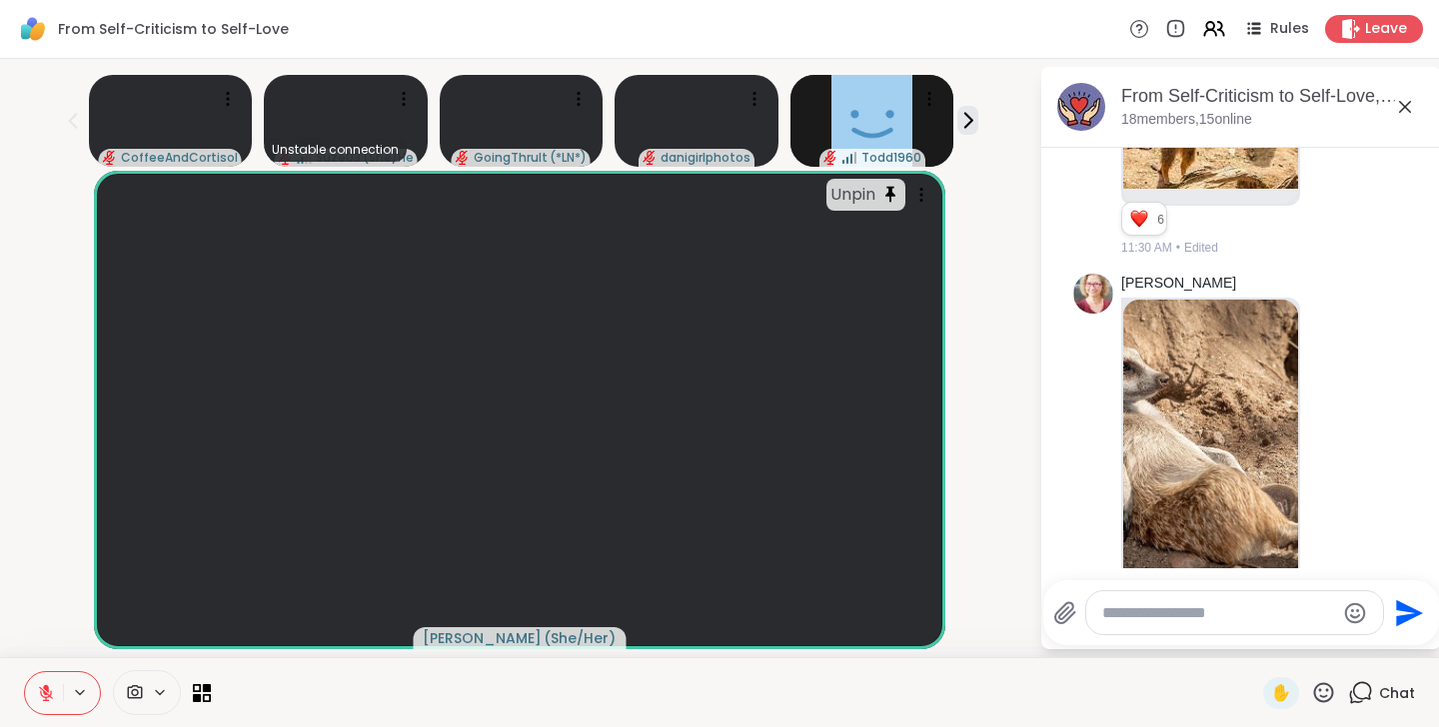
click at [1138, 614] on textarea "Type your message" at bounding box center [1218, 614] width 233 height 20
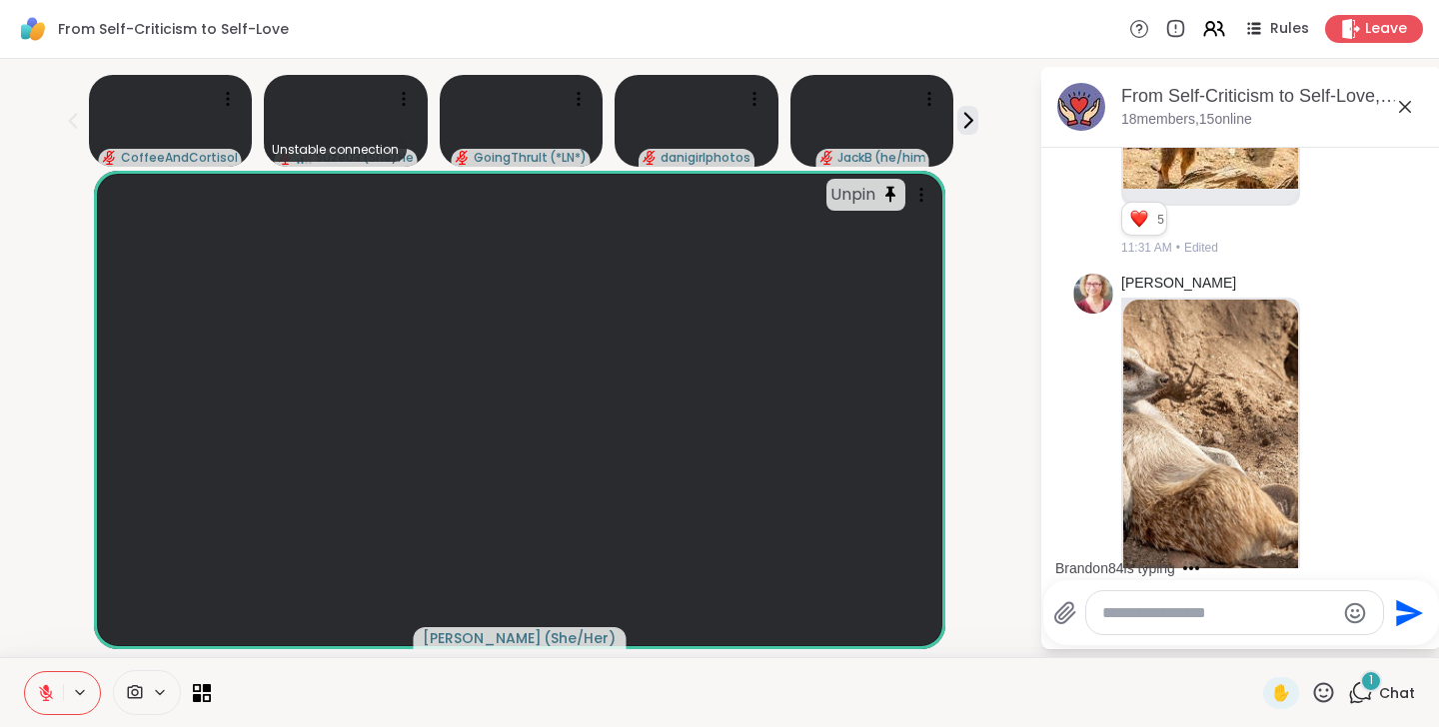
scroll to position [6097, 0]
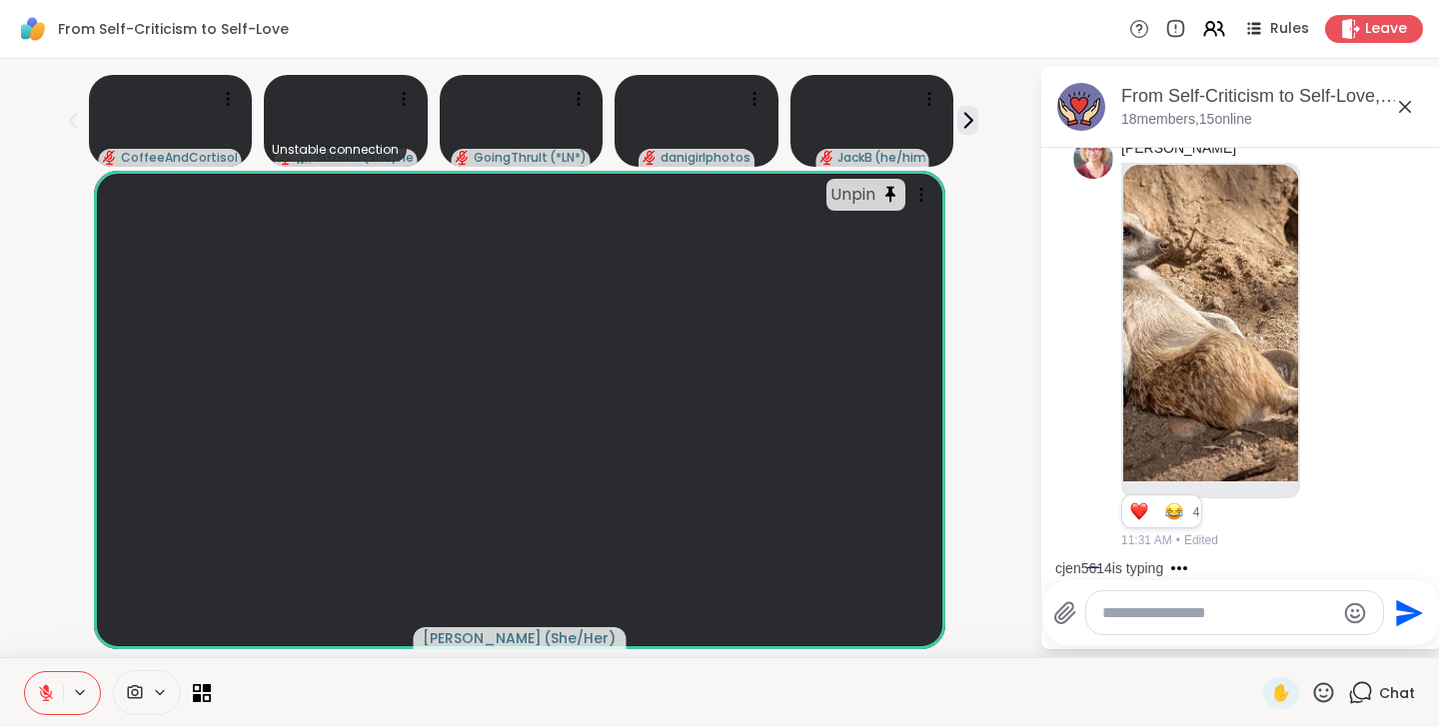
click at [1224, 618] on textarea "Type your message" at bounding box center [1218, 614] width 233 height 20
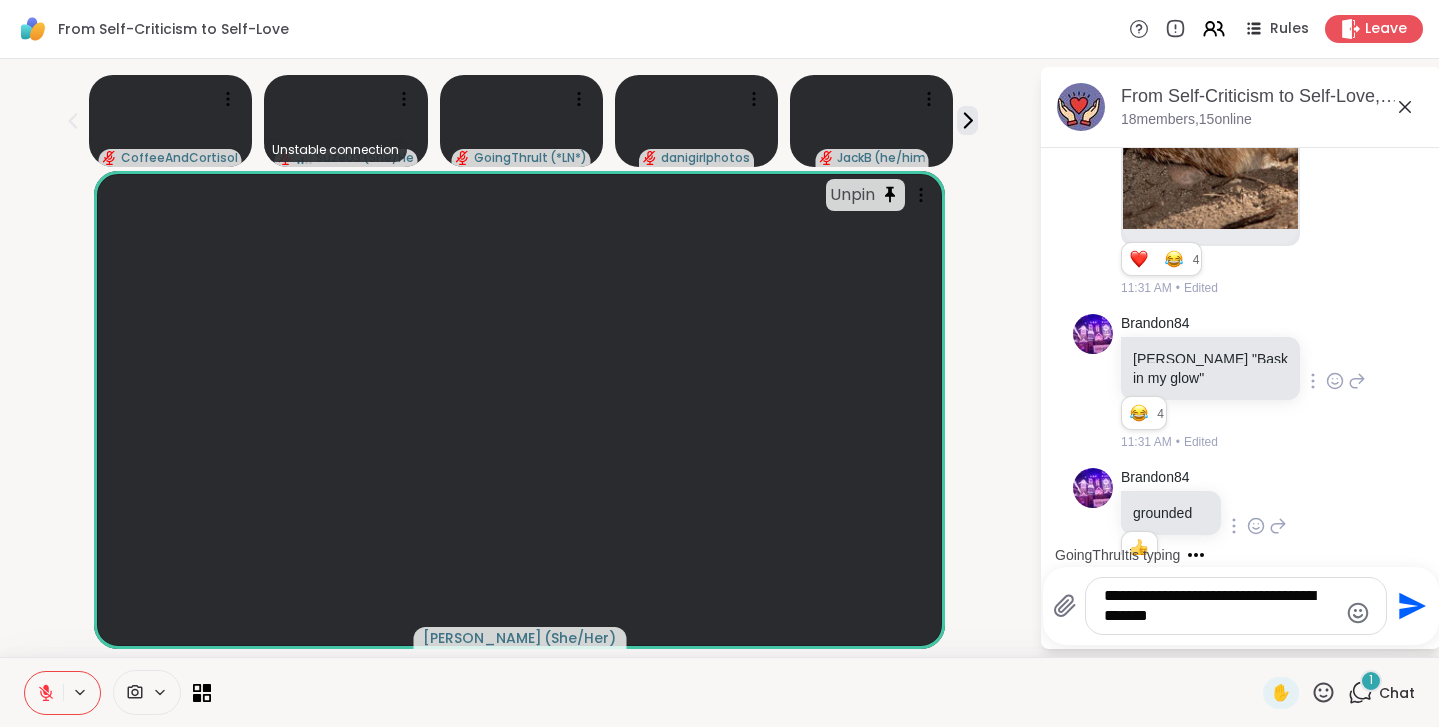
scroll to position [6498, 0]
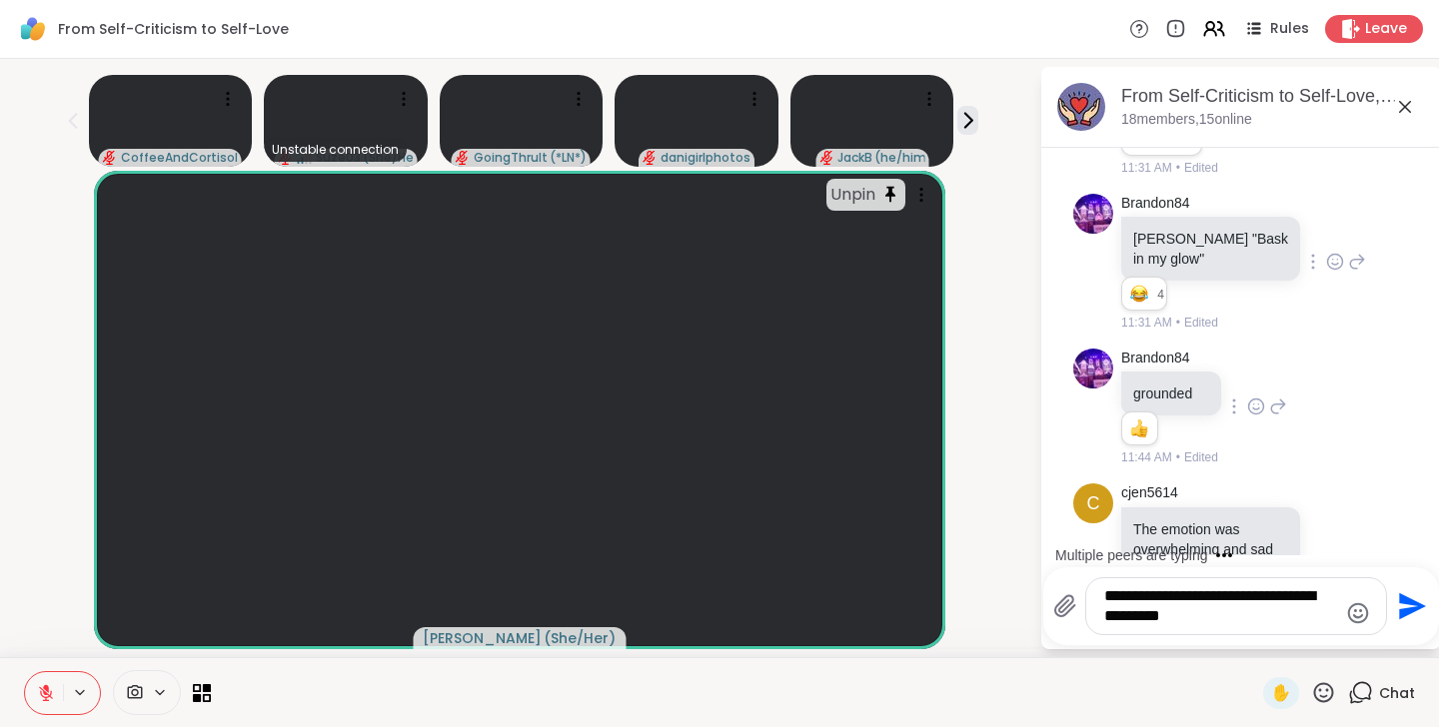
click at [1280, 601] on textarea "**********" at bounding box center [1220, 607] width 233 height 40
type textarea "**********"
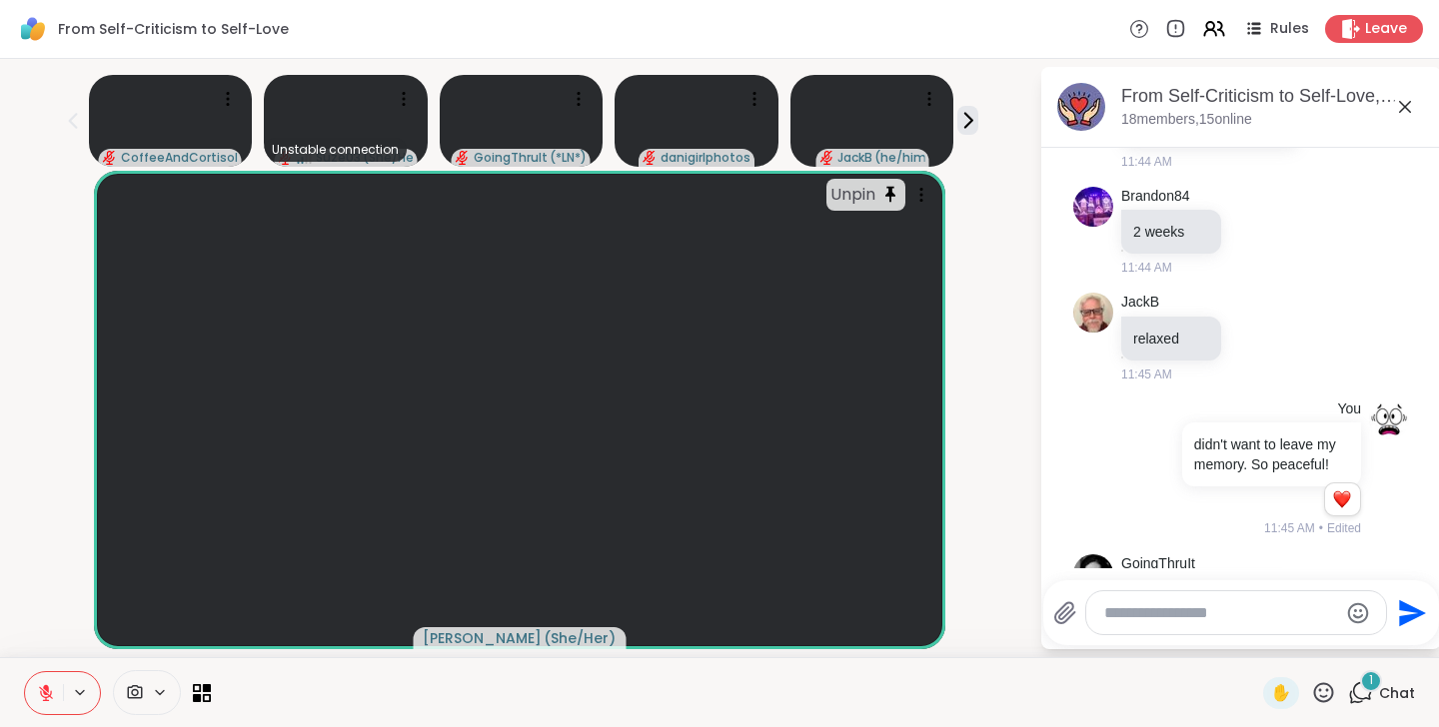
scroll to position [7168, 0]
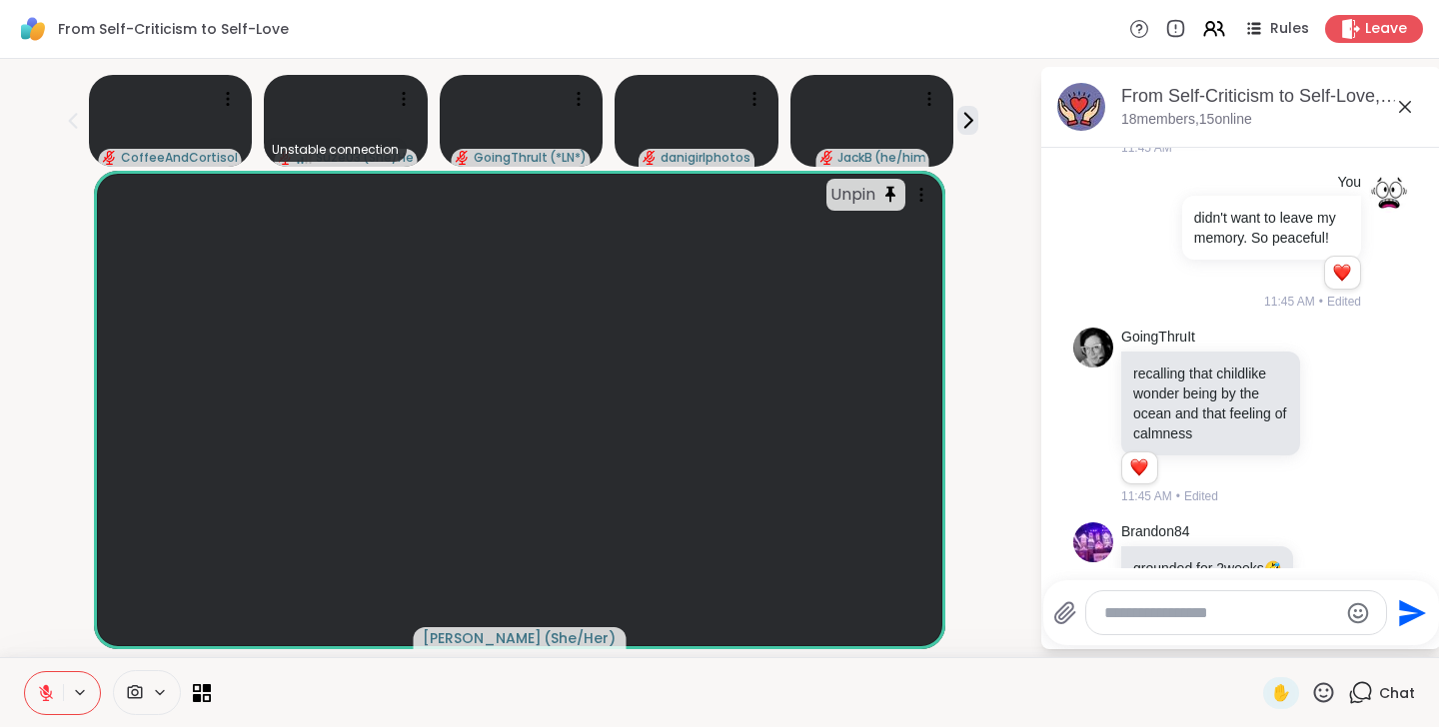
click at [1198, 621] on textarea "Type your message" at bounding box center [1220, 614] width 233 height 20
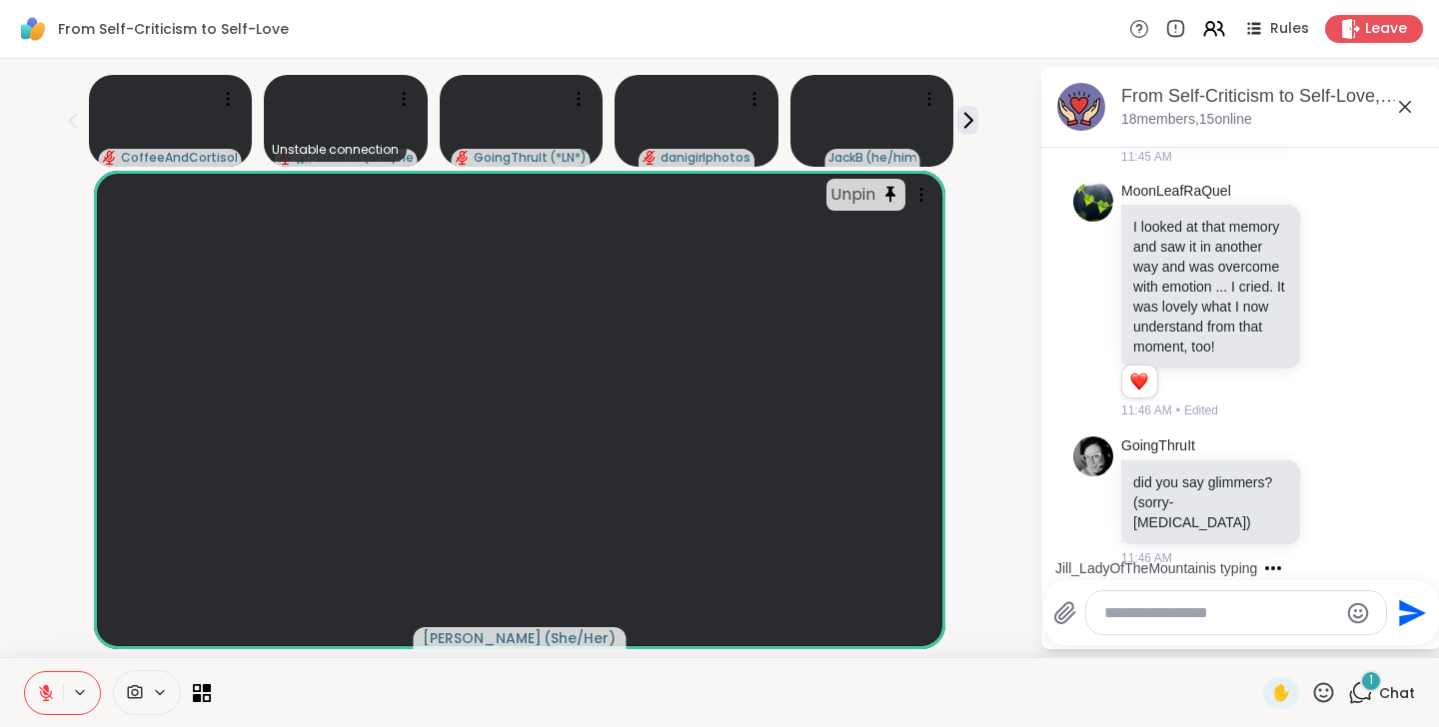
scroll to position [7723, 0]
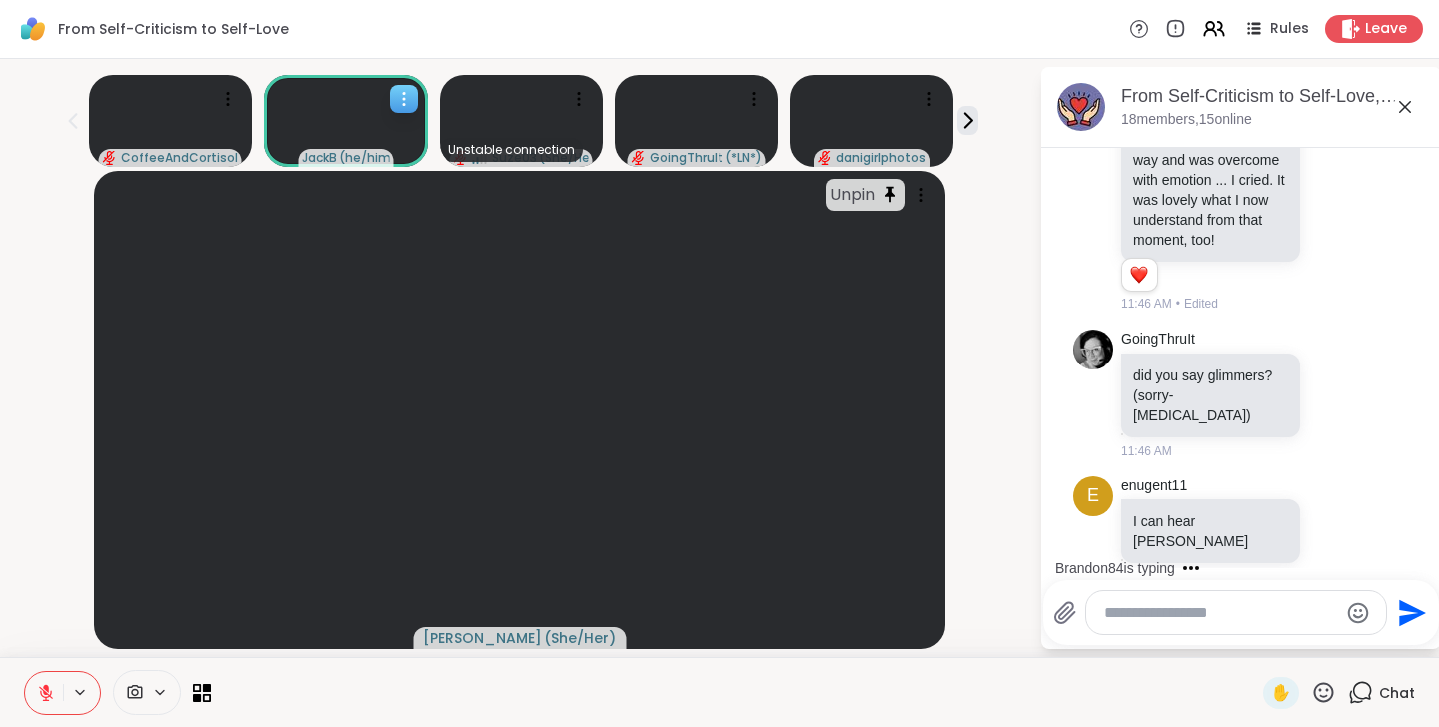
click at [395, 100] on icon at bounding box center [404, 99] width 20 height 20
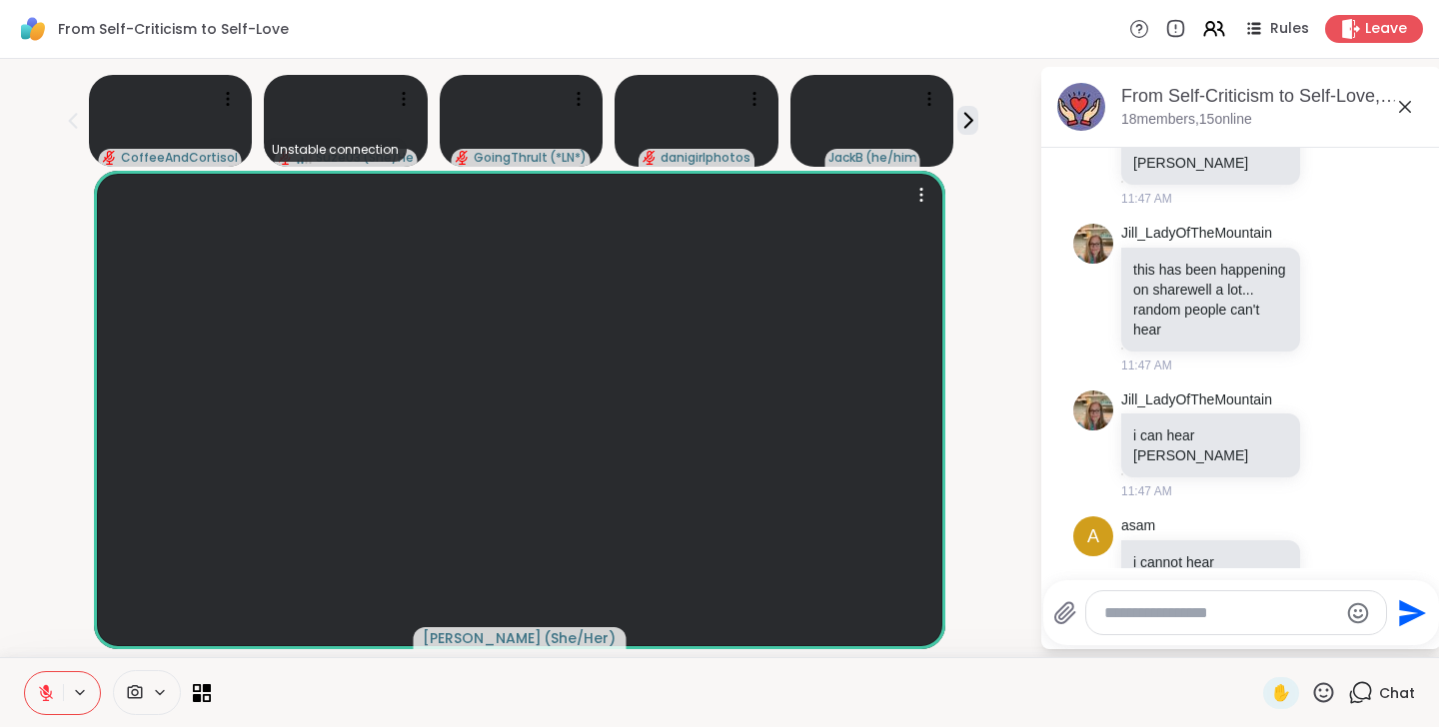
scroll to position [8209, 0]
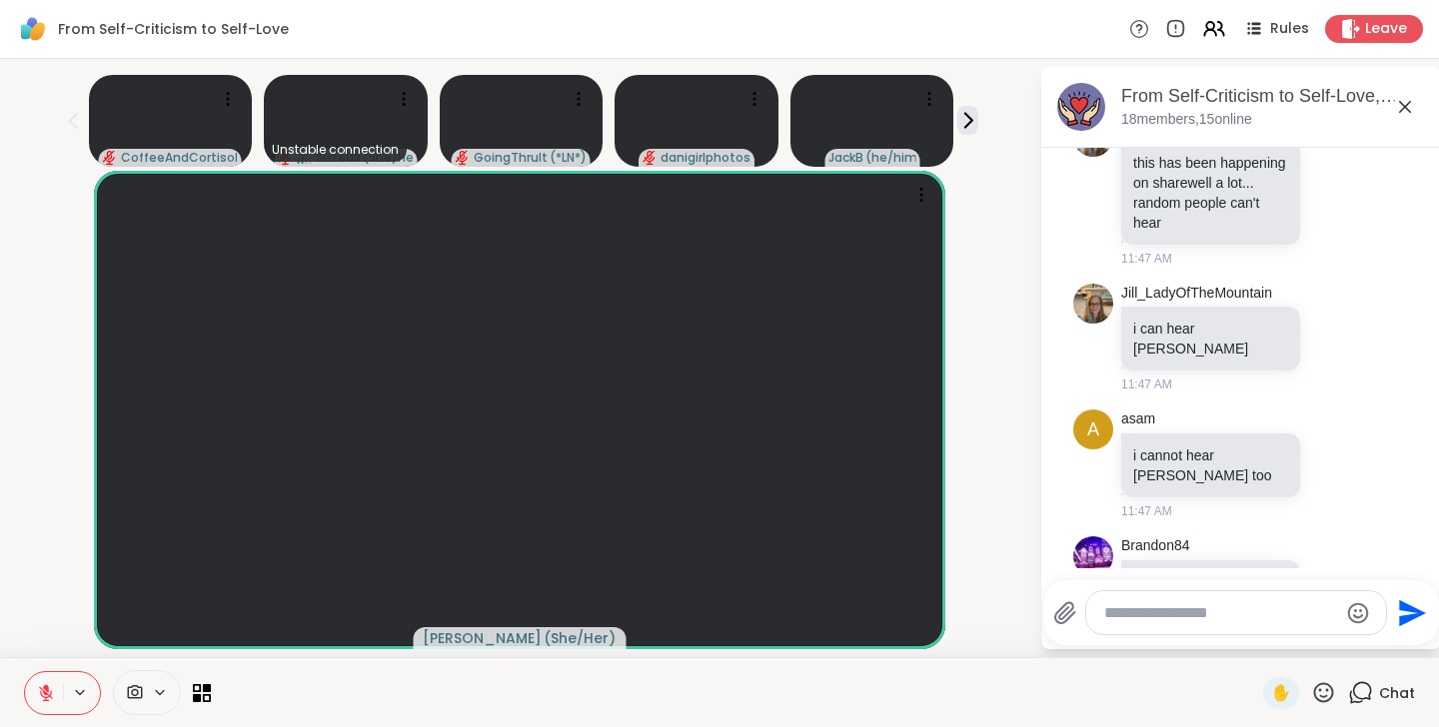
click at [1152, 627] on div at bounding box center [1236, 613] width 300 height 43
click at [1152, 623] on div at bounding box center [1236, 613] width 300 height 43
click at [1154, 612] on textarea "Type your message" at bounding box center [1220, 614] width 233 height 20
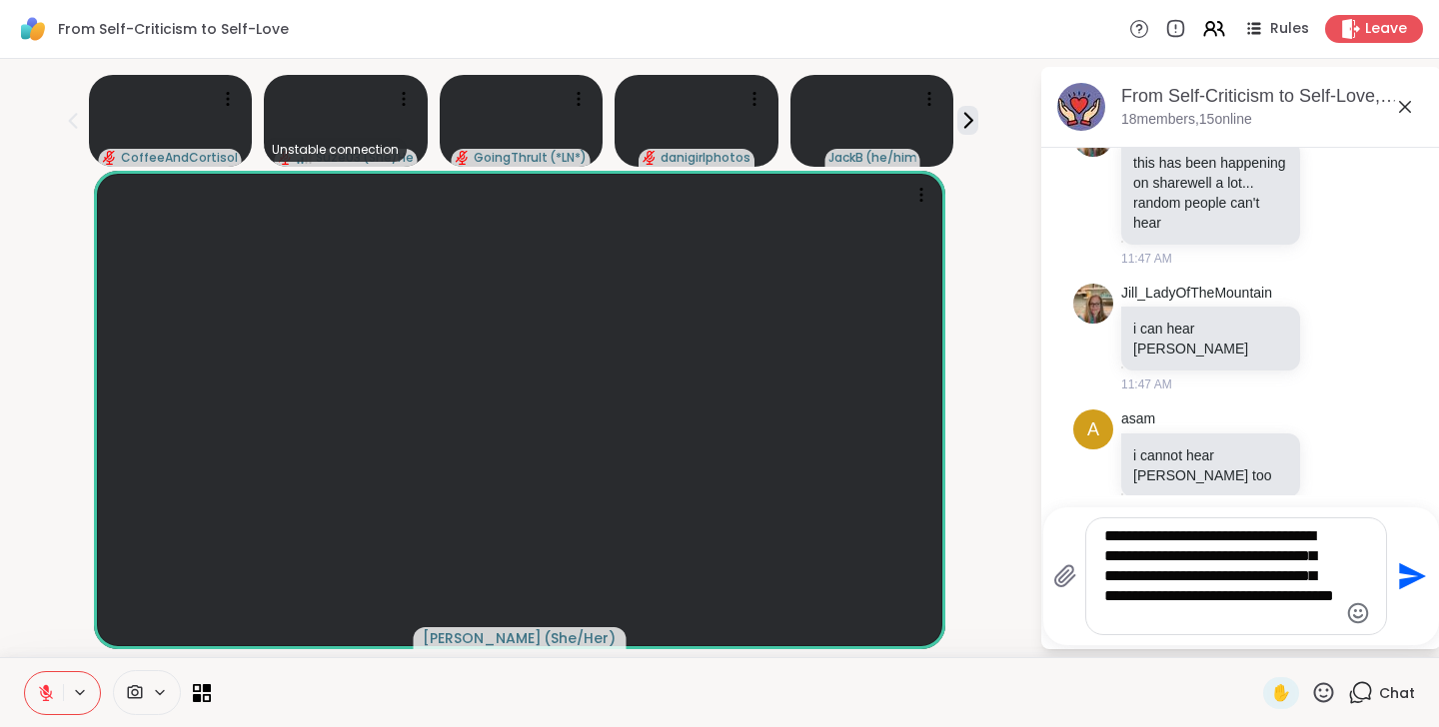
type textarea "**********"
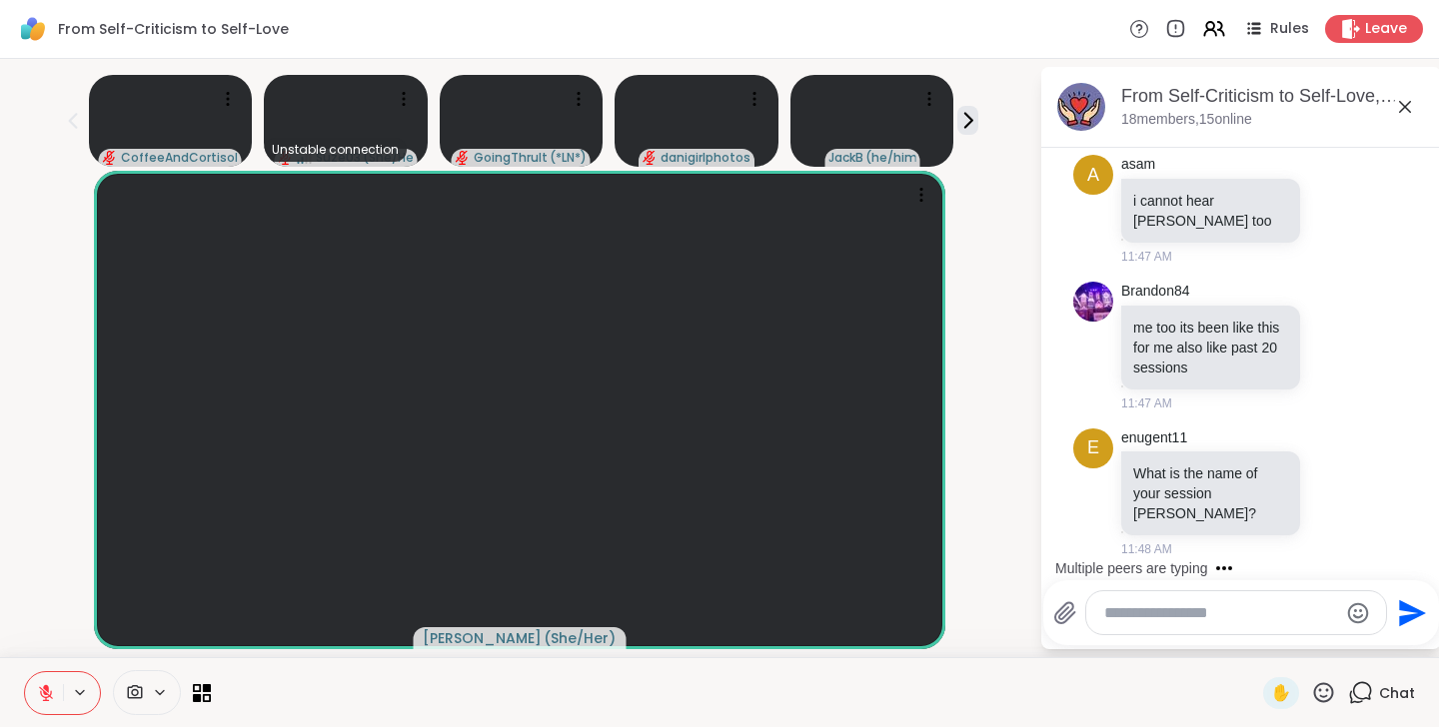
scroll to position [8610, 0]
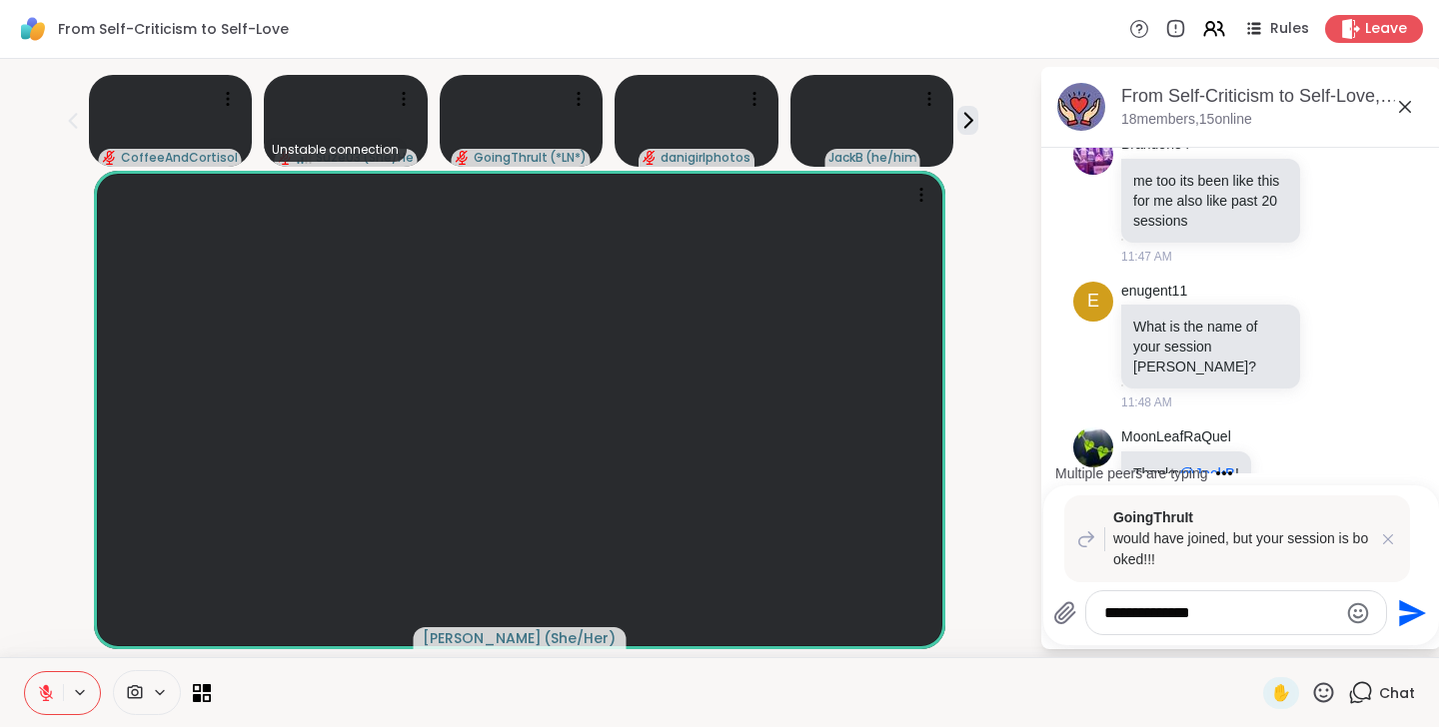
type textarea "**********"
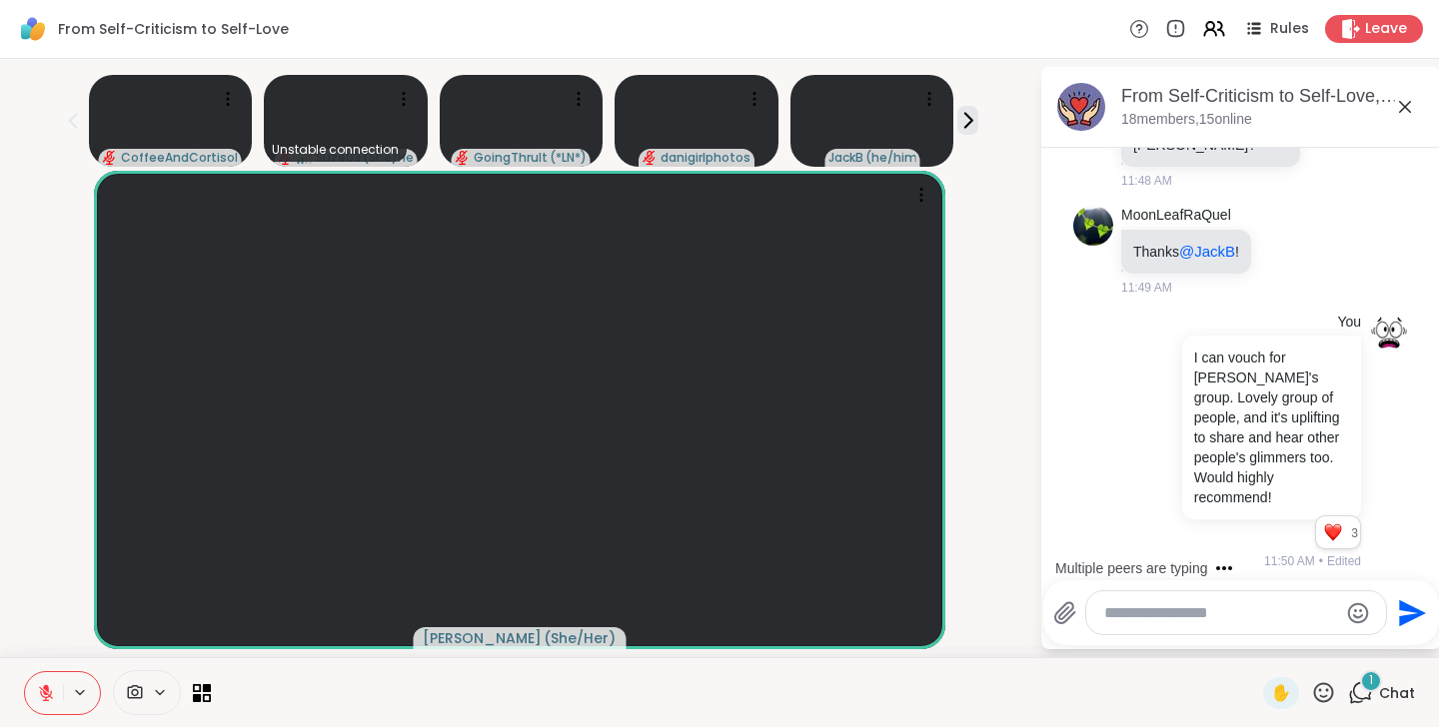
scroll to position [9131, 0]
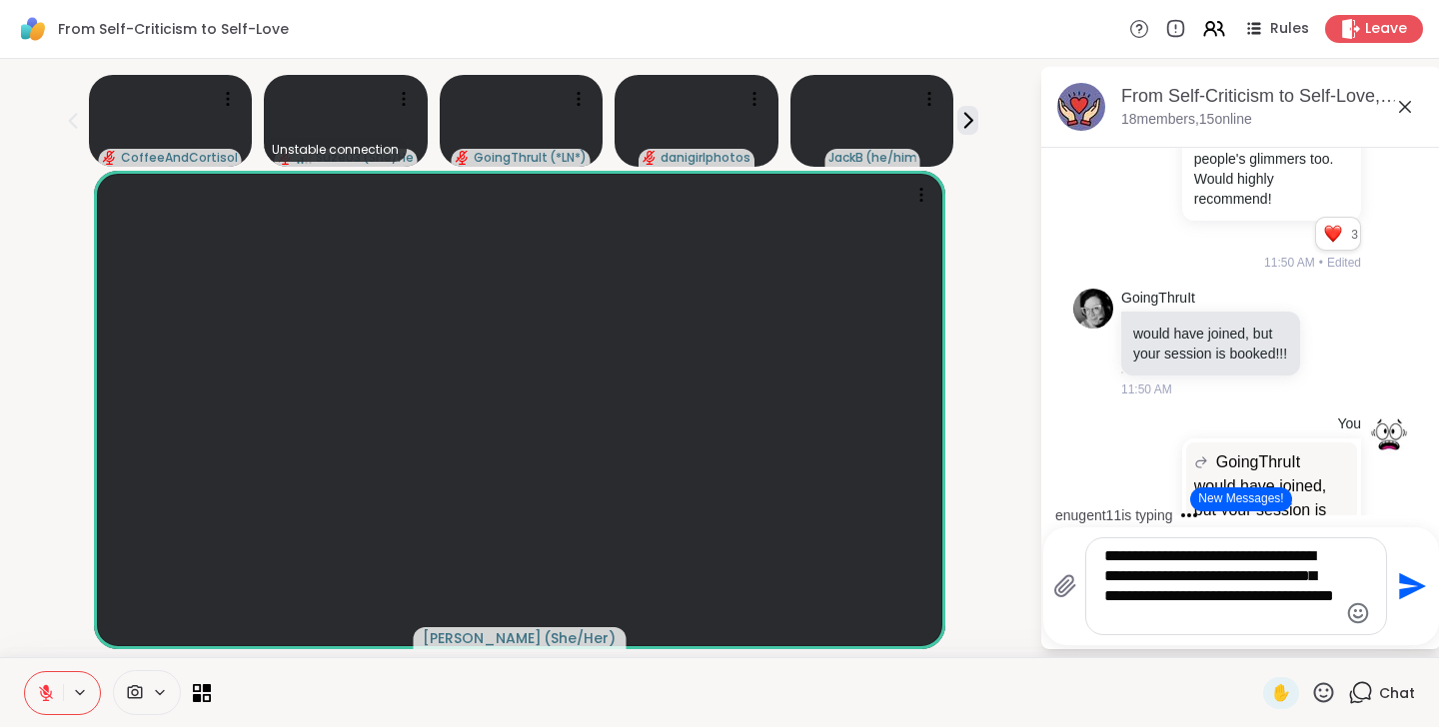
type textarea "**********"
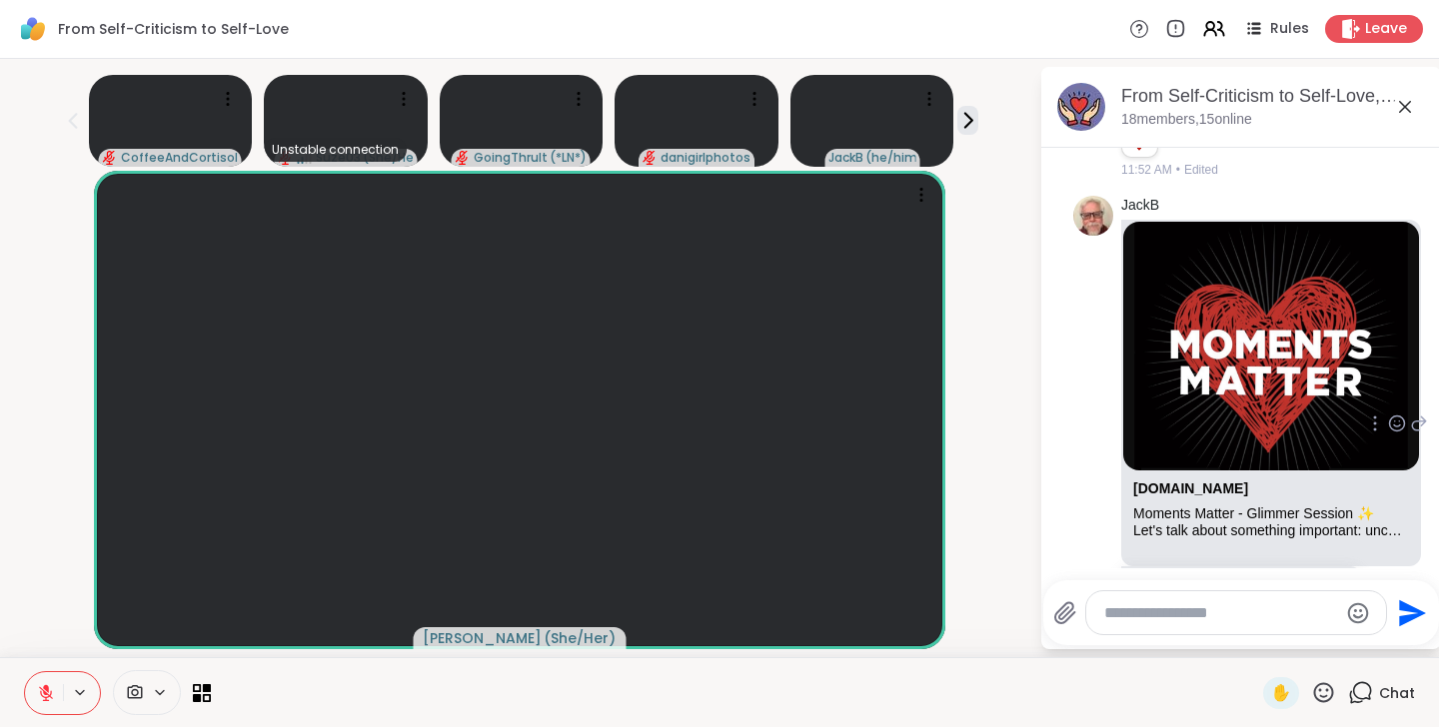
scroll to position [11236, 0]
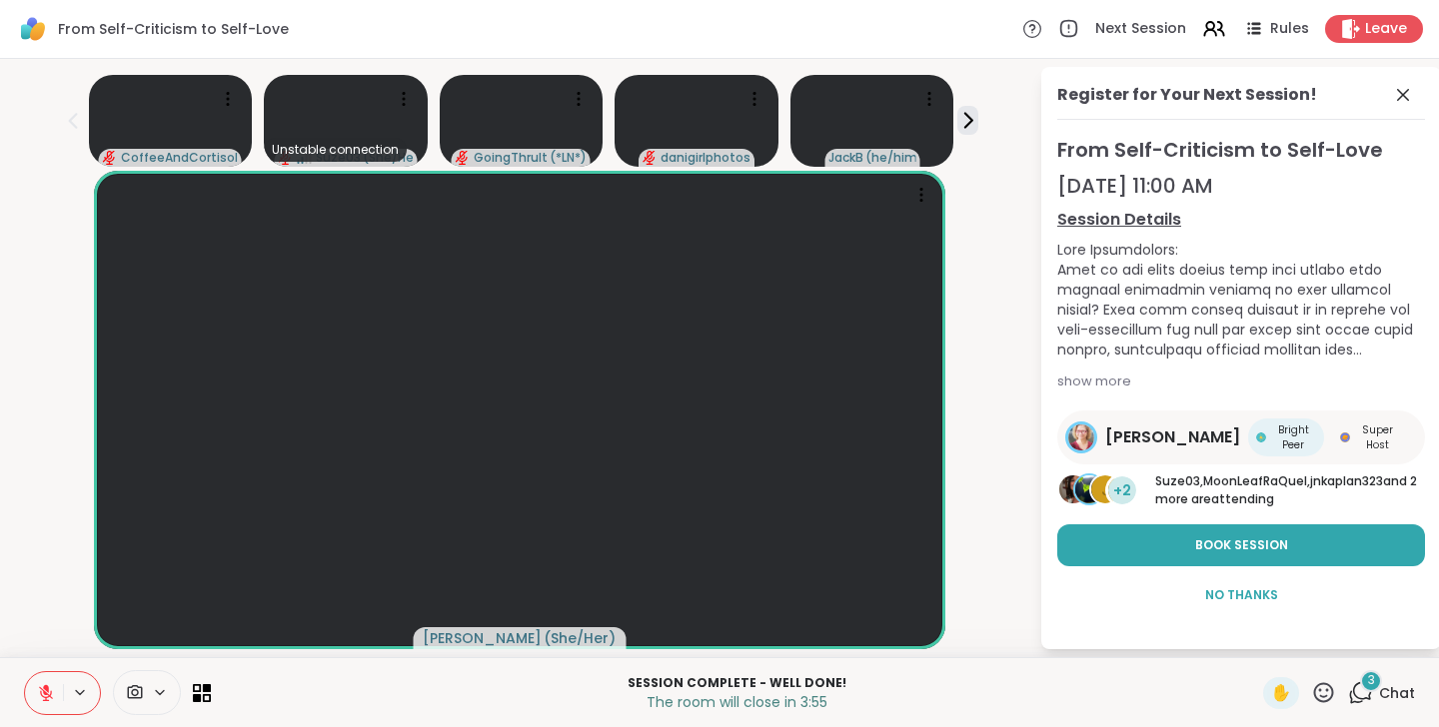
click at [1375, 679] on span "3" at bounding box center [1371, 680] width 7 height 17
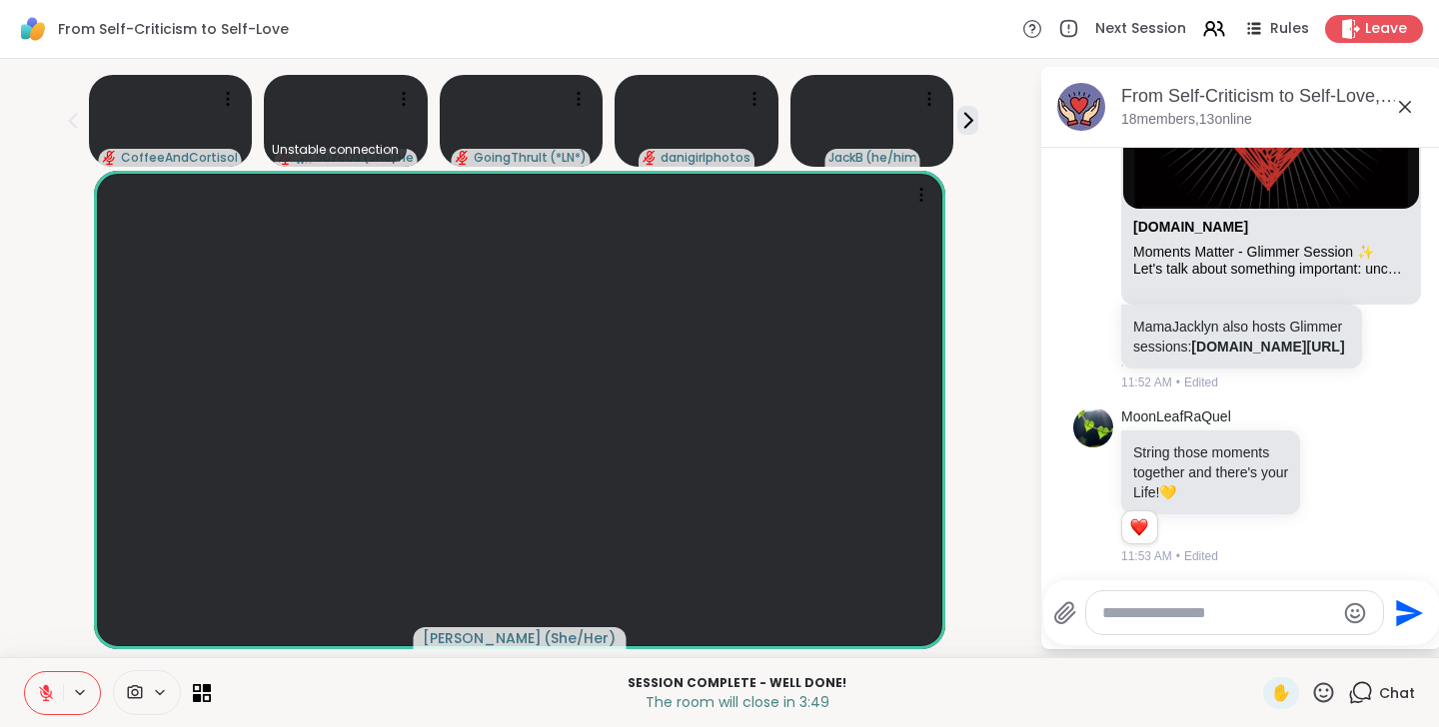
scroll to position [12030, 0]
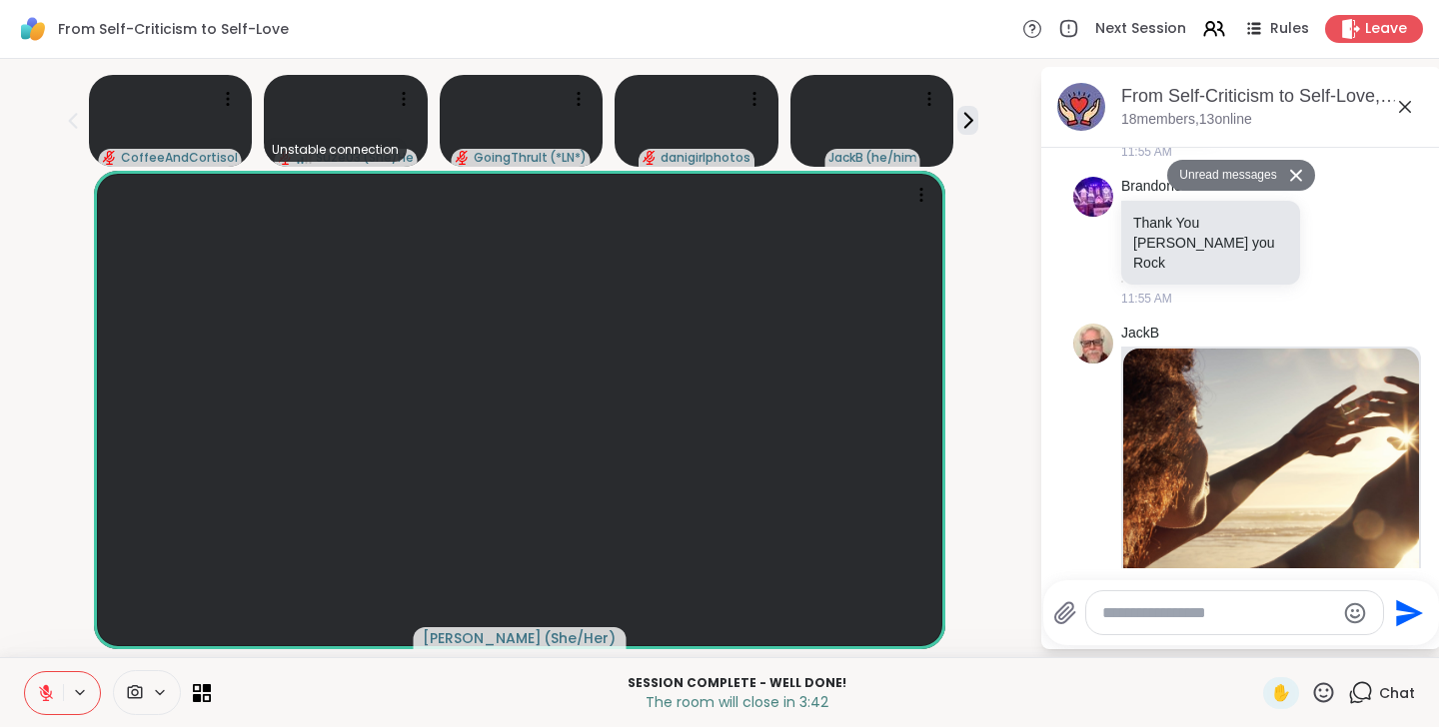
click at [1215, 608] on textarea "Type your message" at bounding box center [1218, 614] width 233 height 20
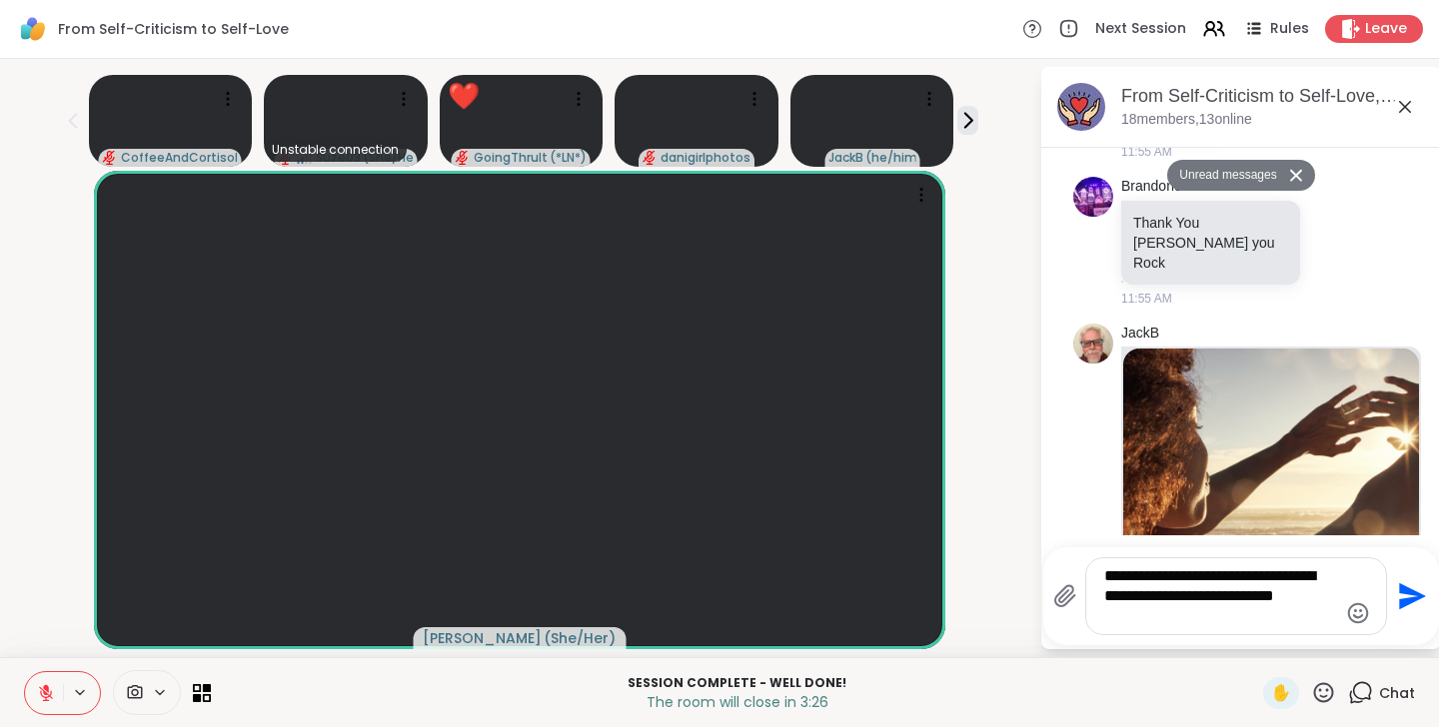
type textarea "**********"
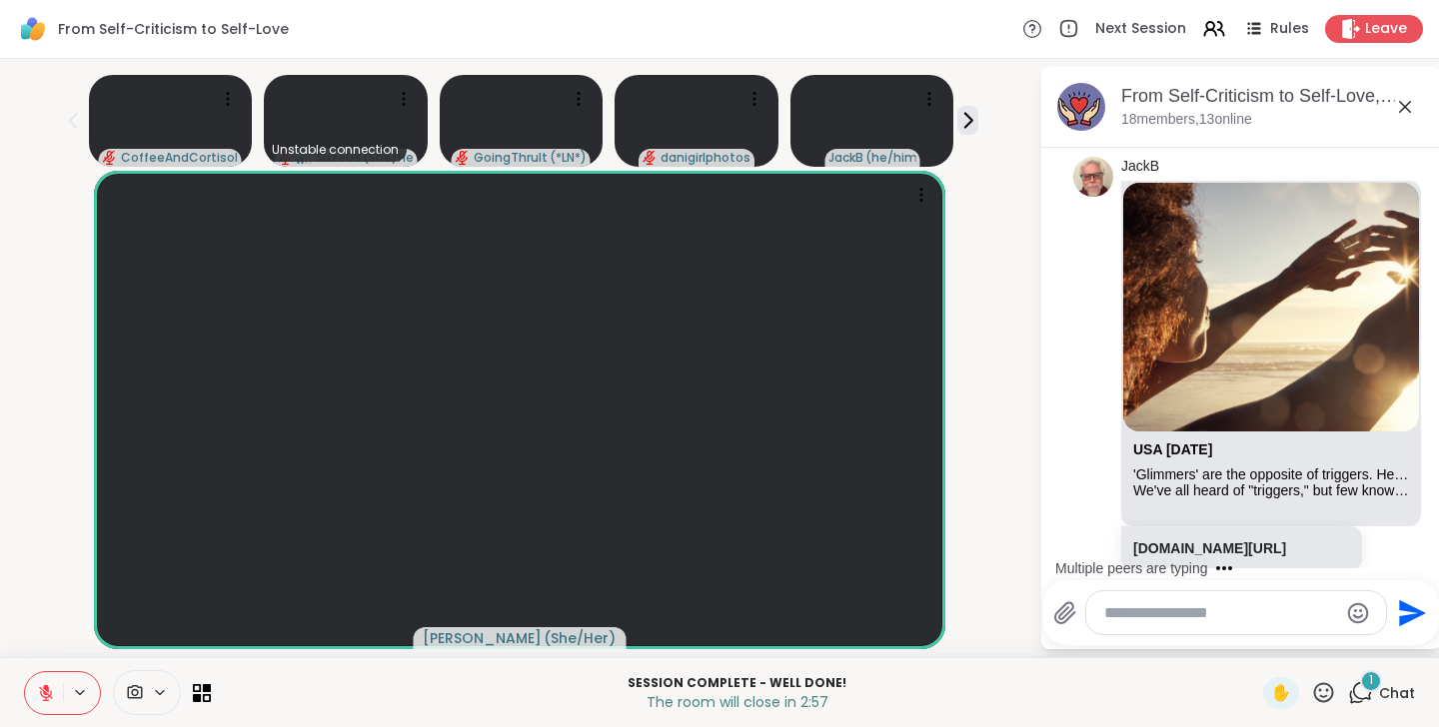
scroll to position [12555, 0]
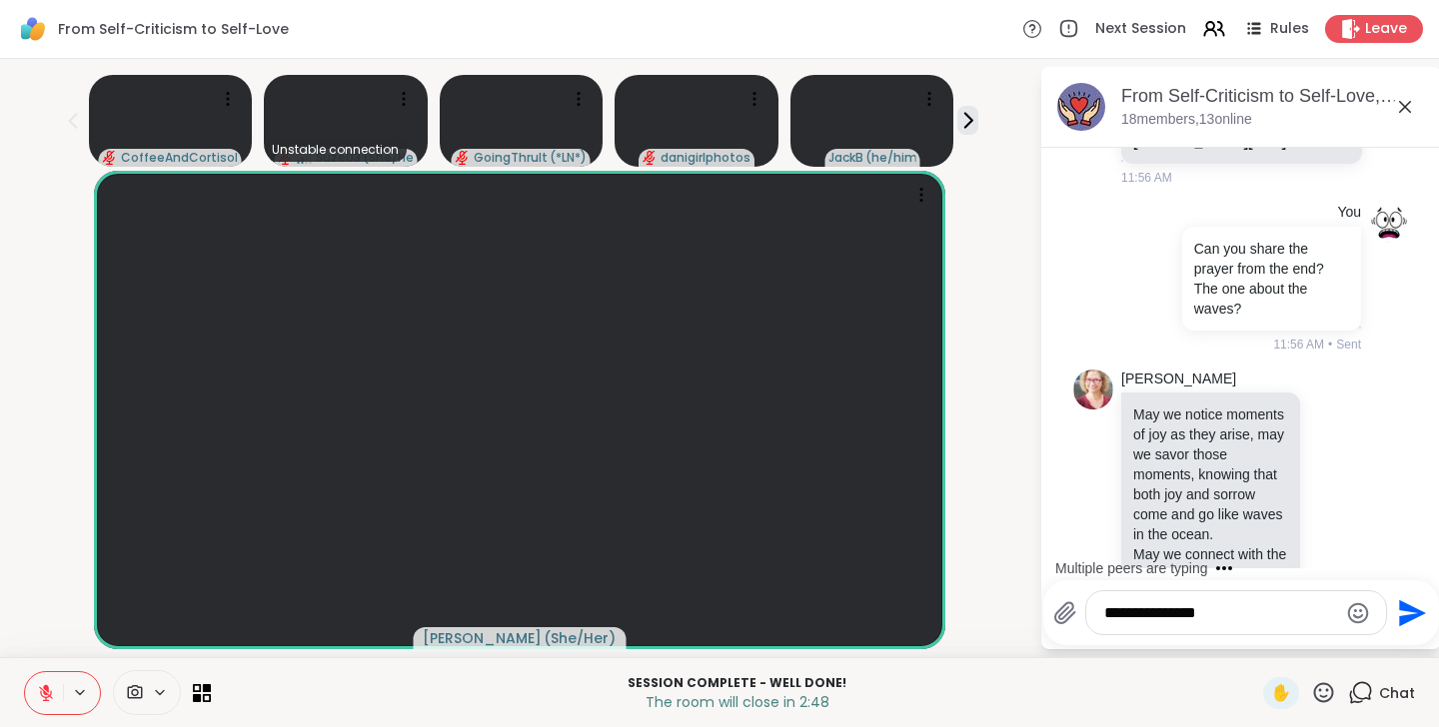
type textarea "**********"
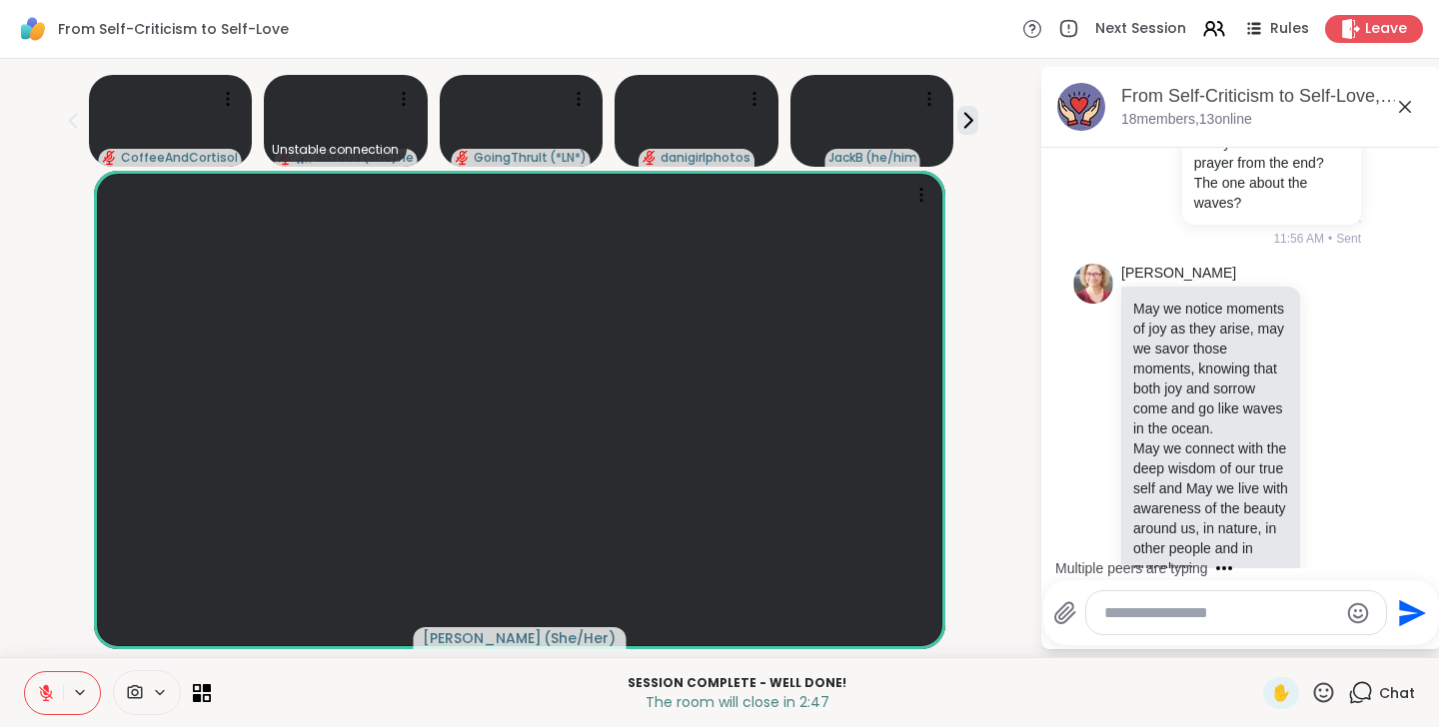
click at [1215, 607] on textarea "Type your message" at bounding box center [1220, 614] width 233 height 20
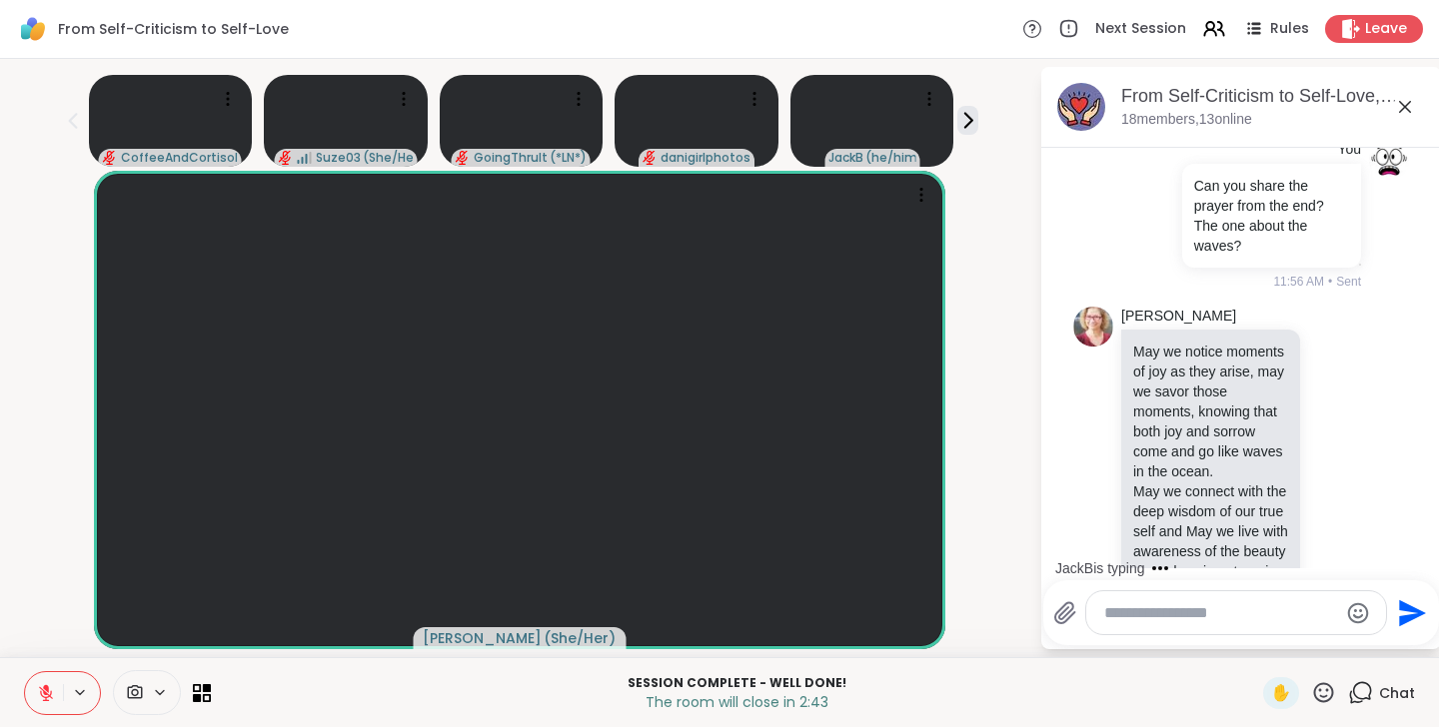
scroll to position [12558, 0]
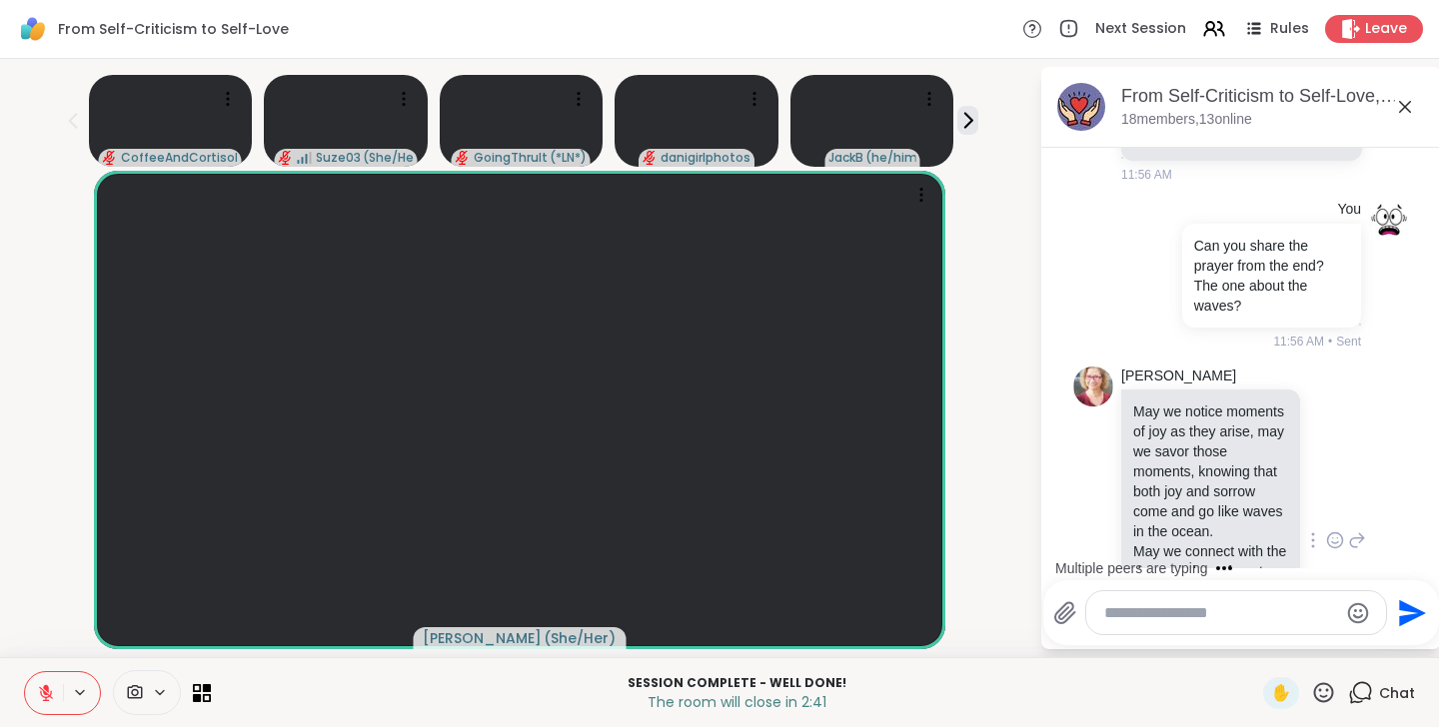
click at [1315, 533] on icon at bounding box center [1313, 541] width 4 height 16
click at [1289, 561] on icon at bounding box center [1289, 570] width 16 height 18
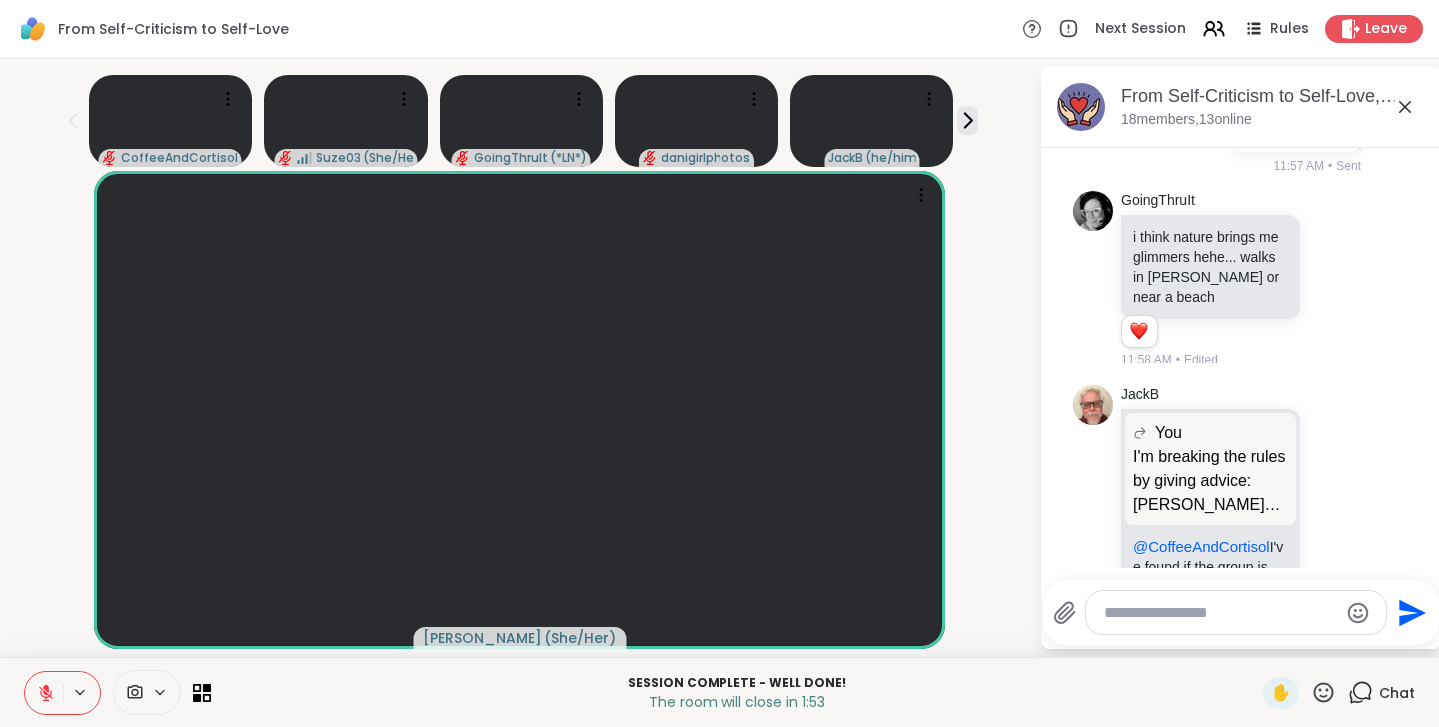
scroll to position [13159, 0]
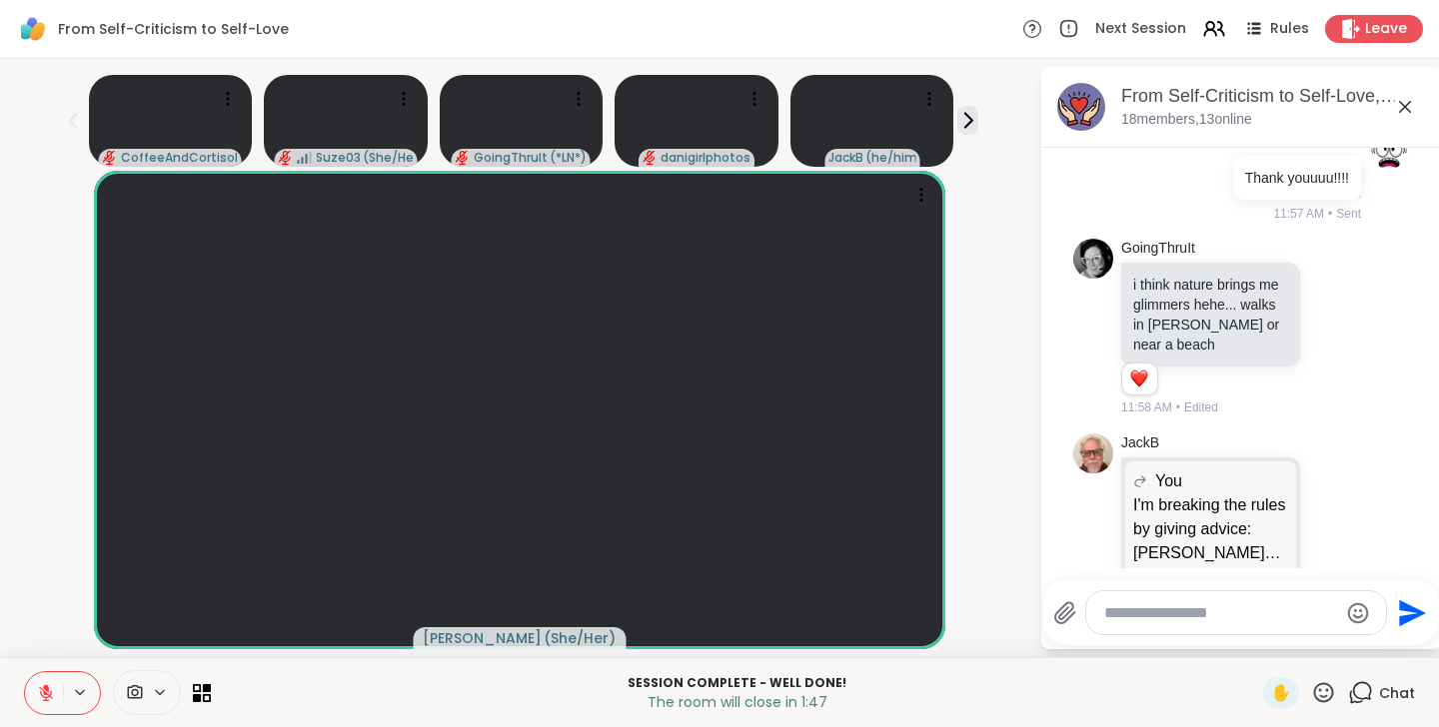
click at [1339, 576] on icon at bounding box center [1335, 586] width 18 height 20
click at [1137, 545] on div "Select Reaction: Thumbs up" at bounding box center [1132, 554] width 18 height 18
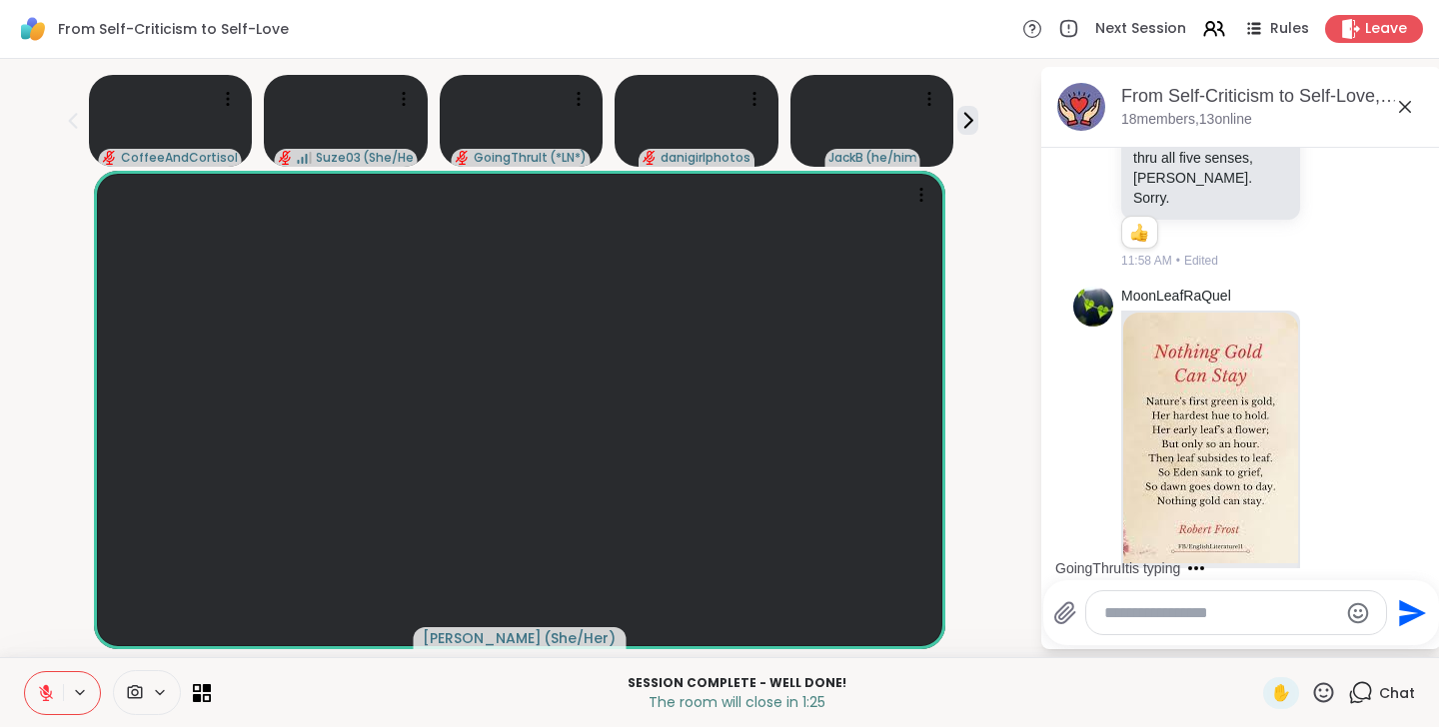
scroll to position [13638, 0]
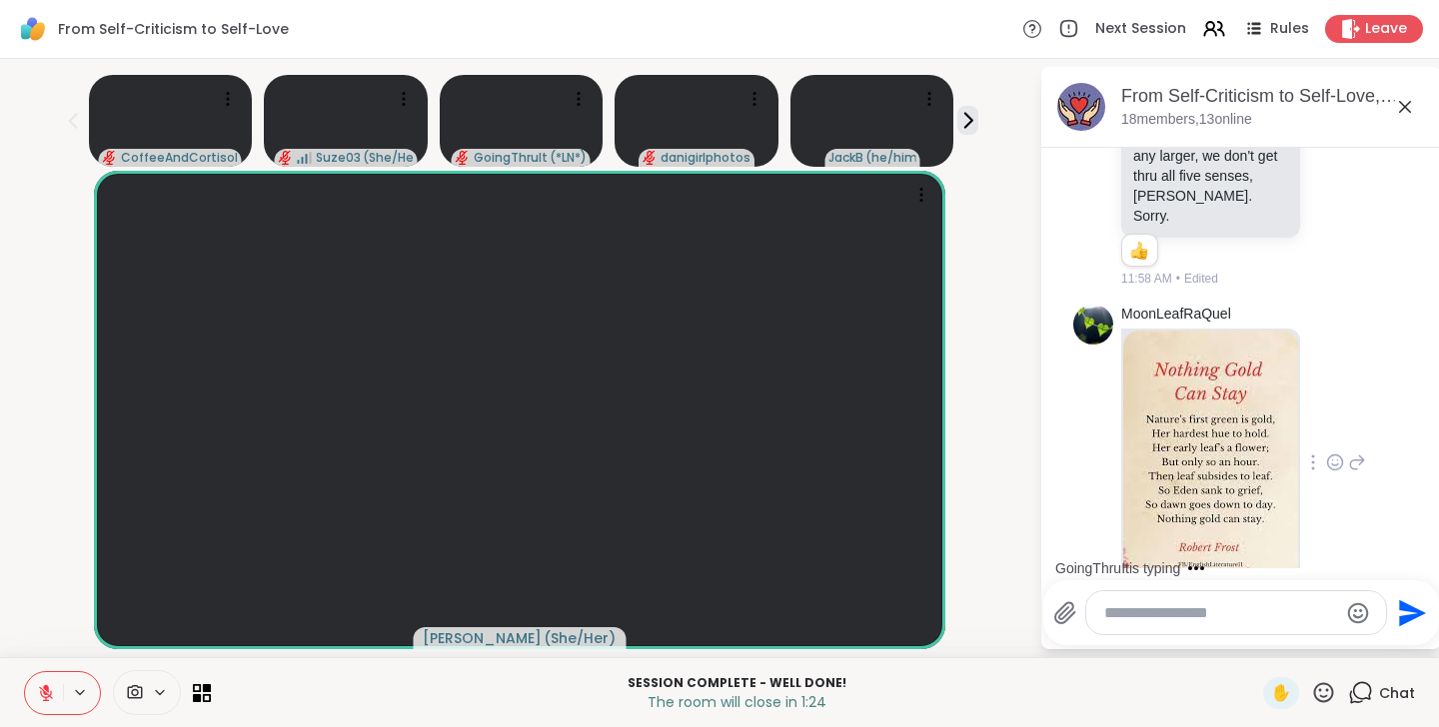
click at [1231, 331] on img at bounding box center [1210, 456] width 175 height 251
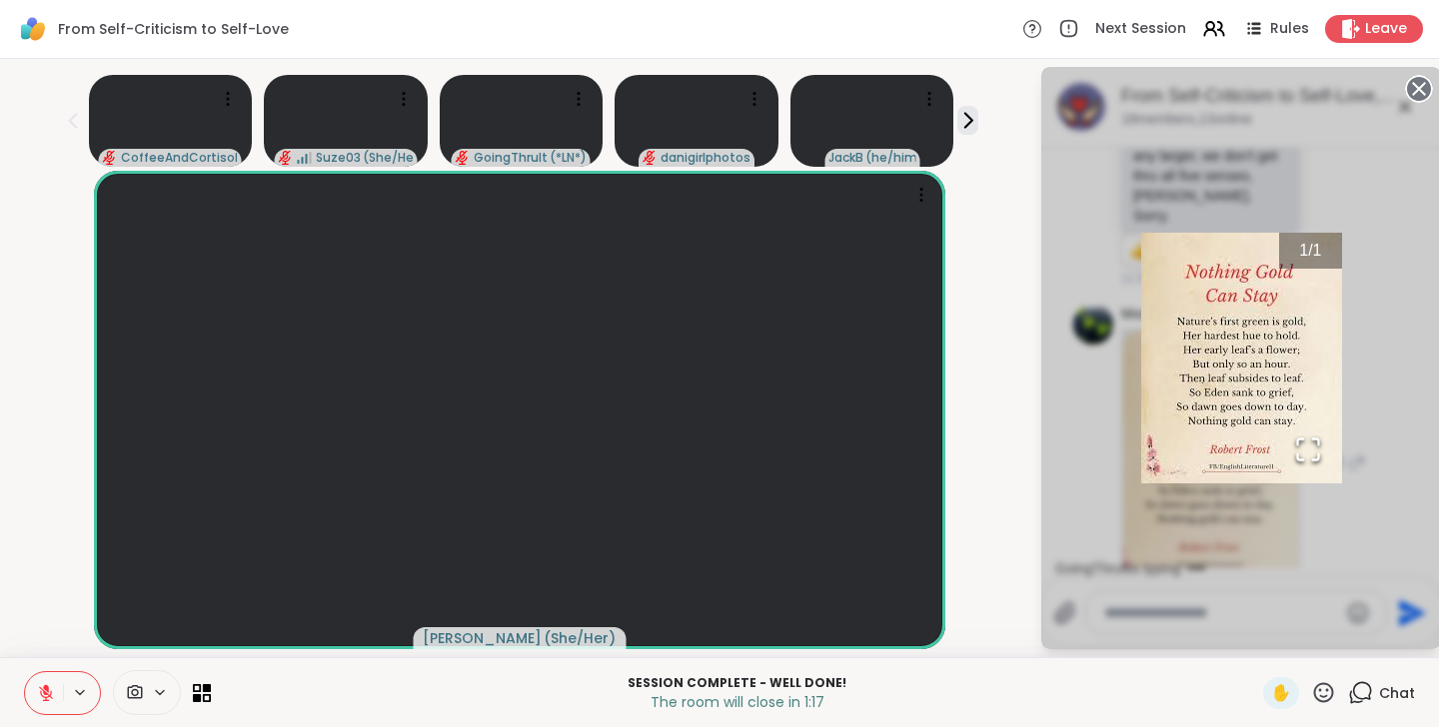
click at [1381, 410] on div "1 / 1" at bounding box center [1241, 358] width 400 height 583
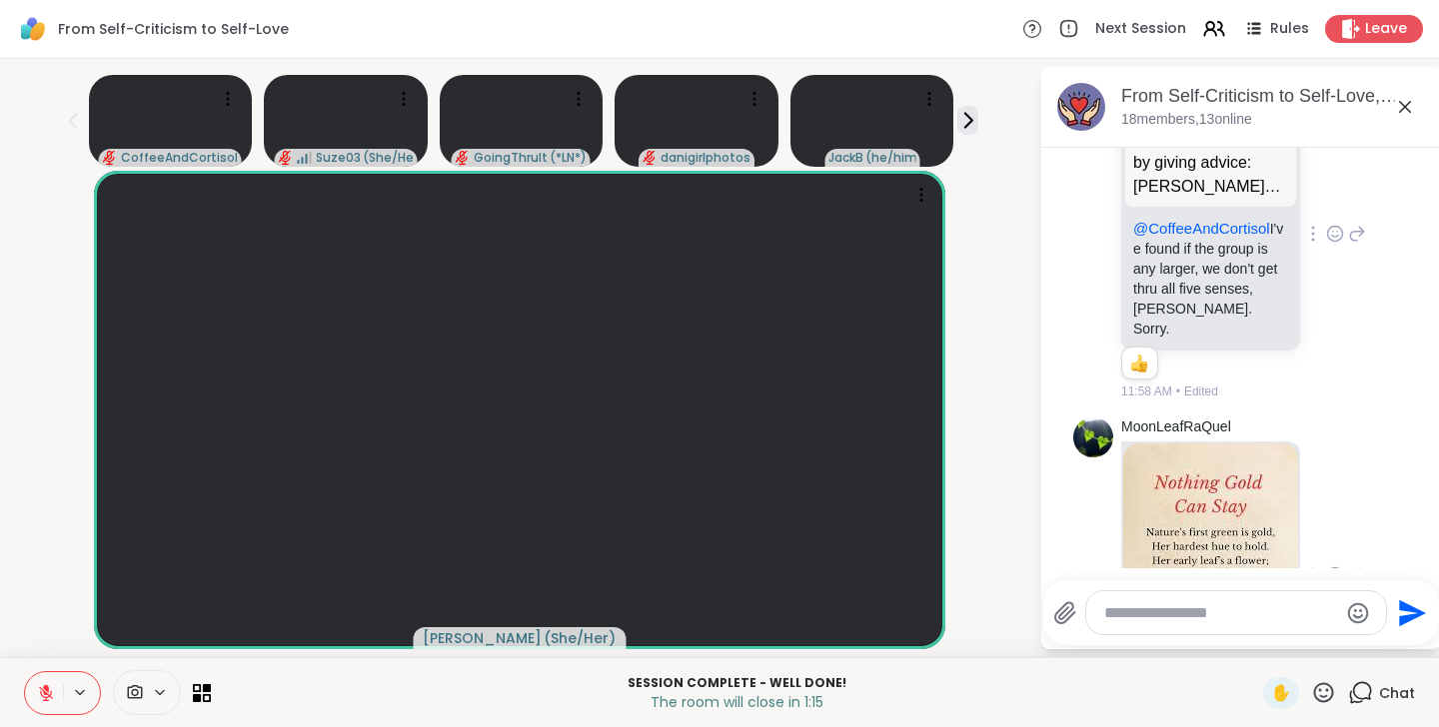
scroll to position [13491, 0]
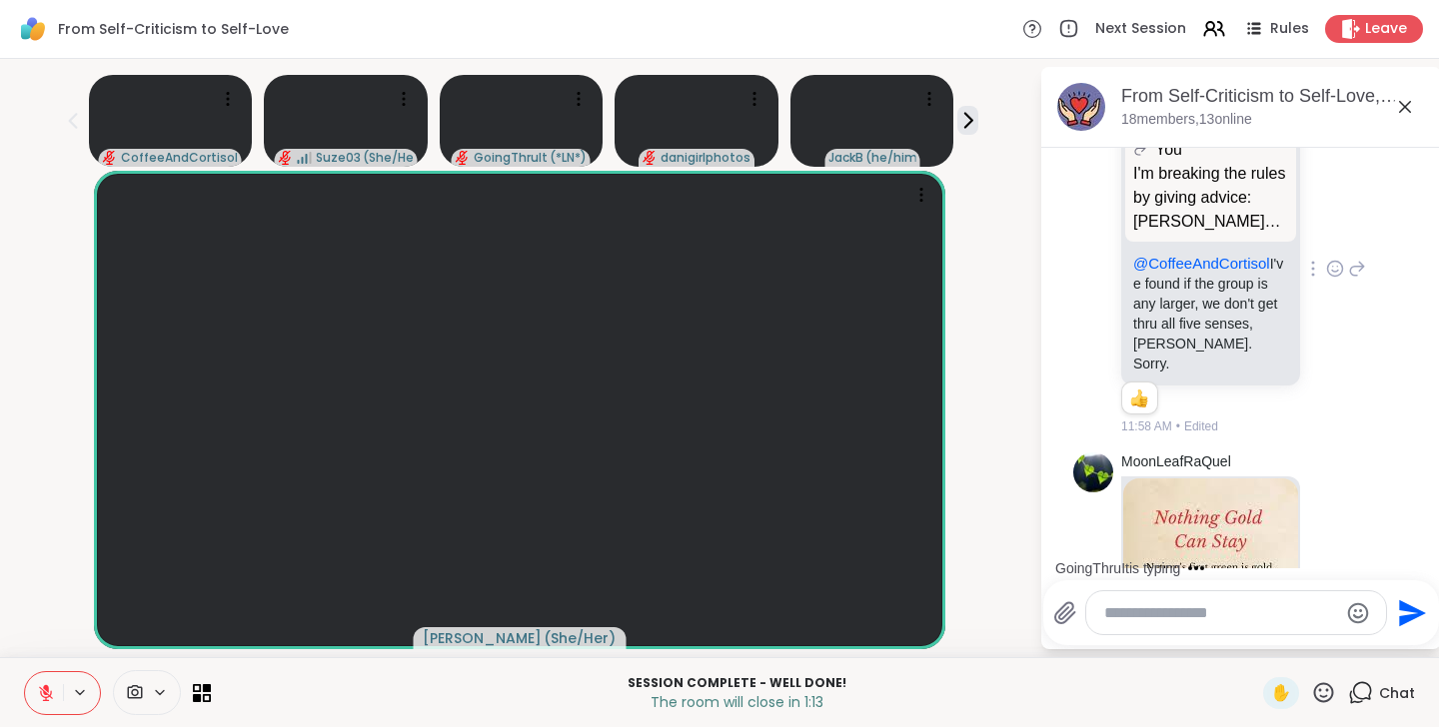
click at [1335, 601] on icon at bounding box center [1335, 611] width 18 height 20
click at [1338, 559] on button "Select Reaction: Heart" at bounding box center [1335, 579] width 40 height 40
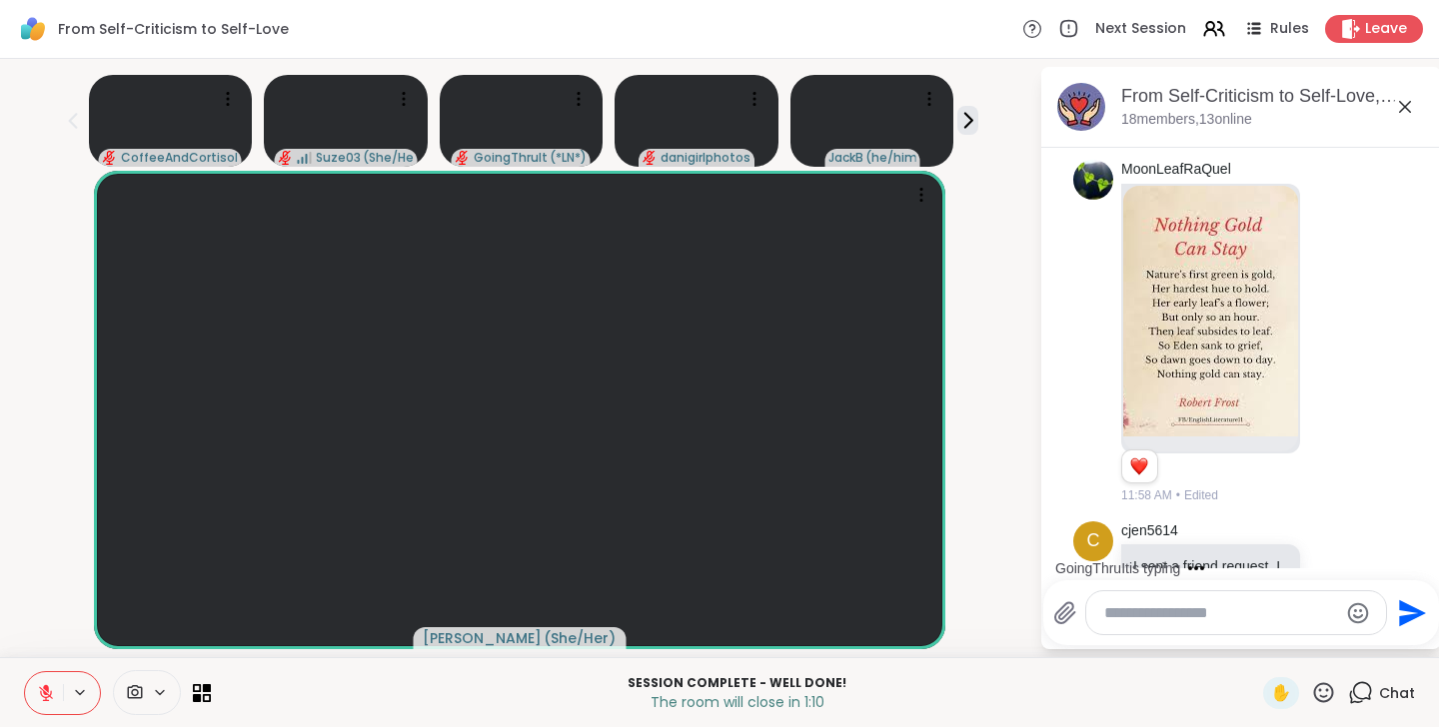
click at [1206, 624] on div at bounding box center [1236, 613] width 300 height 43
click at [1214, 618] on textarea "Type your message" at bounding box center [1220, 614] width 233 height 20
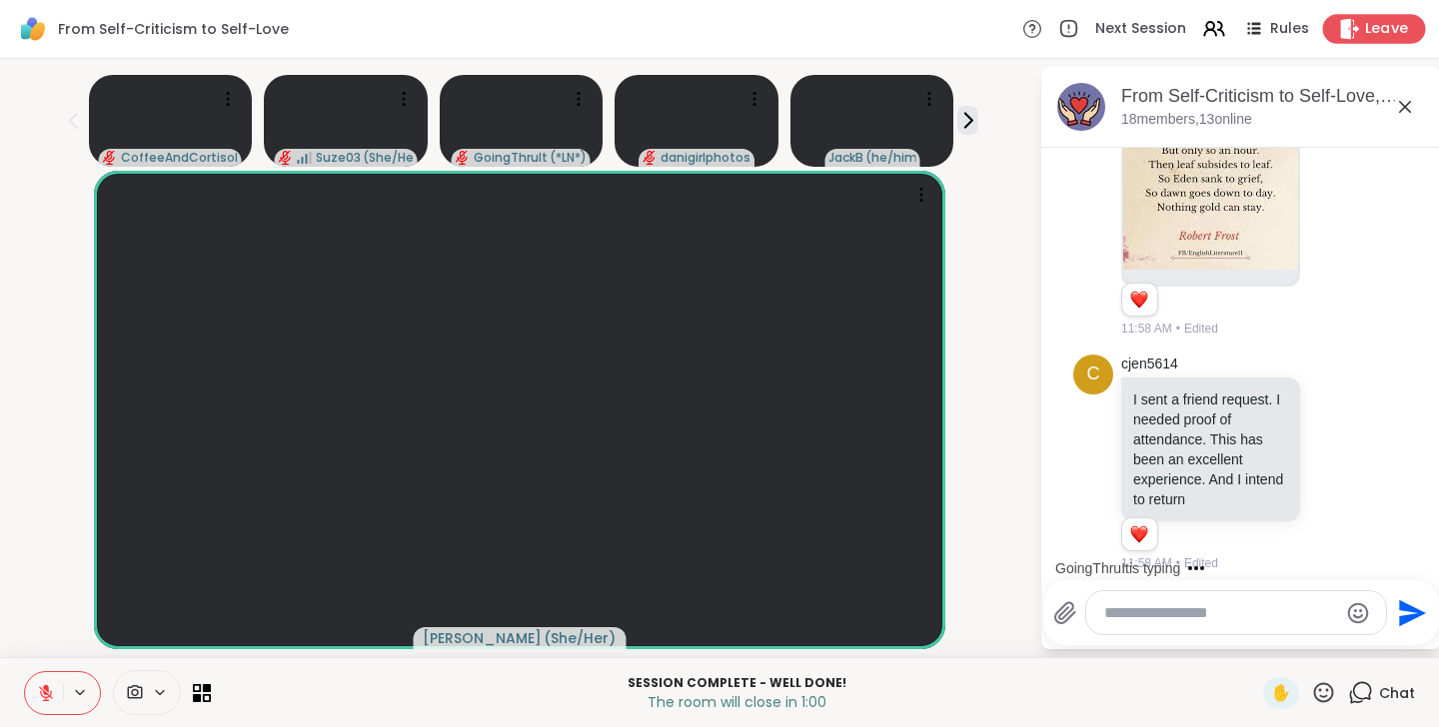
click at [1375, 32] on span "Leave" at bounding box center [1387, 29] width 44 height 21
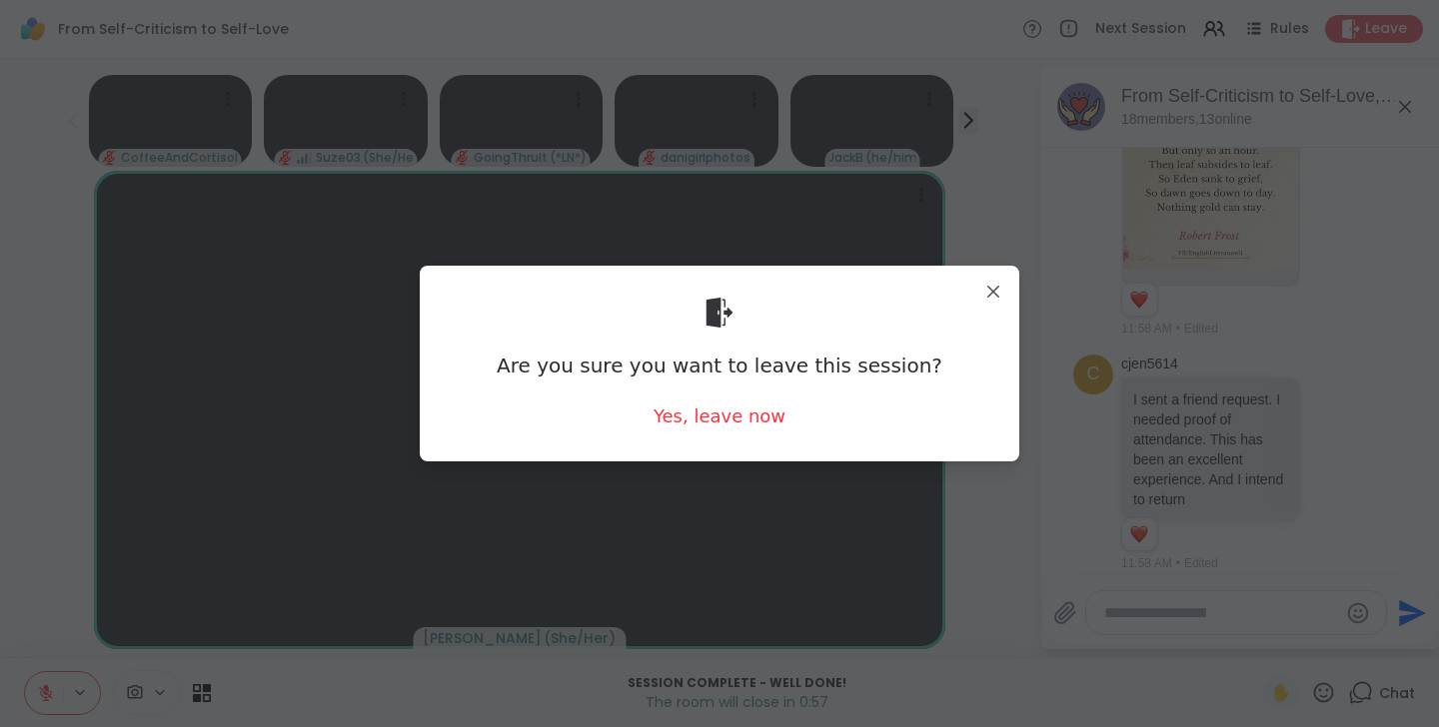
scroll to position [14076, 0]
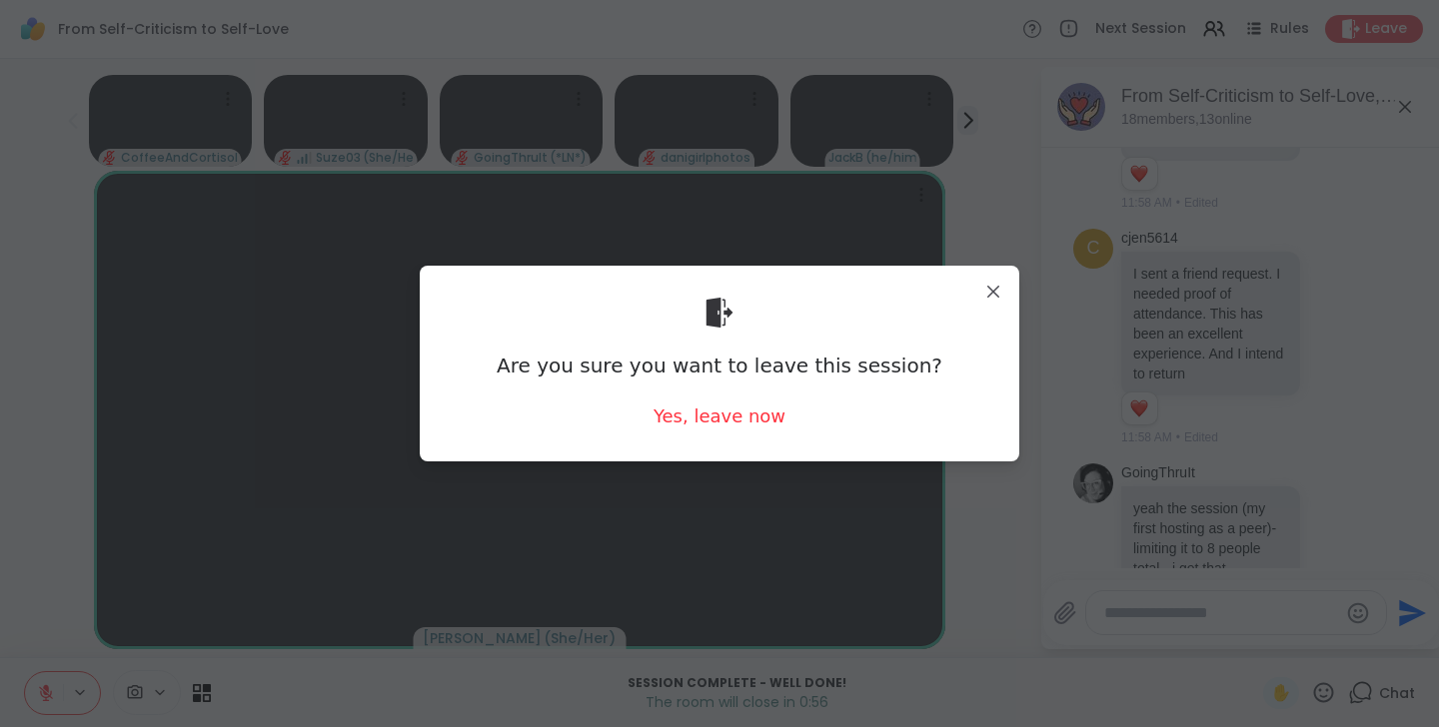
click at [741, 433] on div "Are you sure you want to leave this session? Yes, leave now" at bounding box center [720, 363] width 568 height 163
click at [739, 421] on div "Yes, leave now" at bounding box center [719, 416] width 132 height 25
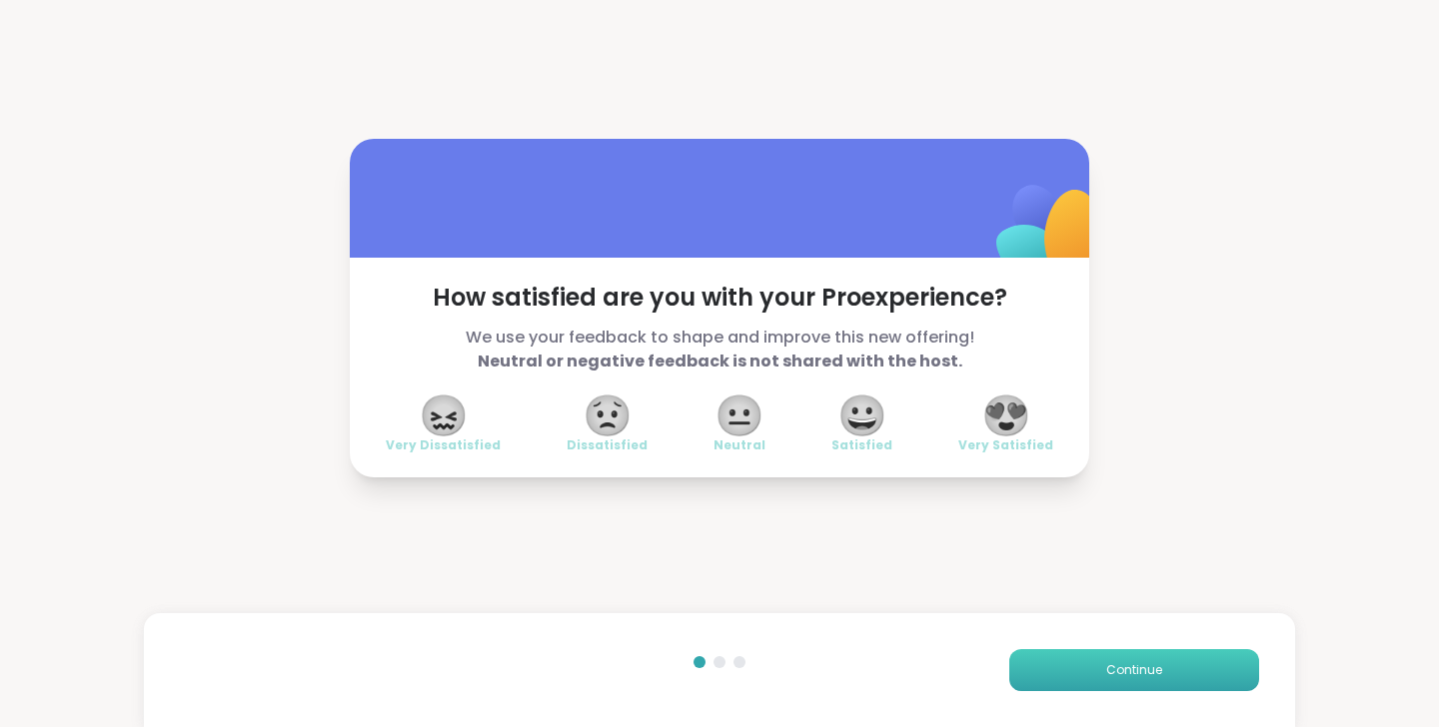
click at [1121, 670] on span "Continue" at bounding box center [1134, 670] width 56 height 18
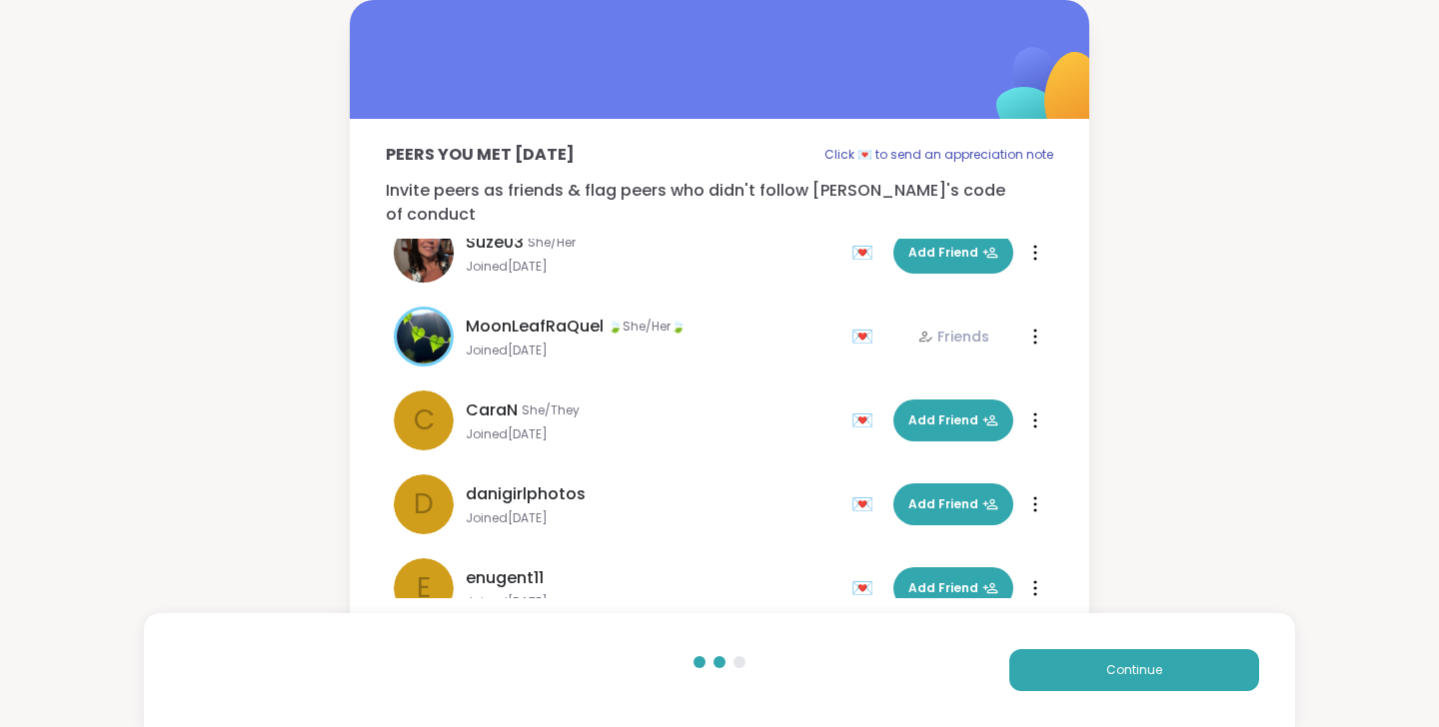
scroll to position [548, 0]
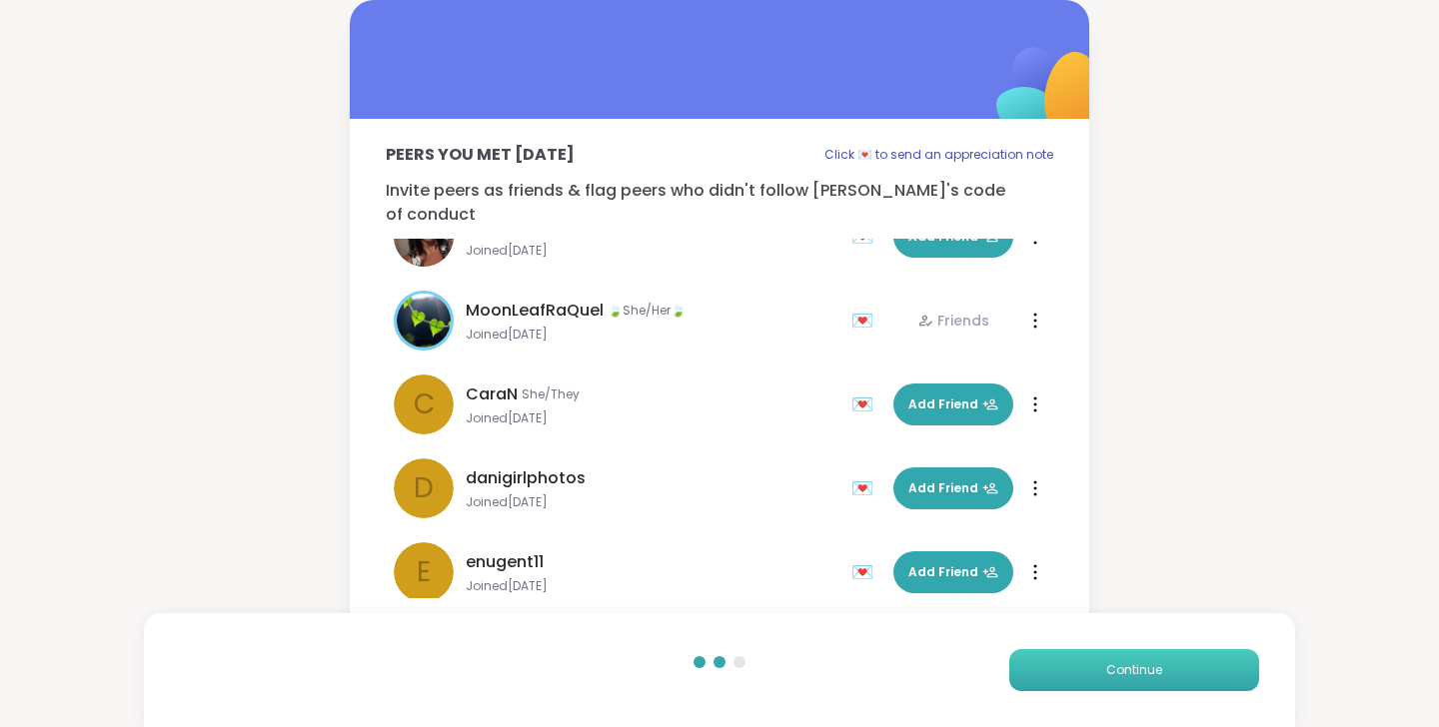
click at [1139, 661] on span "Continue" at bounding box center [1134, 670] width 56 height 18
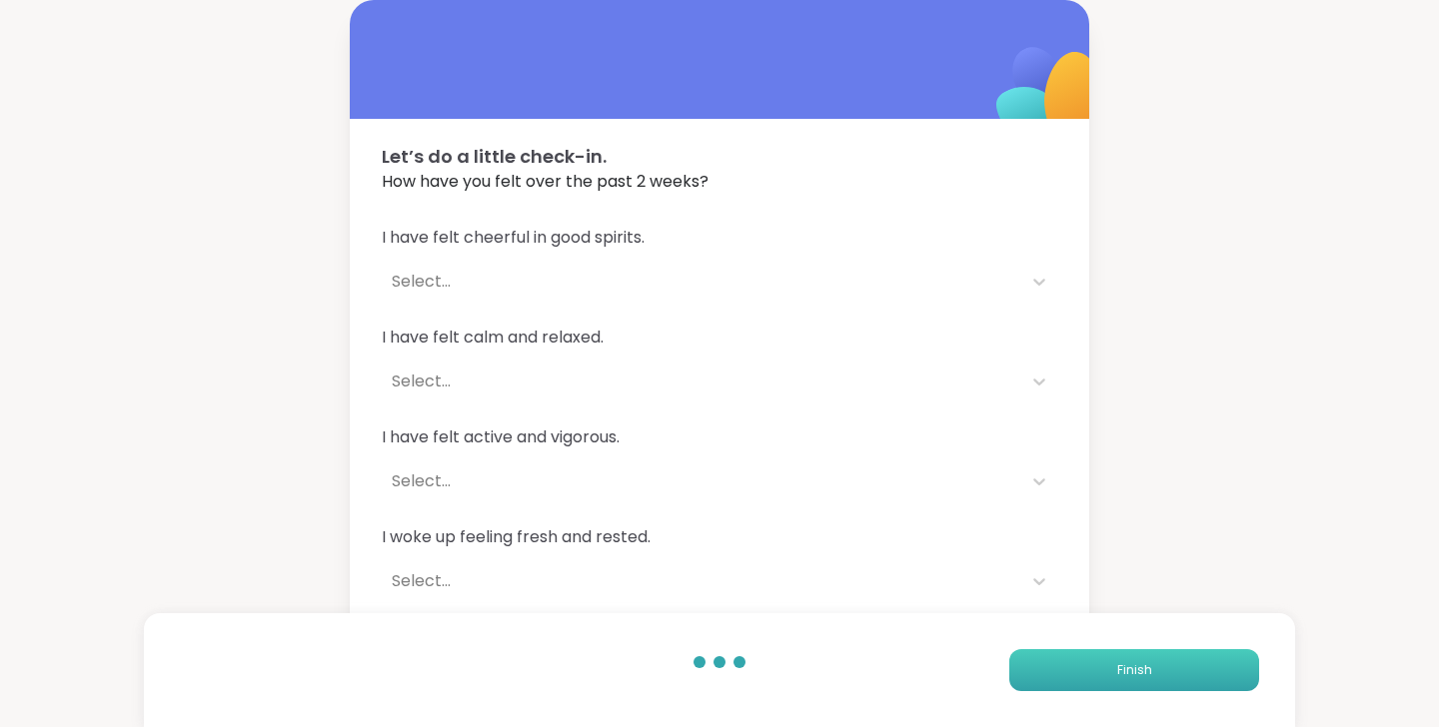
click at [1141, 664] on span "Finish" at bounding box center [1134, 670] width 35 height 18
